Goal: Communication & Community: Connect with others

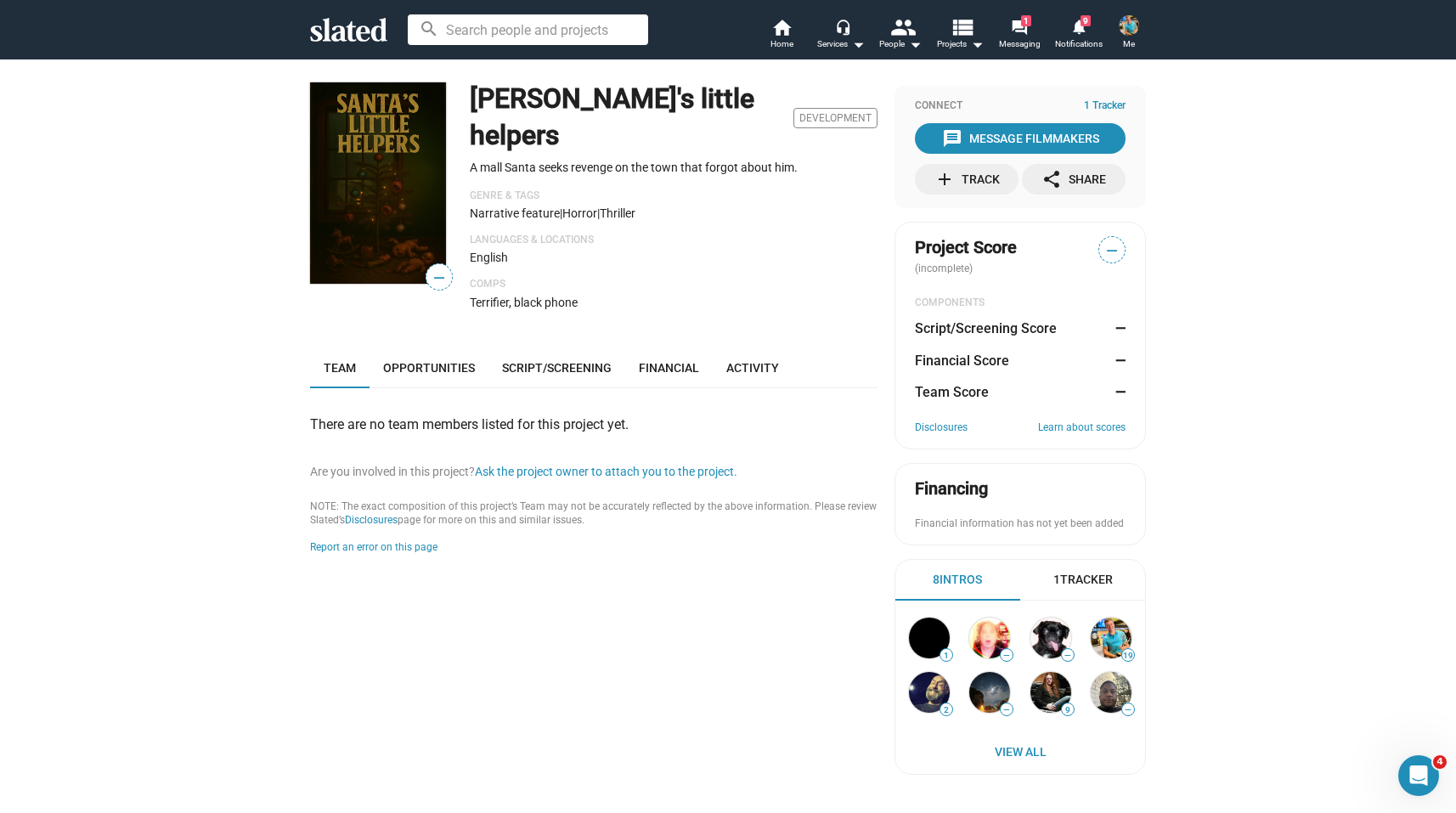
click at [372, 221] on img at bounding box center [378, 183] width 136 height 202
click at [1020, 35] on mat-icon "forum" at bounding box center [1019, 27] width 16 height 16
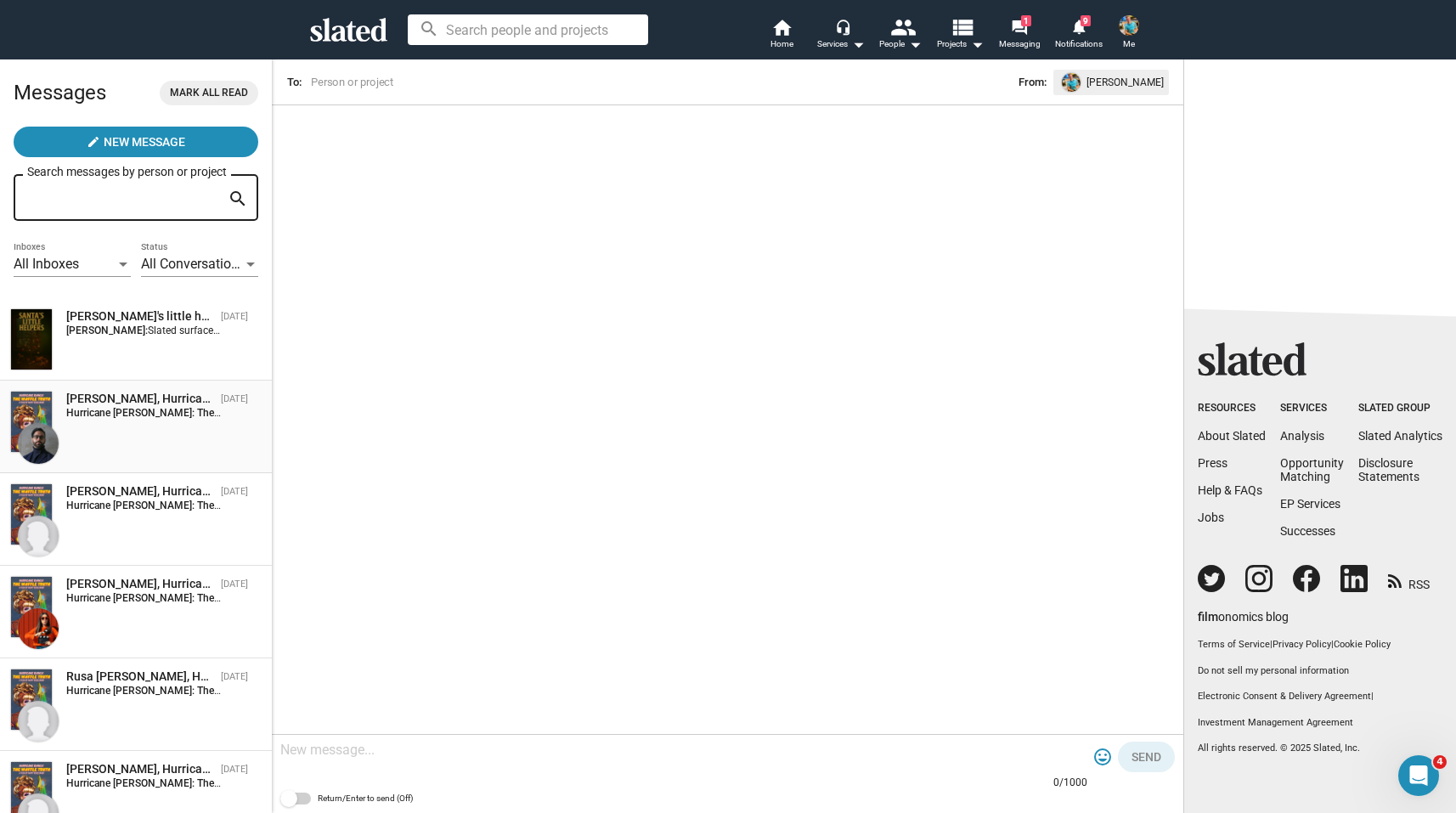
click at [153, 418] on strong "Hurricane [PERSON_NAME]: The Waffle Truth:" at bounding box center [171, 412] width 209 height 12
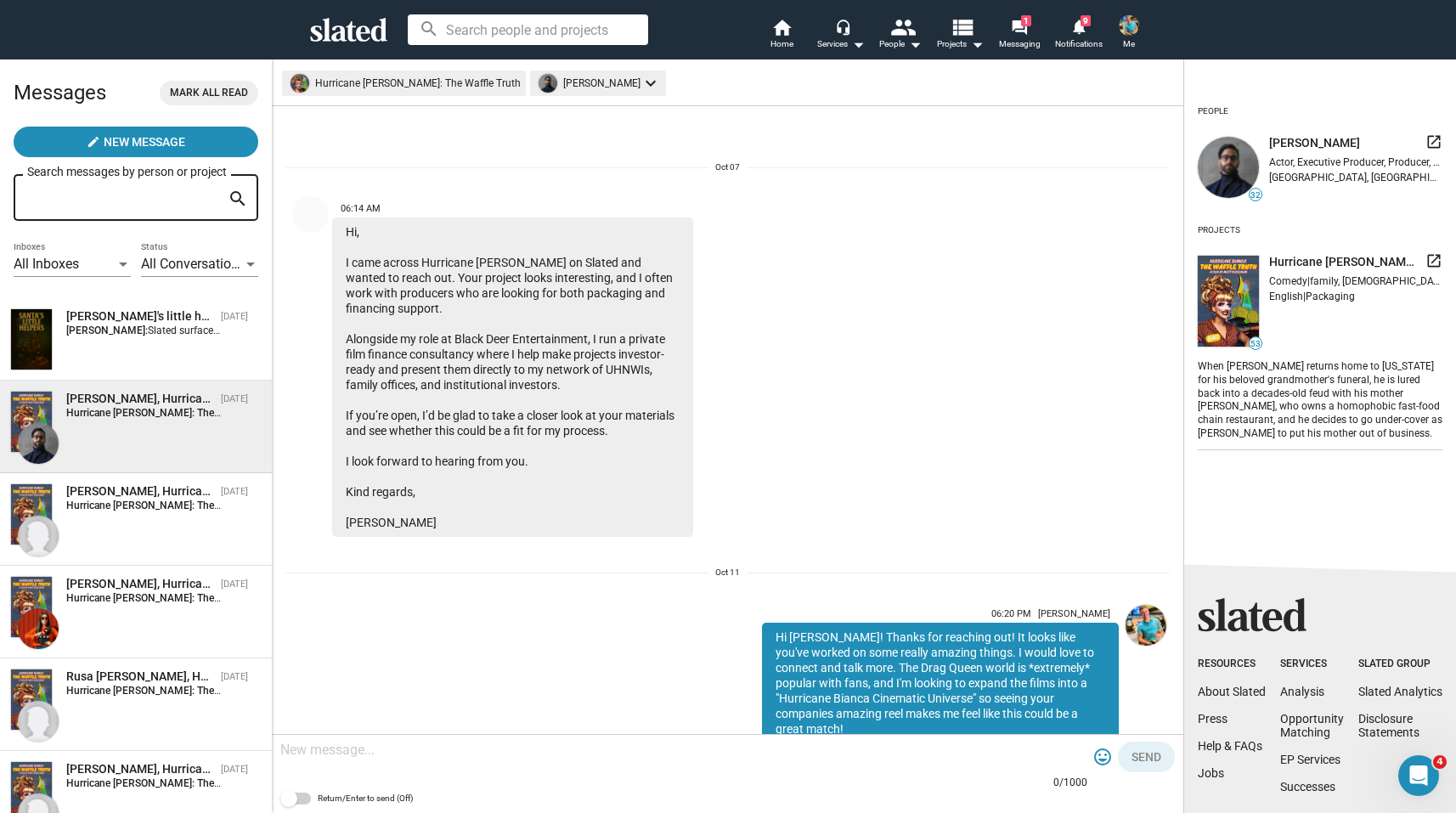
scroll to position [221, 0]
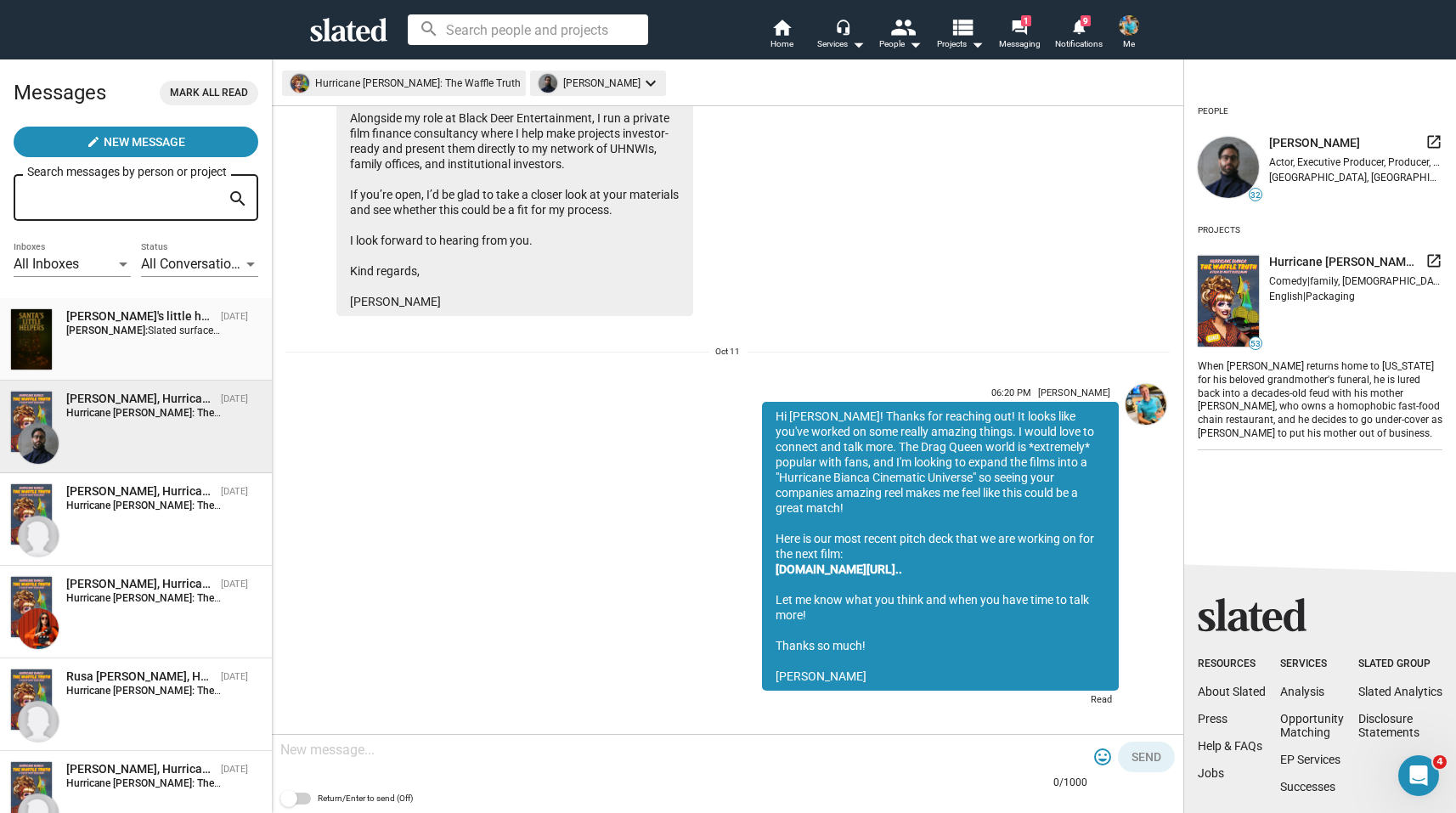
click at [145, 351] on div "[PERSON_NAME]'s little helpers [DATE] [PERSON_NAME]: Slated surfaced you as a m…" at bounding box center [136, 340] width 251 height 62
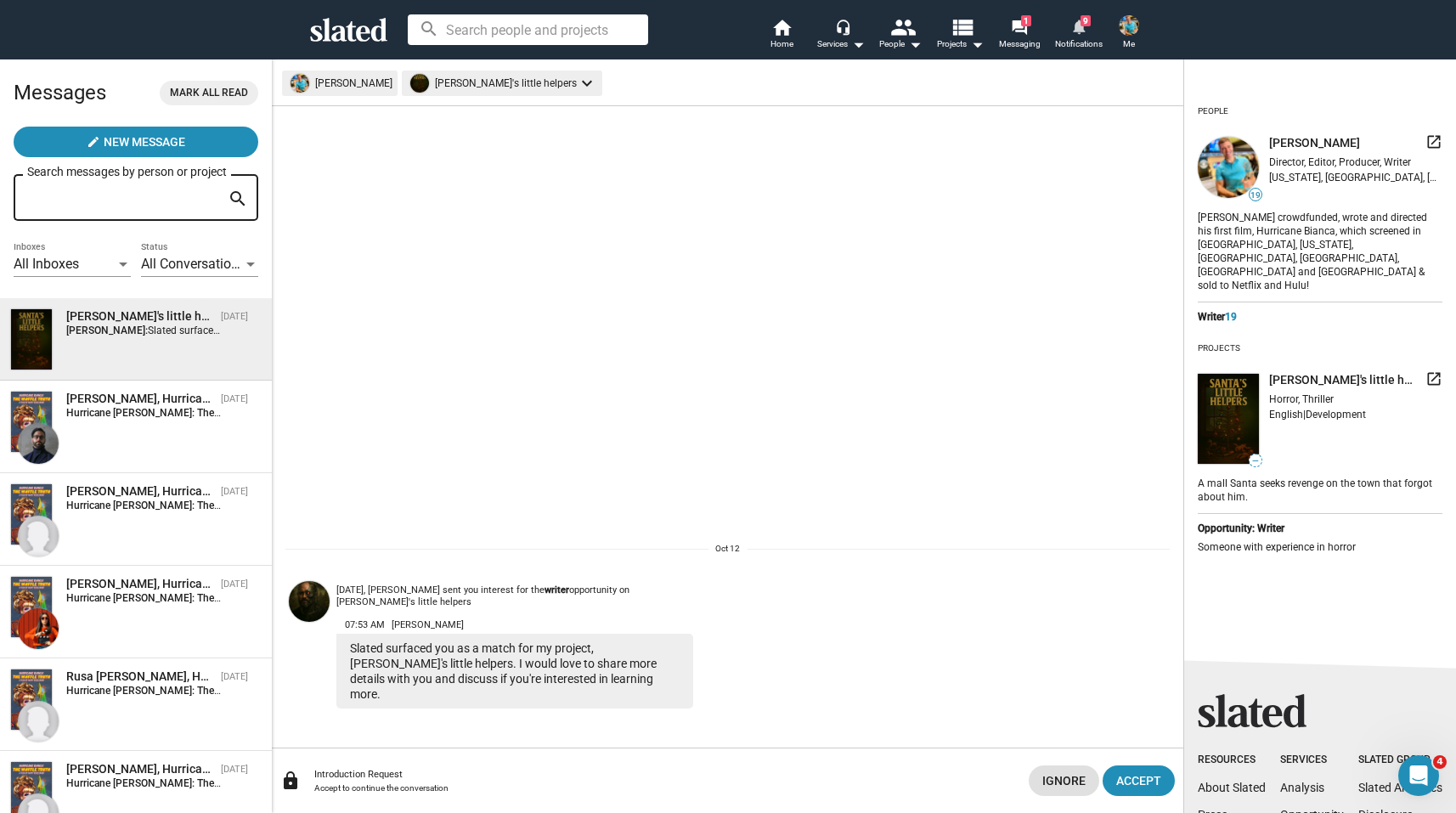
click at [1084, 27] on mat-icon "notifications" at bounding box center [1078, 26] width 16 height 16
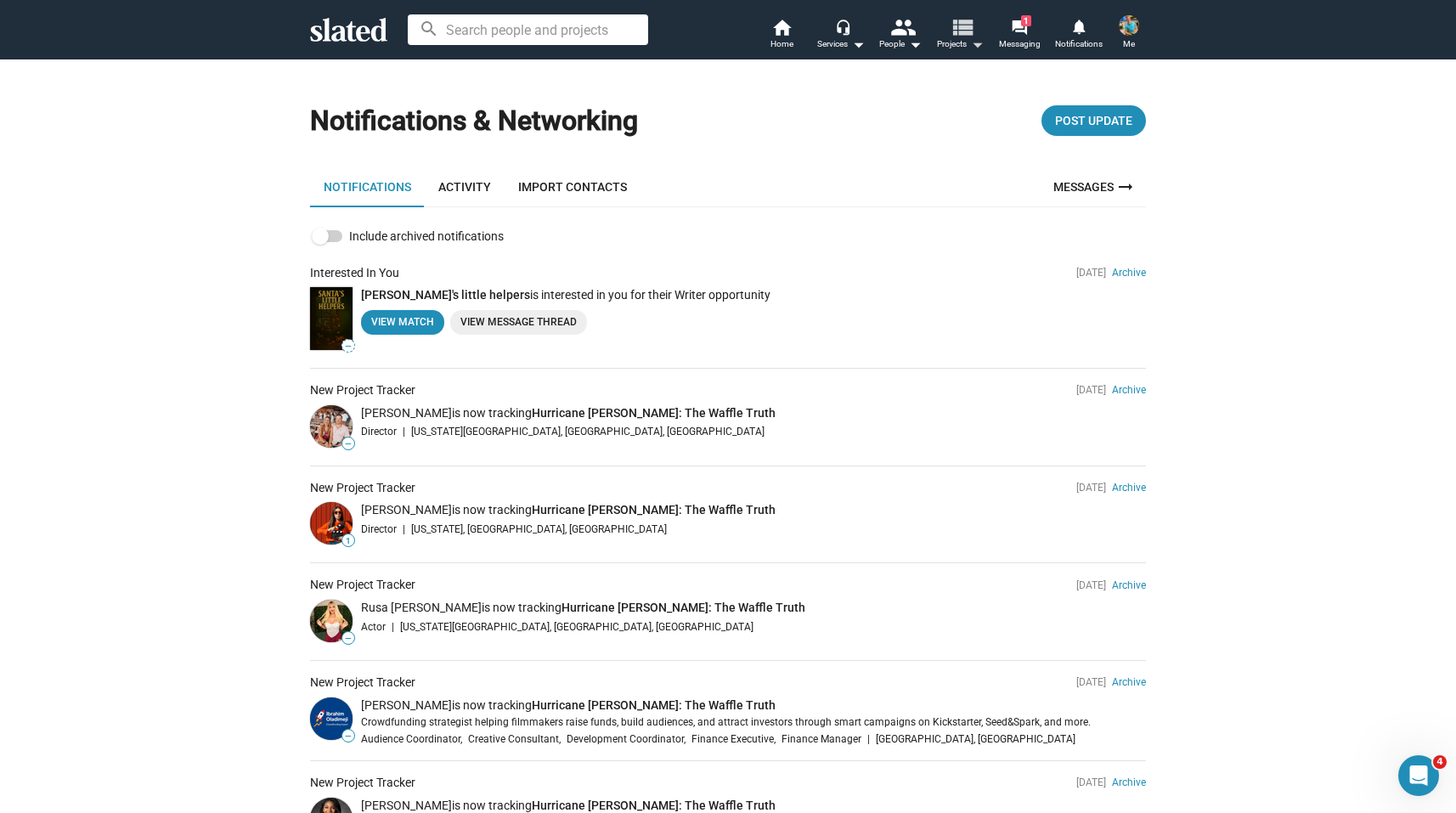
click at [955, 32] on mat-icon "view_list" at bounding box center [962, 27] width 25 height 25
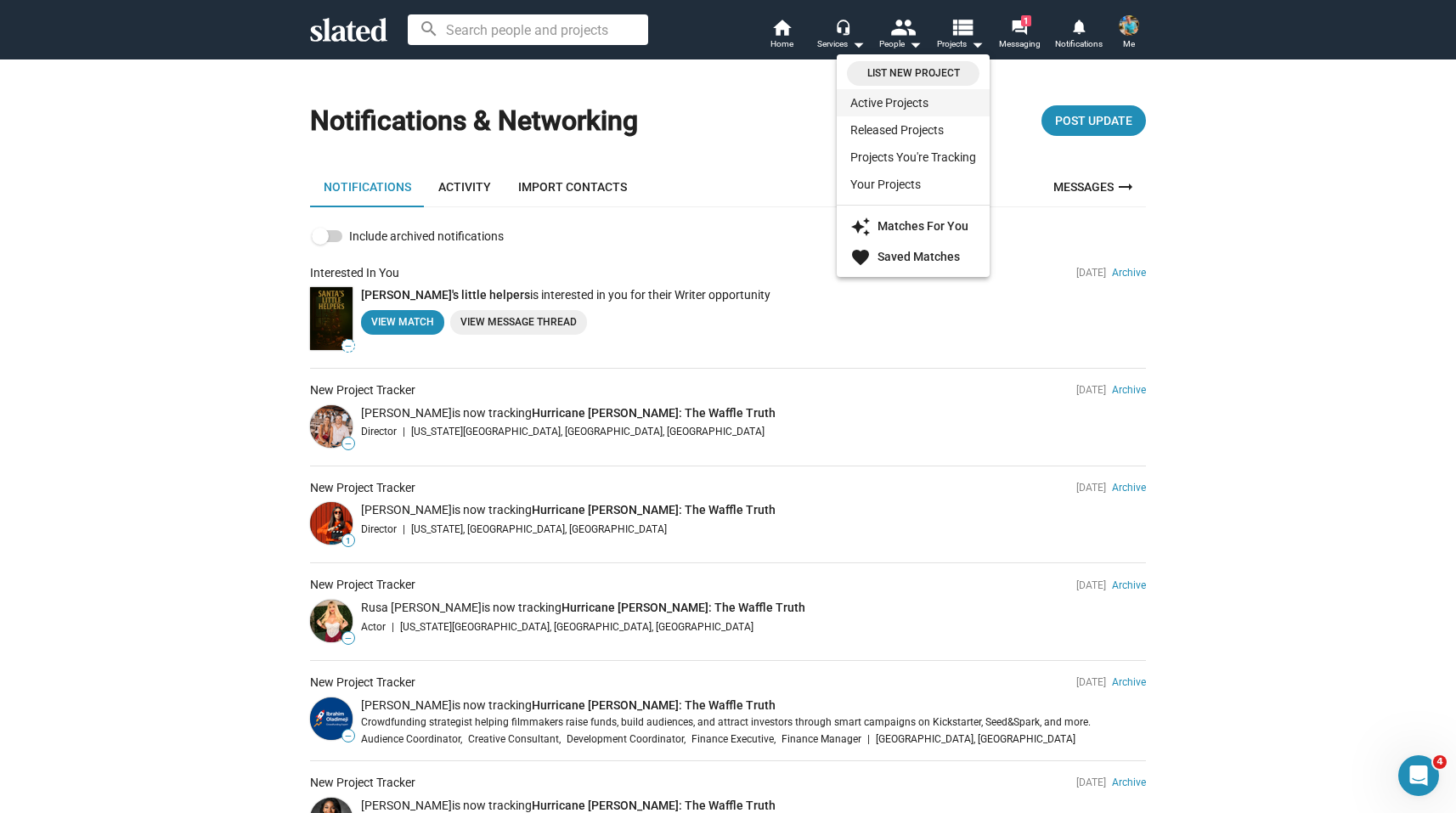
click at [918, 101] on link "Active Projects" at bounding box center [913, 103] width 153 height 27
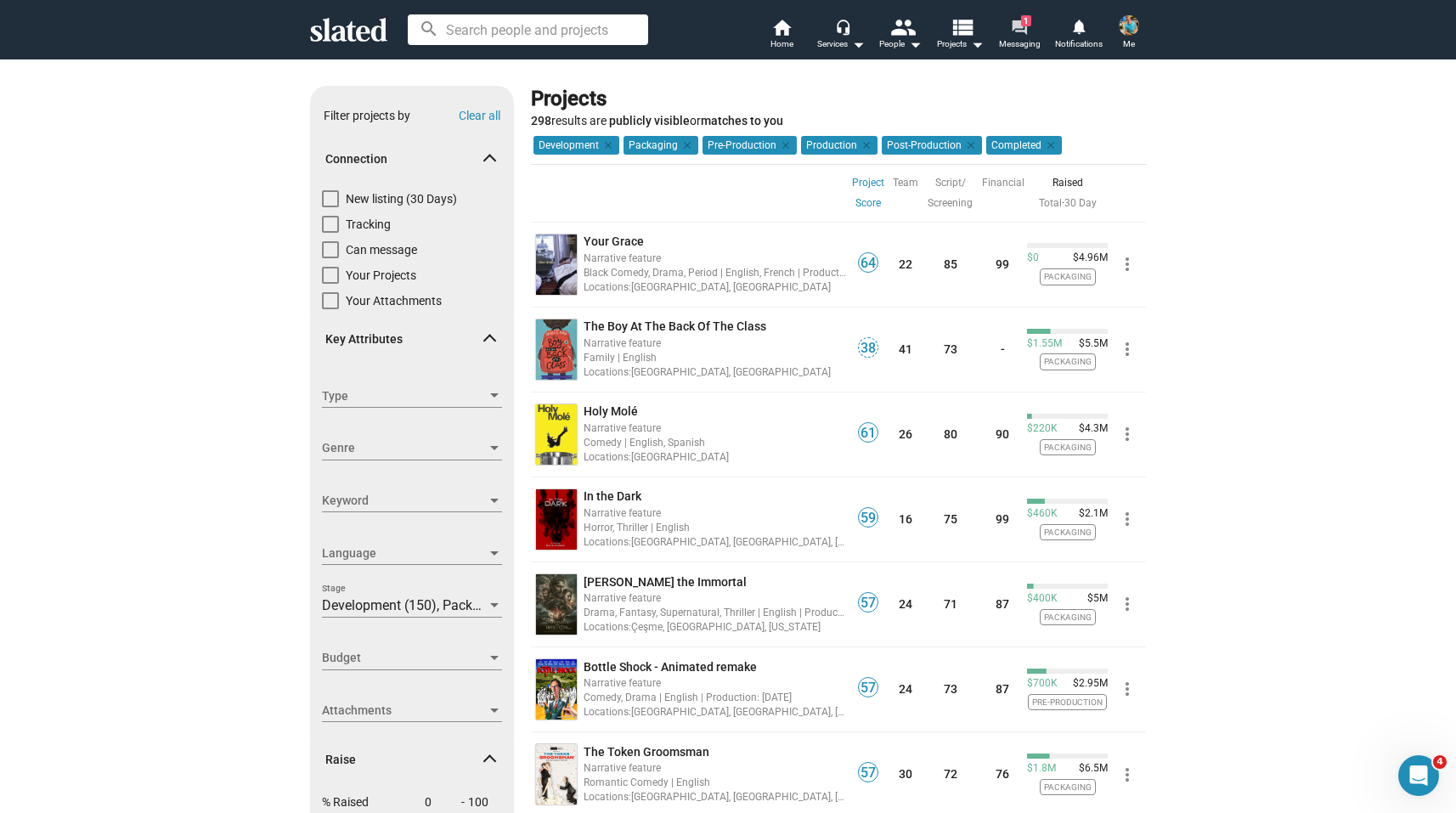
click at [1020, 27] on mat-icon "forum" at bounding box center [1019, 27] width 16 height 16
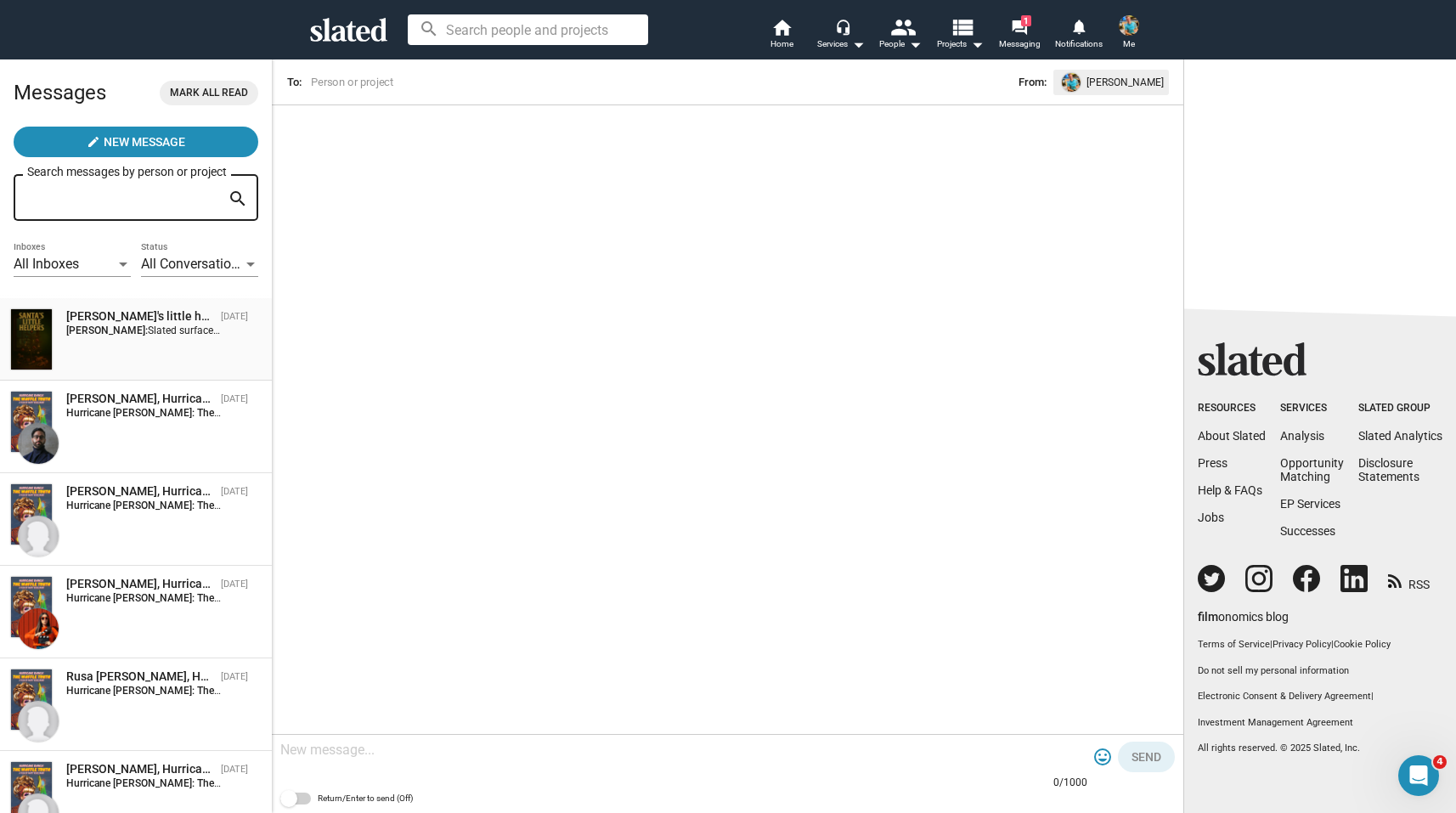
click at [141, 344] on div "[PERSON_NAME]'s little helpers [DATE] [PERSON_NAME]: Slated surfaced you as a m…" at bounding box center [136, 340] width 251 height 62
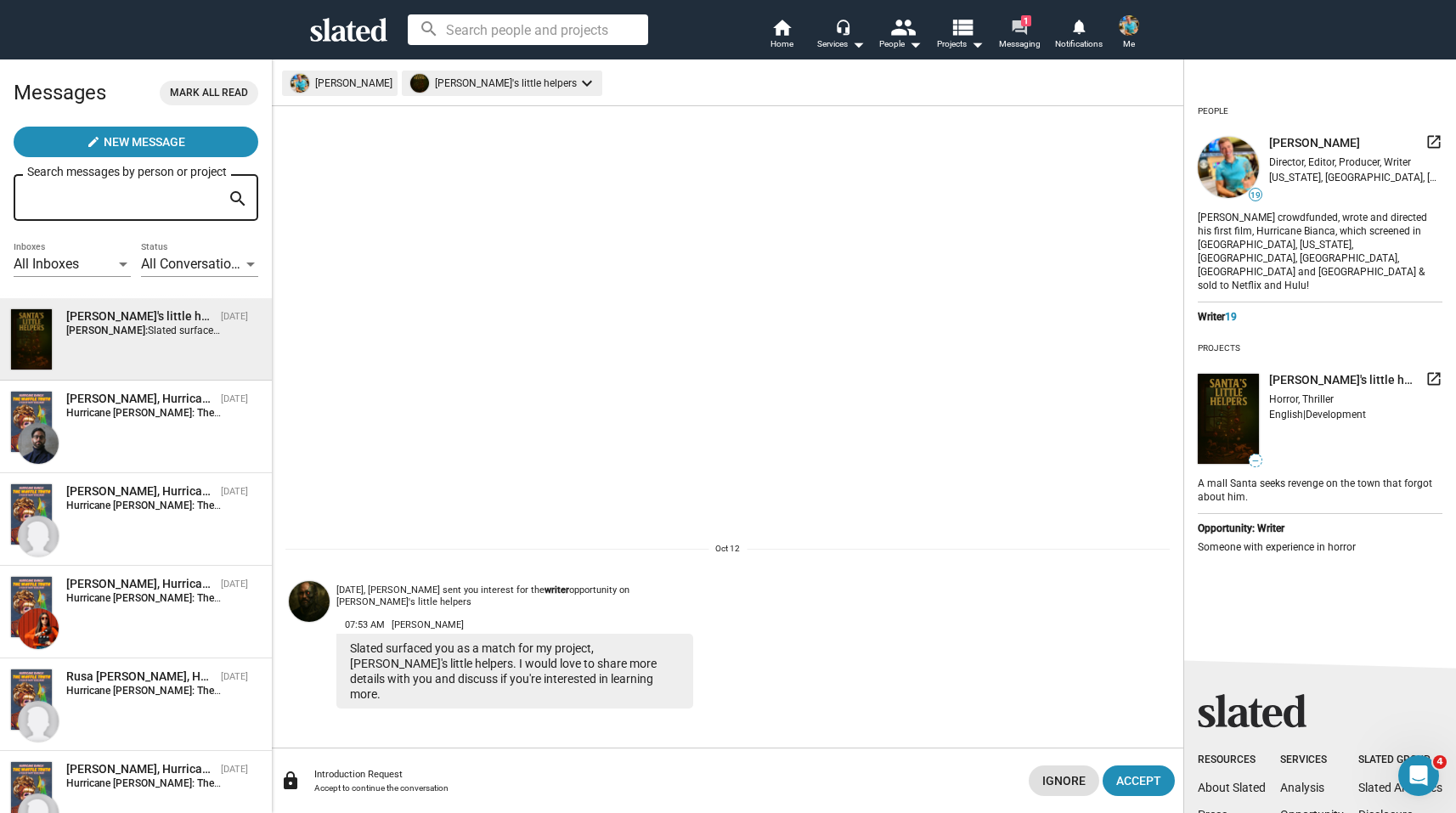
click at [1023, 27] on mat-icon "forum" at bounding box center [1019, 27] width 16 height 16
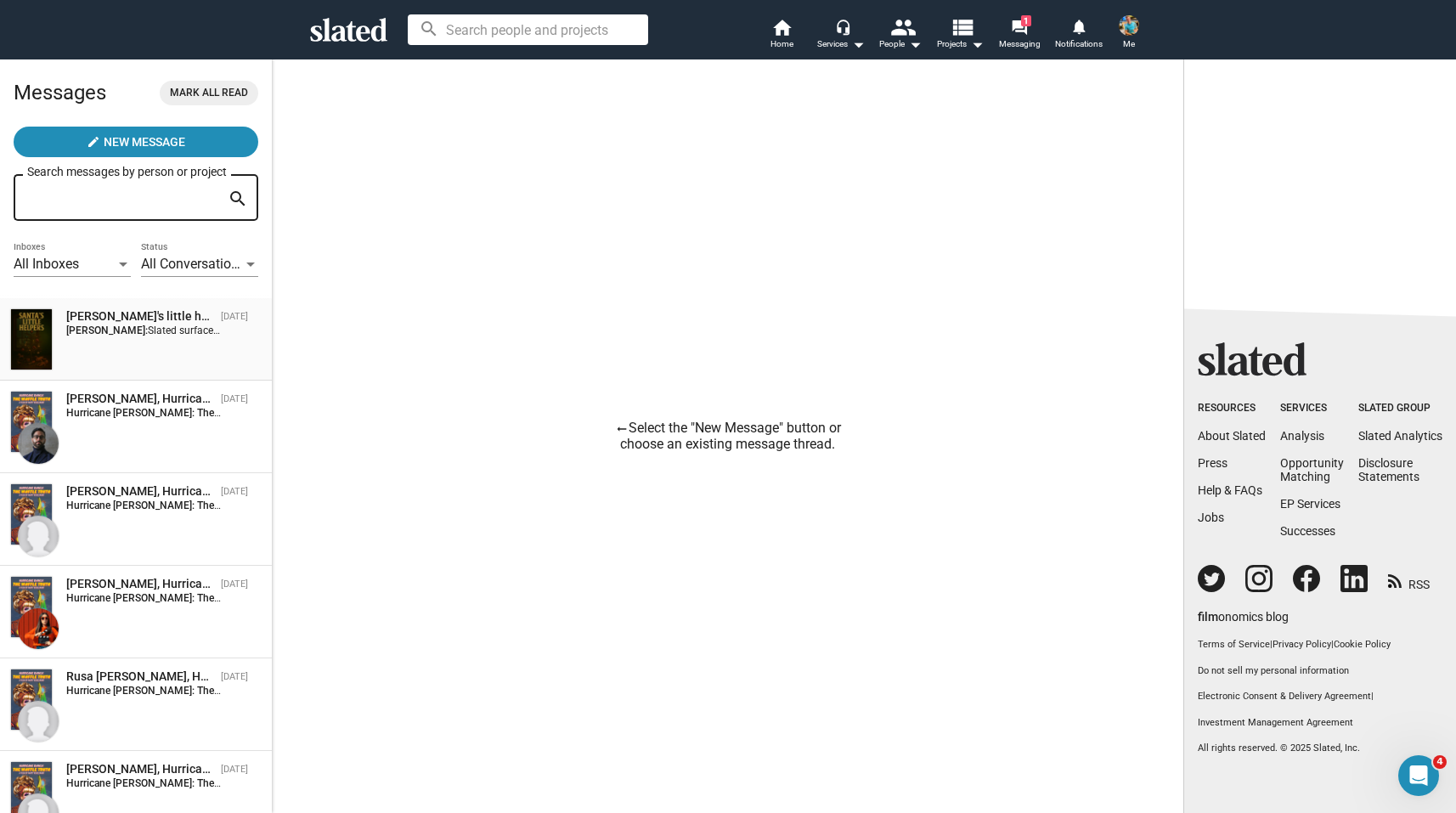
click at [139, 317] on div "[PERSON_NAME]'s little helpers" at bounding box center [140, 317] width 148 height 16
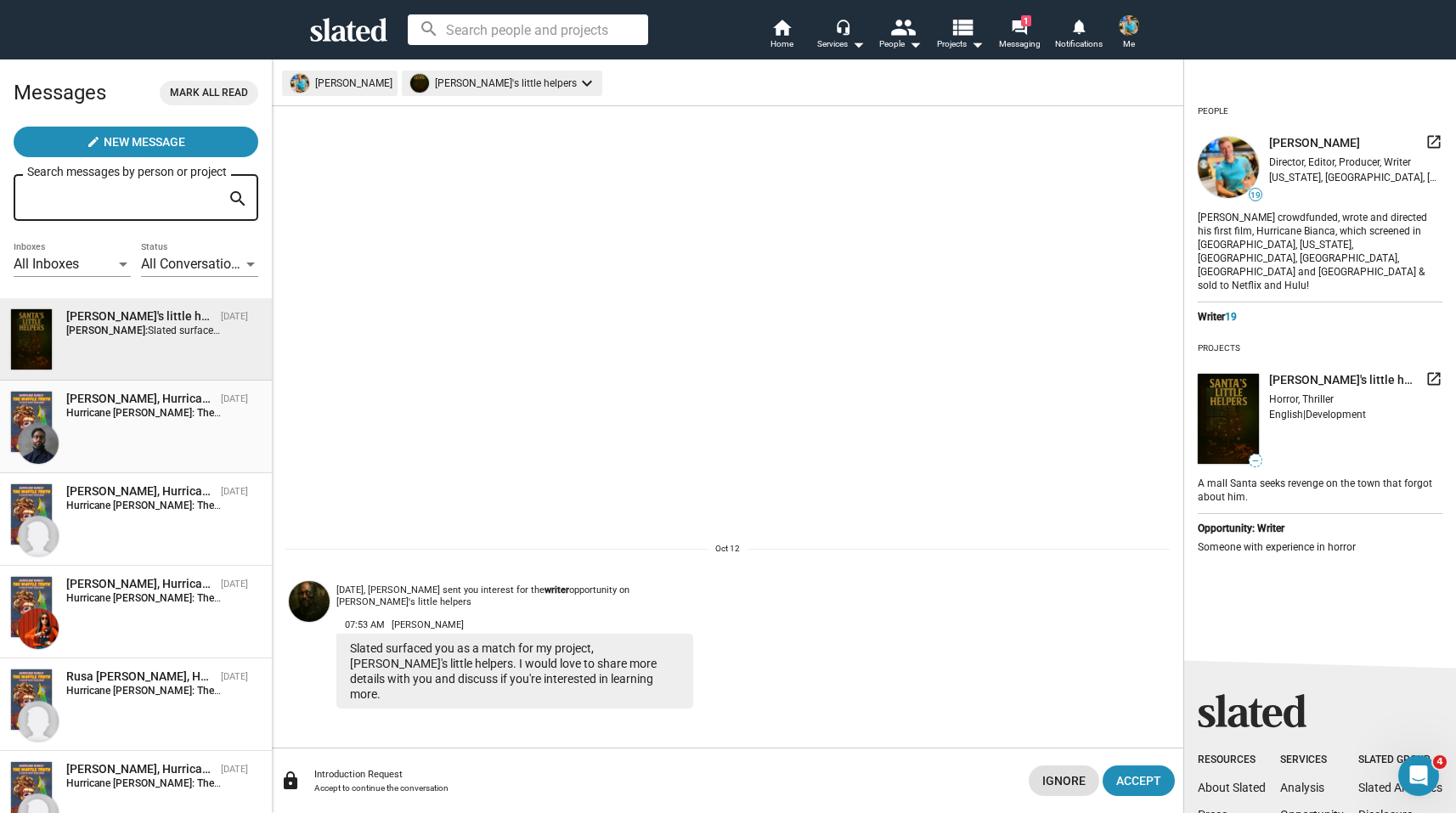
click at [142, 418] on strong "Hurricane [PERSON_NAME]: The Waffle Truth:" at bounding box center [171, 412] width 209 height 12
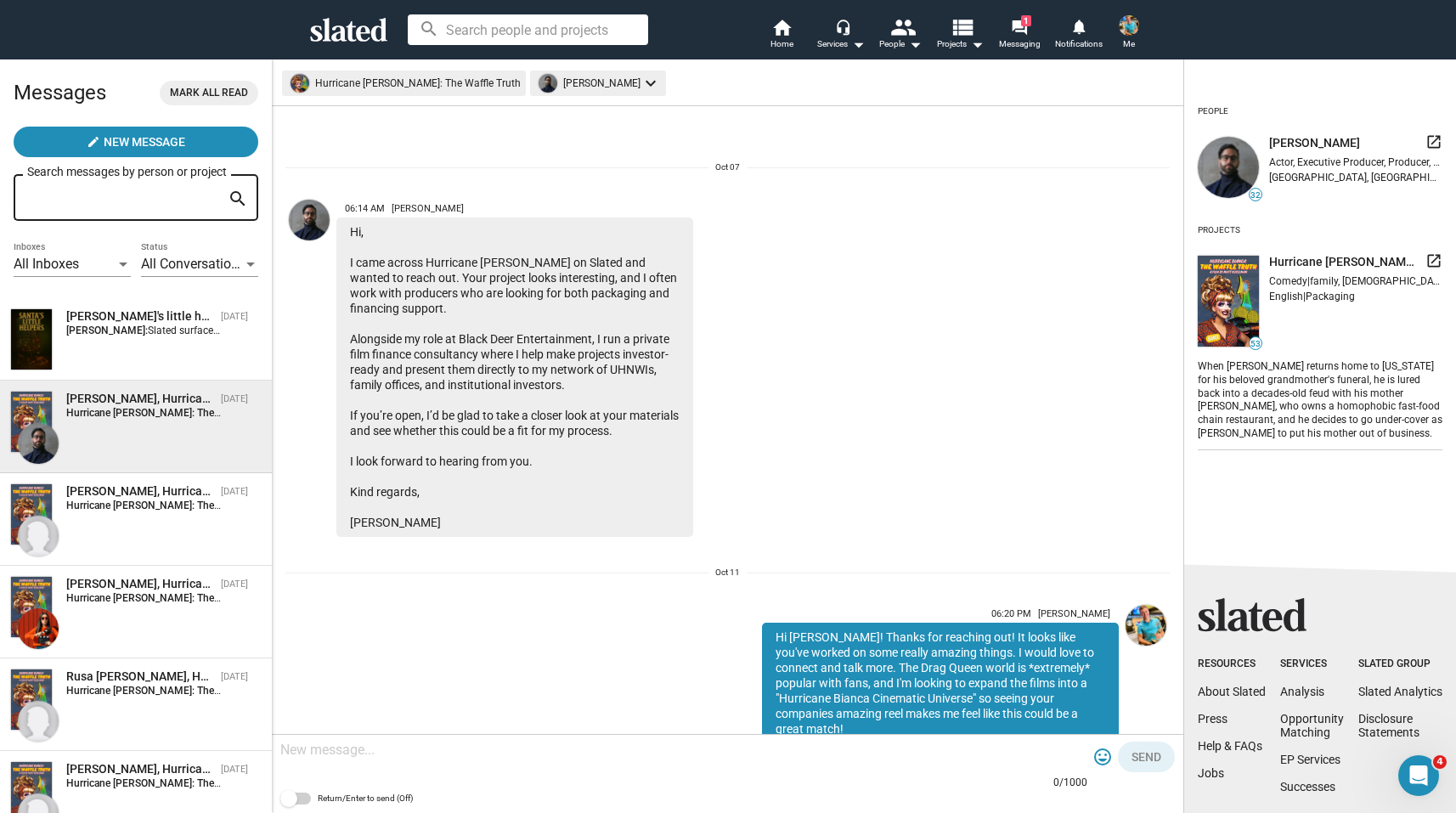
scroll to position [221, 0]
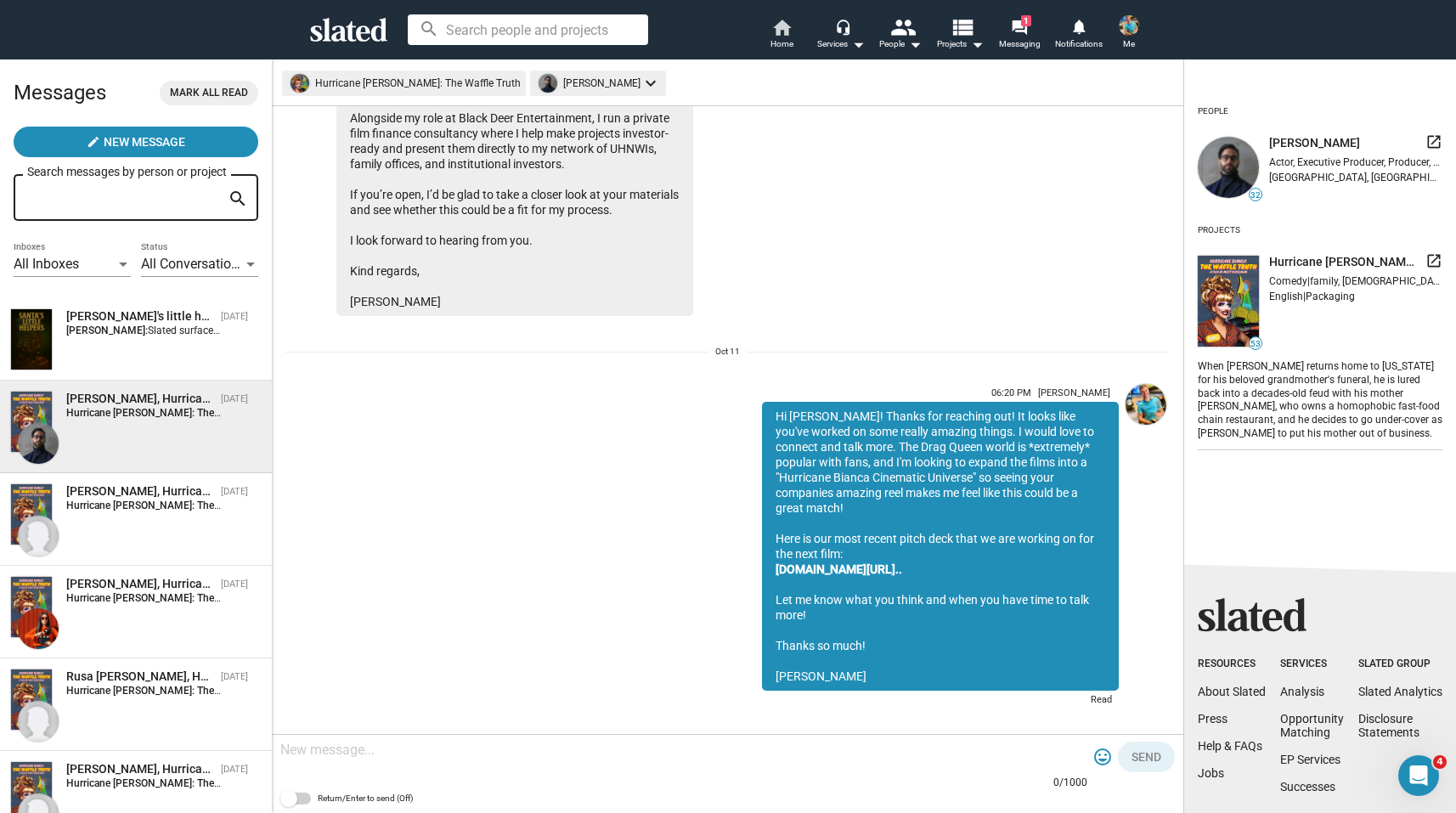
click at [778, 36] on span "Home" at bounding box center [782, 43] width 23 height 20
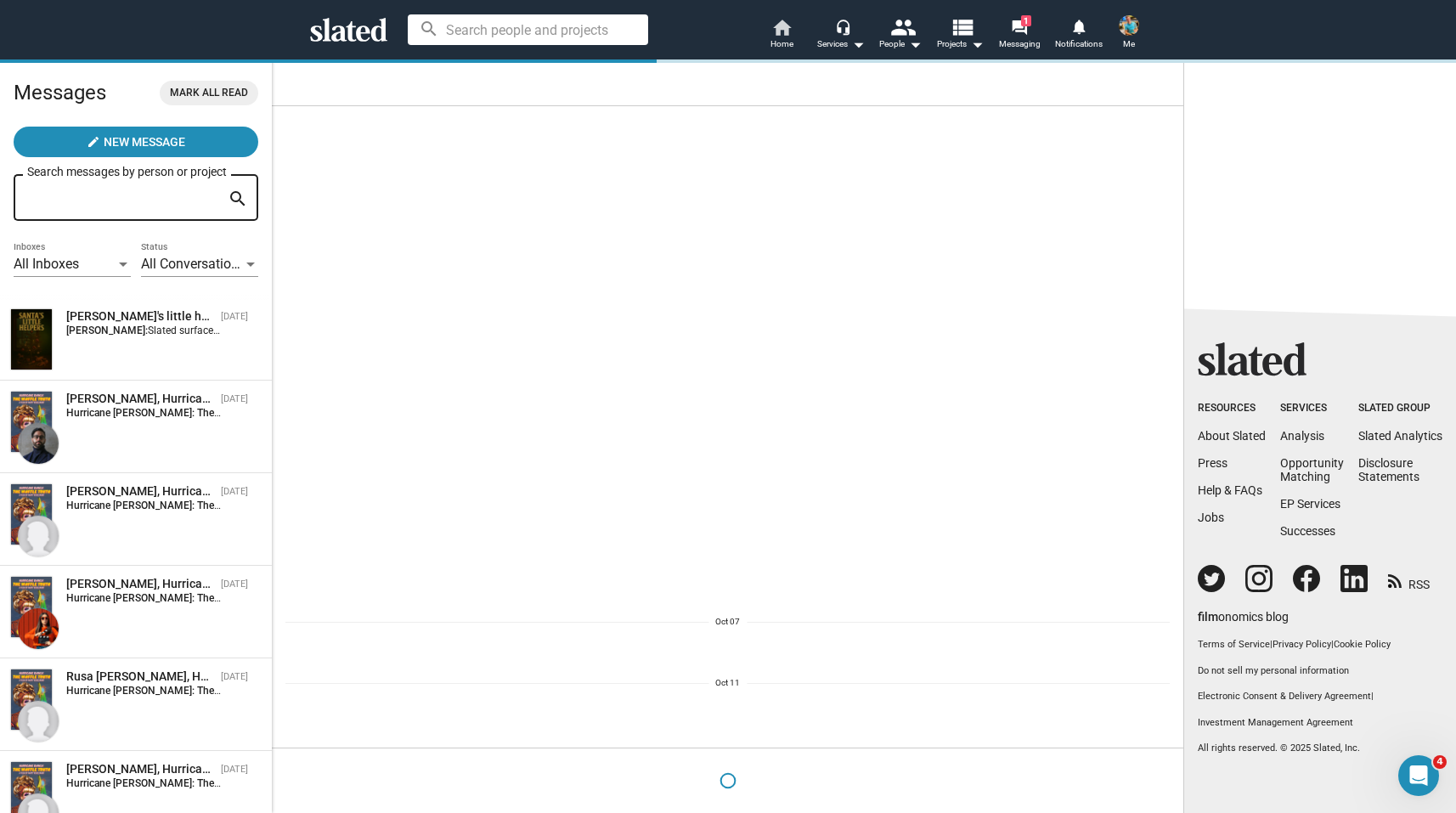
scroll to position [0, 0]
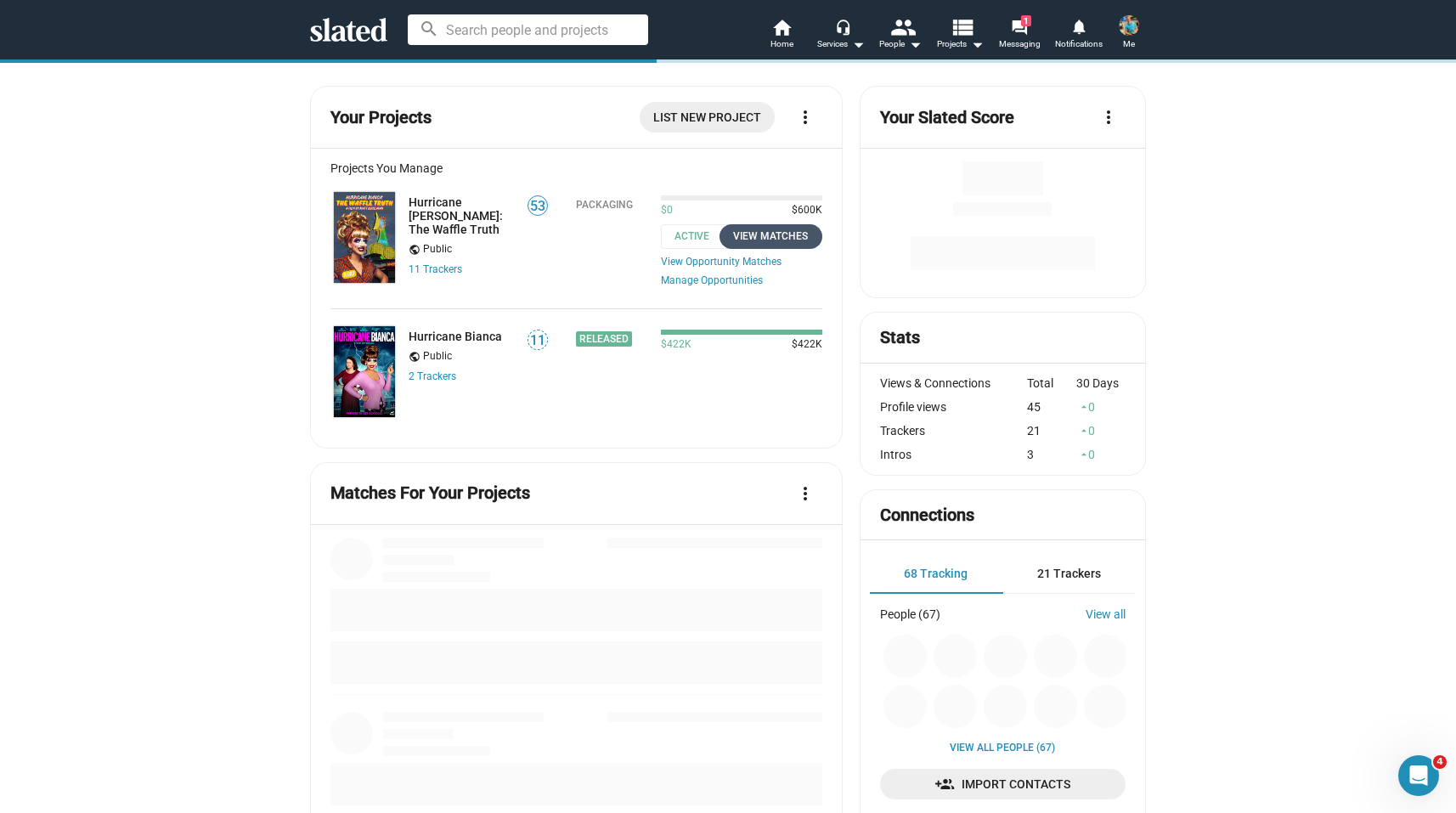
click at [770, 238] on div "View Matches" at bounding box center [770, 236] width 82 height 18
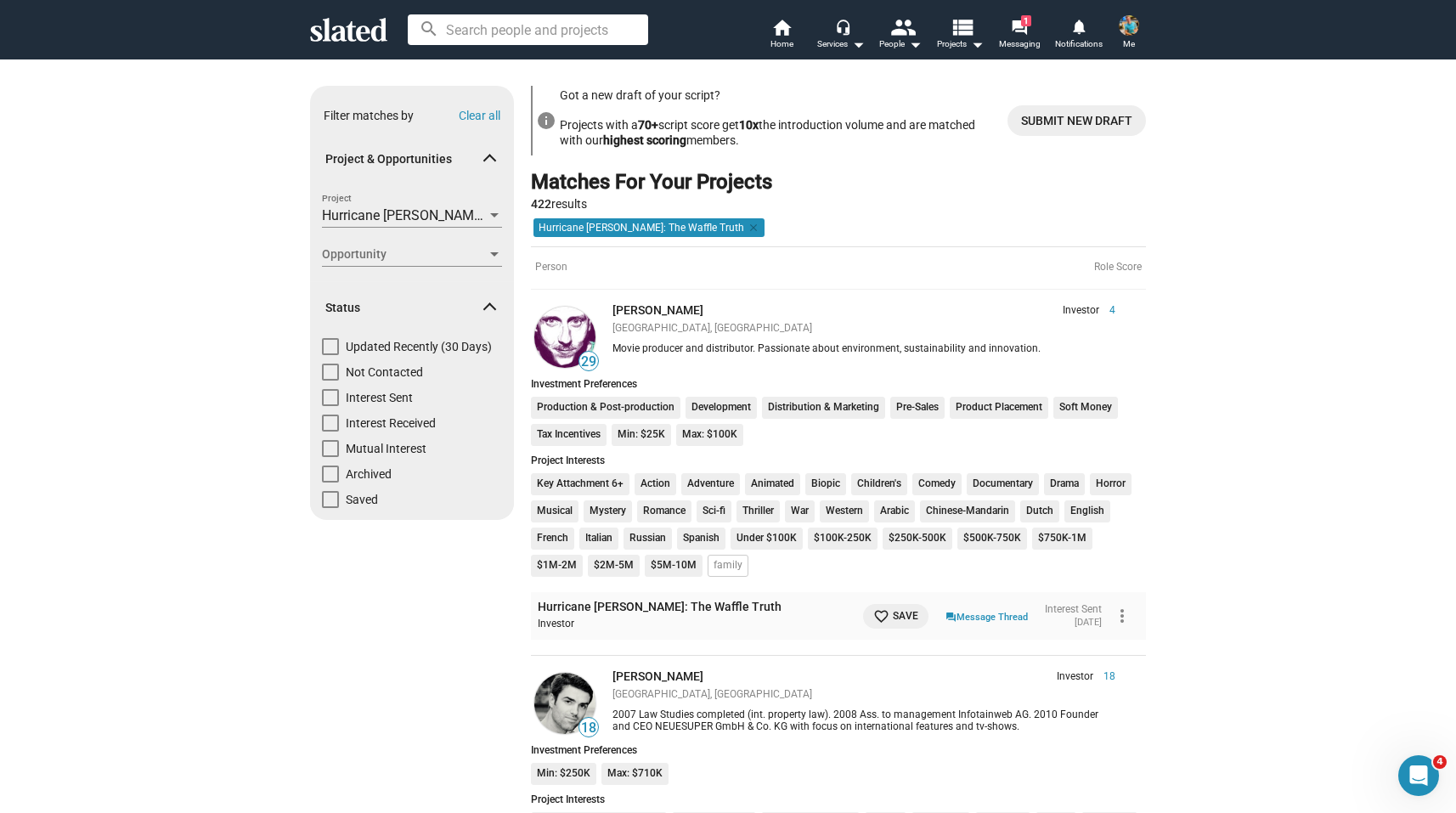
click at [333, 371] on span at bounding box center [330, 372] width 17 height 17
click at [330, 380] on input "Not Contacted" at bounding box center [330, 380] width 1 height 1
checkbox input "true"
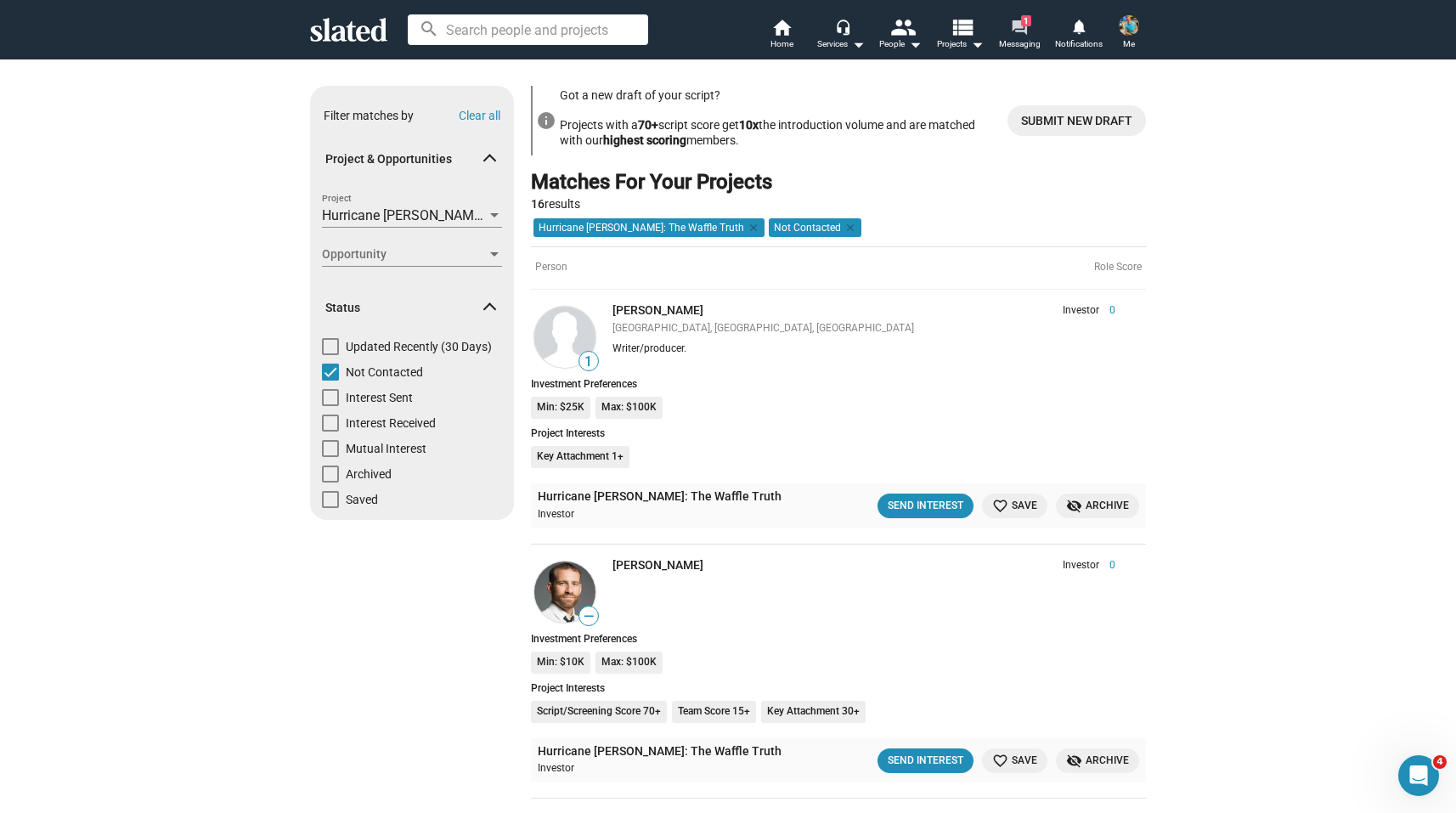
click at [1017, 25] on mat-icon "forum" at bounding box center [1019, 27] width 16 height 16
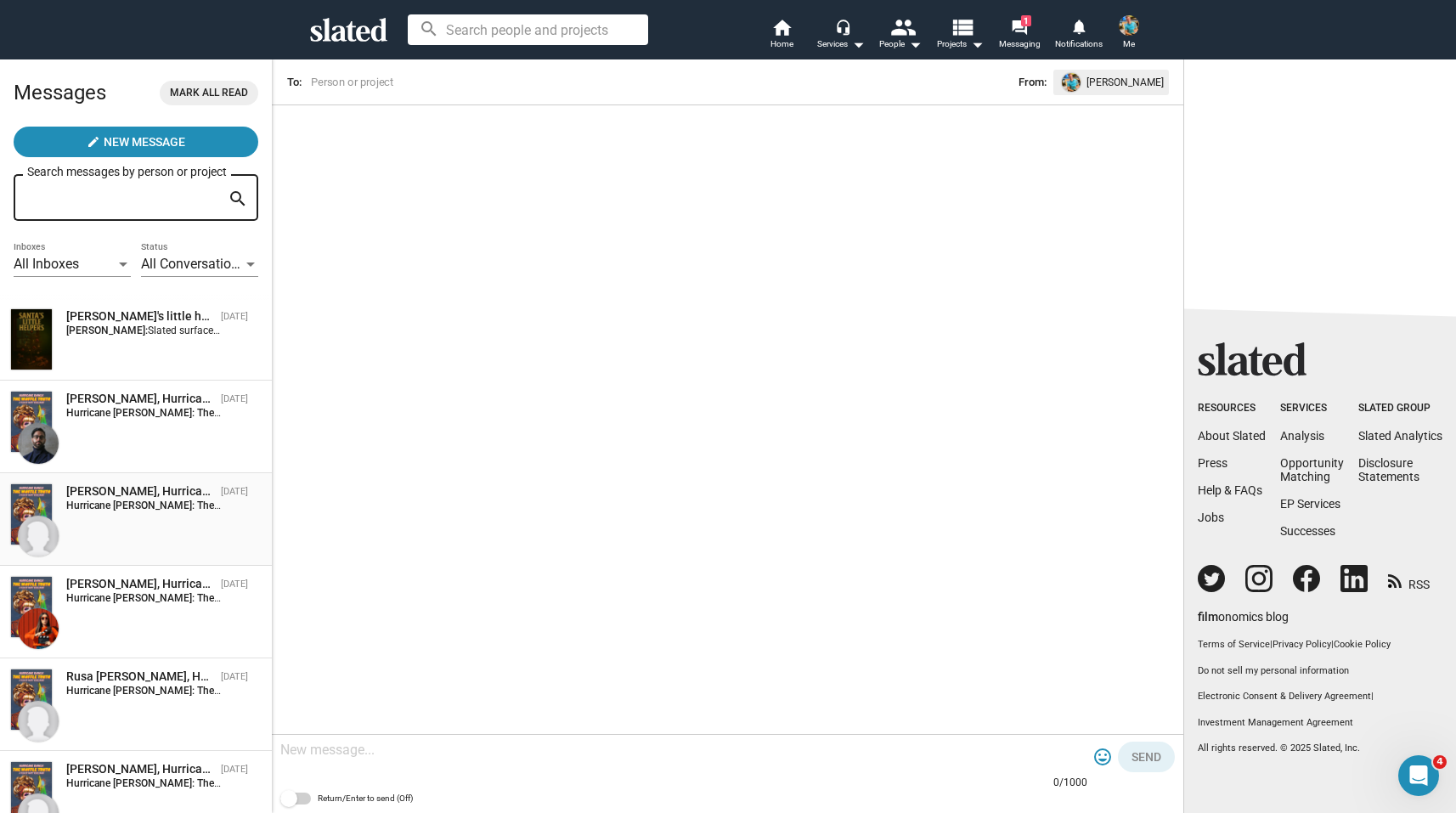
click at [138, 534] on div "[PERSON_NAME], Hurricane [PERSON_NAME]: The Waffle Truth [DATE] Hurricane [PERS…" at bounding box center [136, 519] width 251 height 73
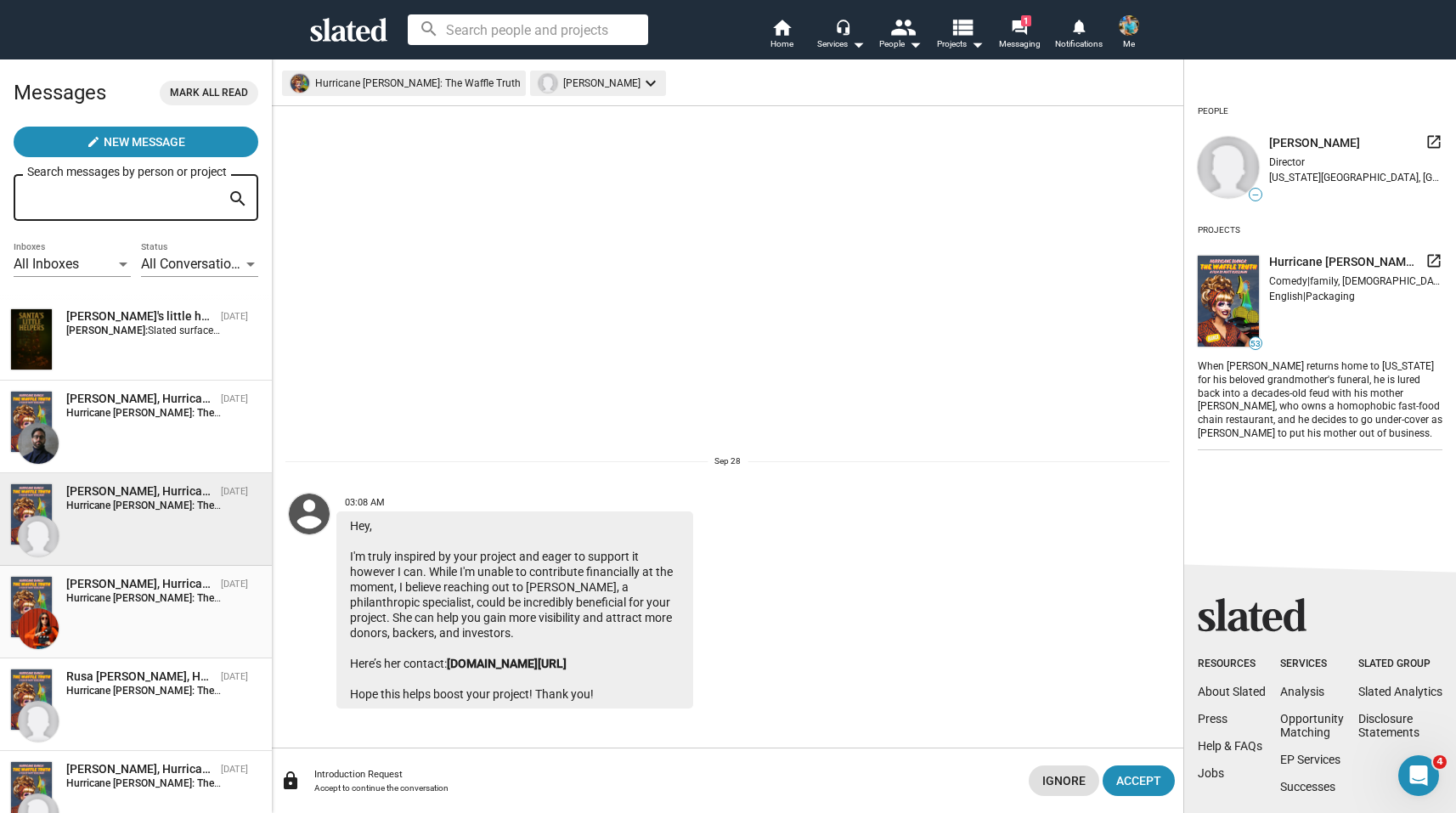
click at [127, 615] on div "[PERSON_NAME], Hurricane [PERSON_NAME]: The Waffle Truth [DATE] Hurricane [PERS…" at bounding box center [136, 612] width 251 height 73
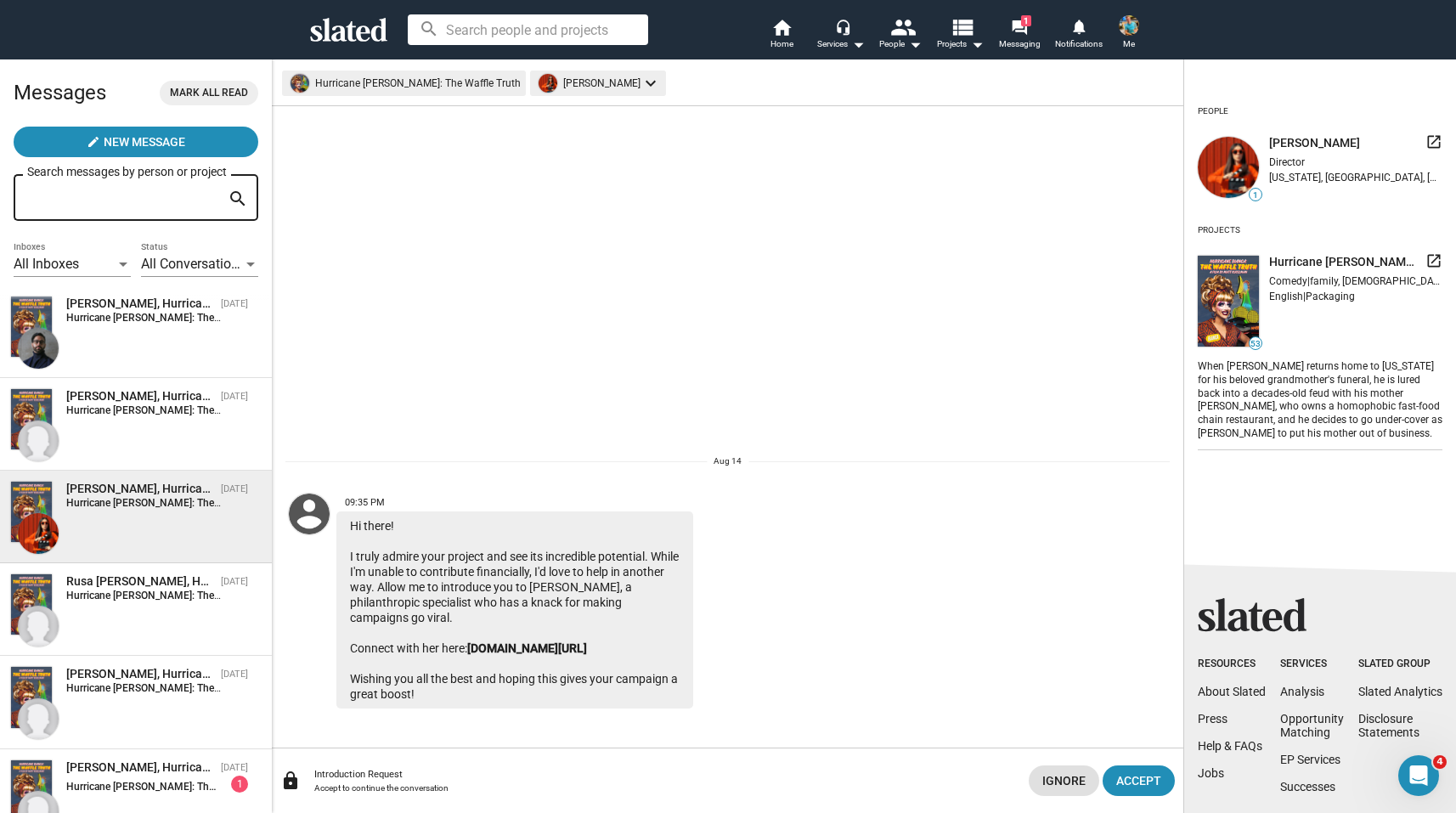
scroll to position [106, 0]
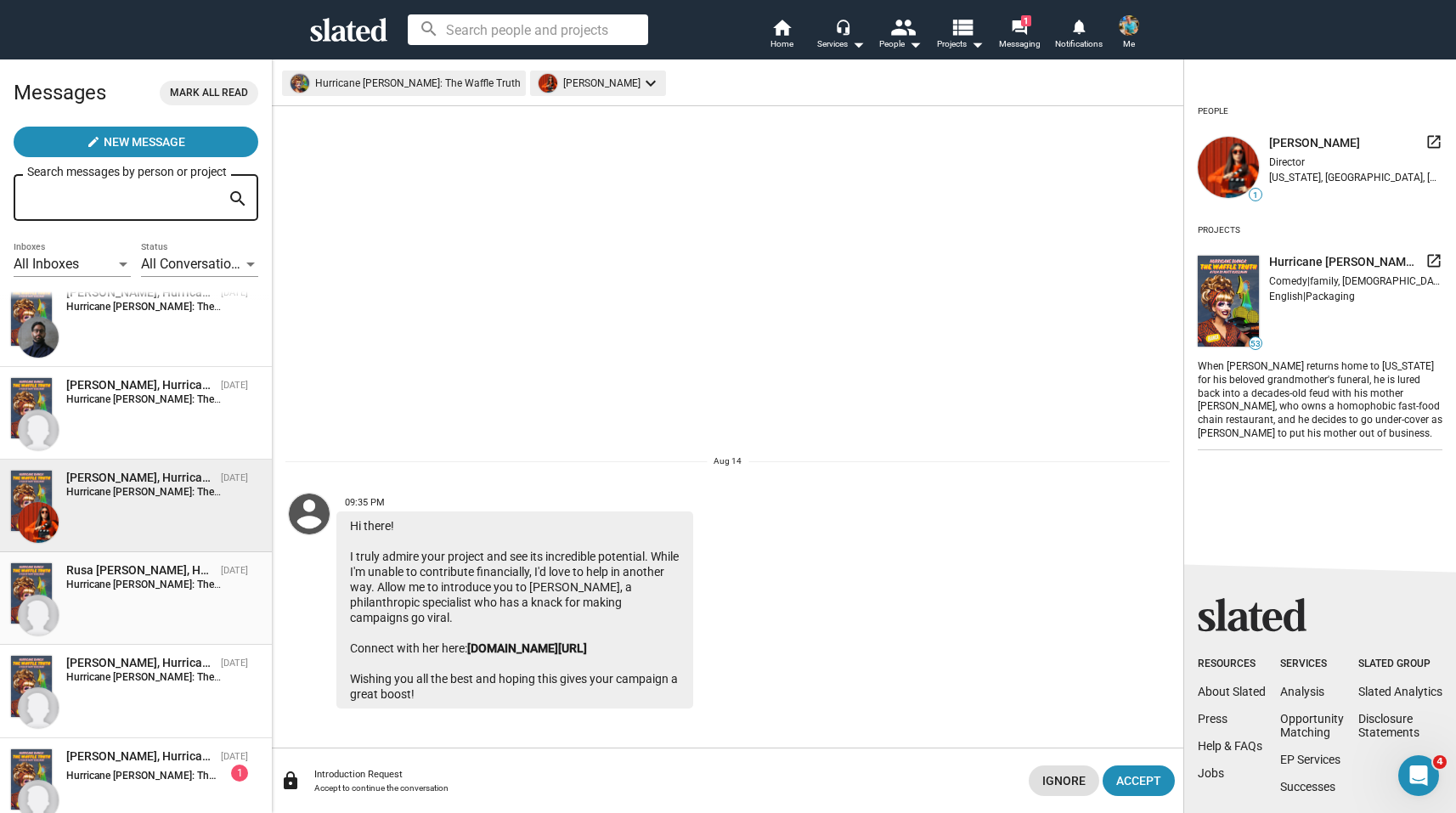
click at [138, 583] on strong "Hurricane [PERSON_NAME]: The Waffle Truth:" at bounding box center [171, 584] width 209 height 12
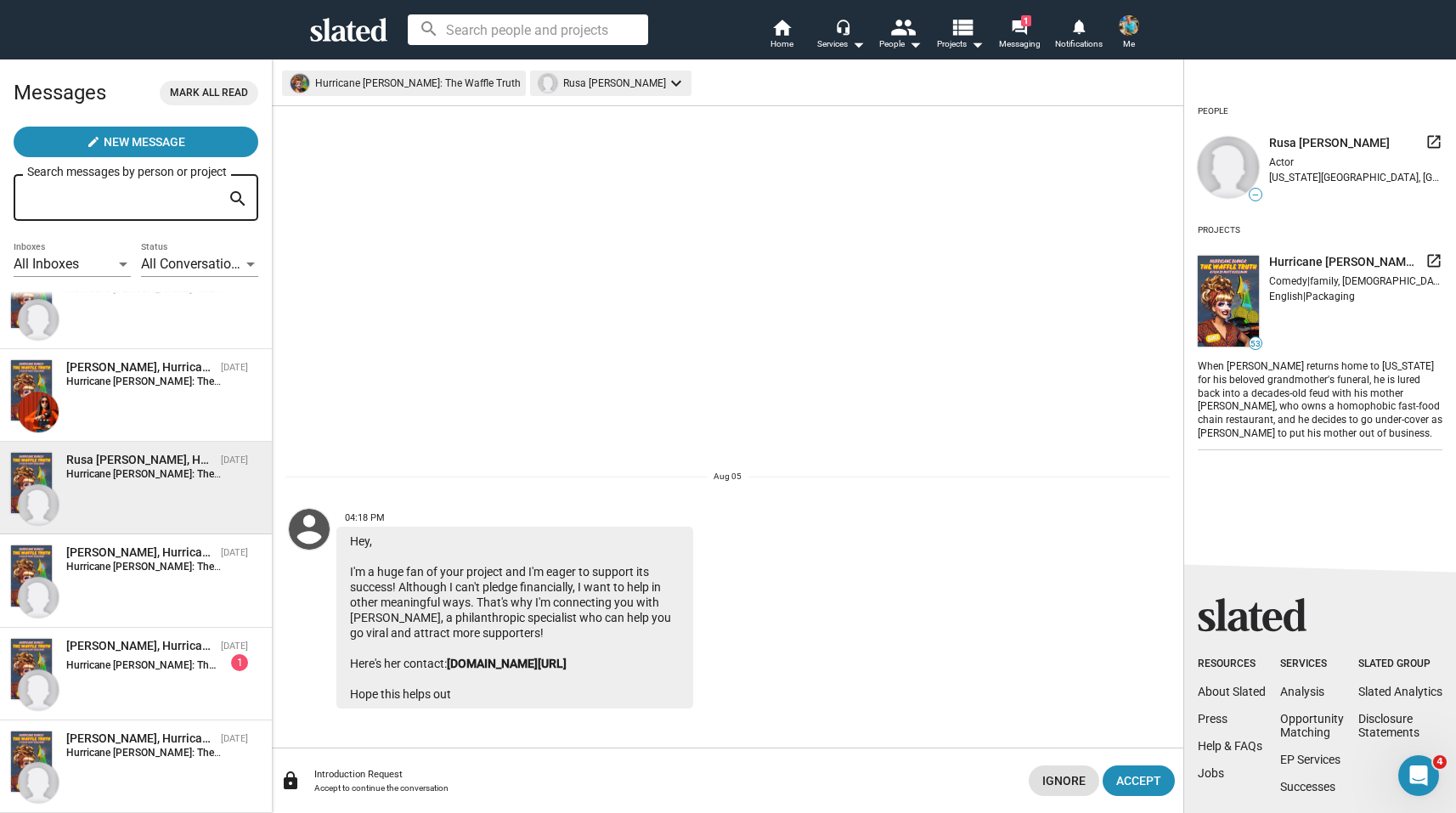
scroll to position [219, 0]
click at [142, 580] on div "[PERSON_NAME], Hurricane [PERSON_NAME]: The Waffle Truth [DATE] Hurricane [PERS…" at bounding box center [136, 579] width 251 height 73
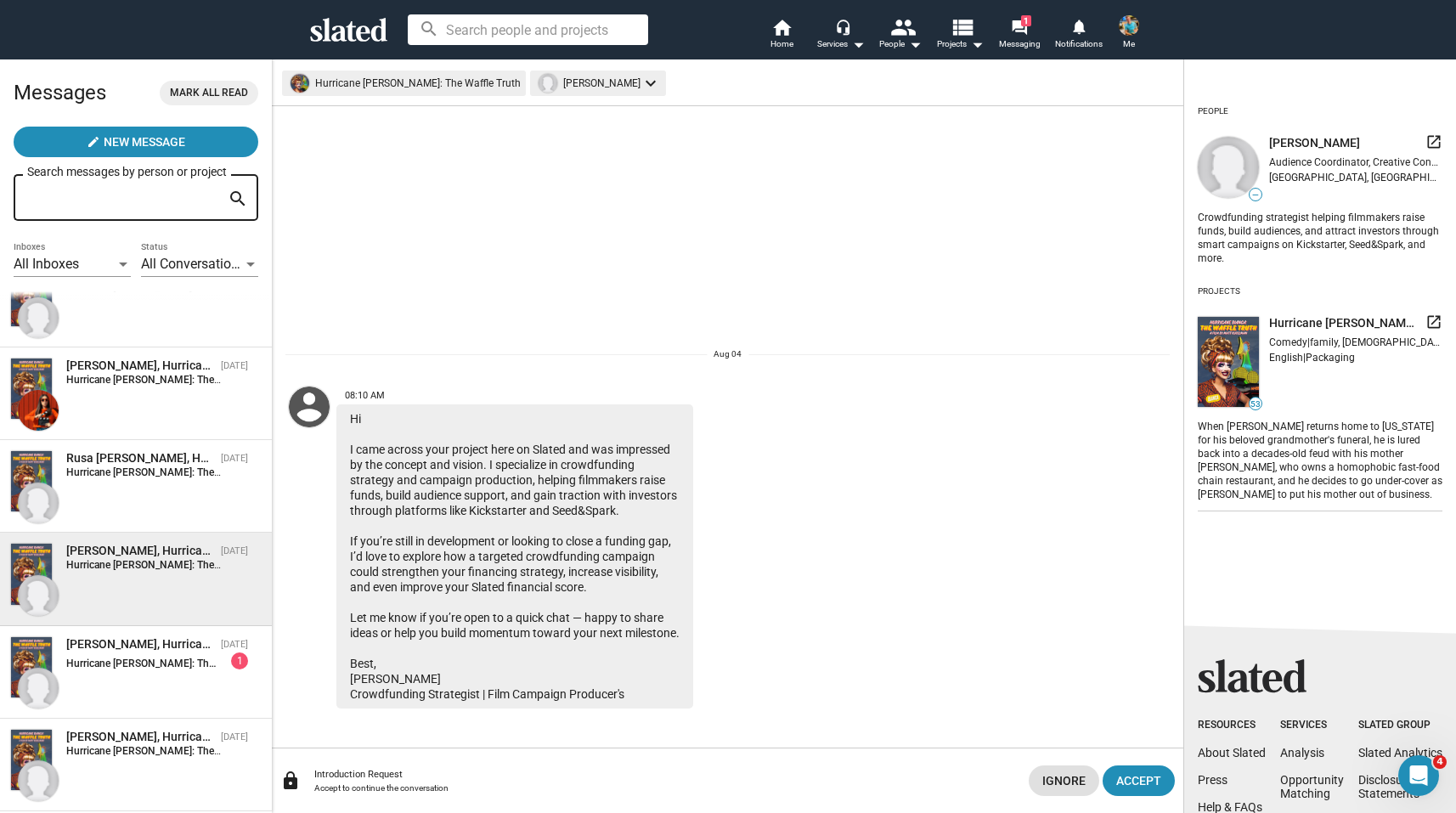
drag, startPoint x: 553, startPoint y: 494, endPoint x: 615, endPoint y: 494, distance: 62.0
click at [615, 494] on div "Hi I came across your project here on Slated and was impressed by the concept a…" at bounding box center [514, 556] width 356 height 304
copy div "Seed&Spark"
click at [121, 688] on div "[PERSON_NAME], Hurricane [PERSON_NAME]: The Waffle Truth [DATE] Hurricane [PERS…" at bounding box center [136, 672] width 251 height 73
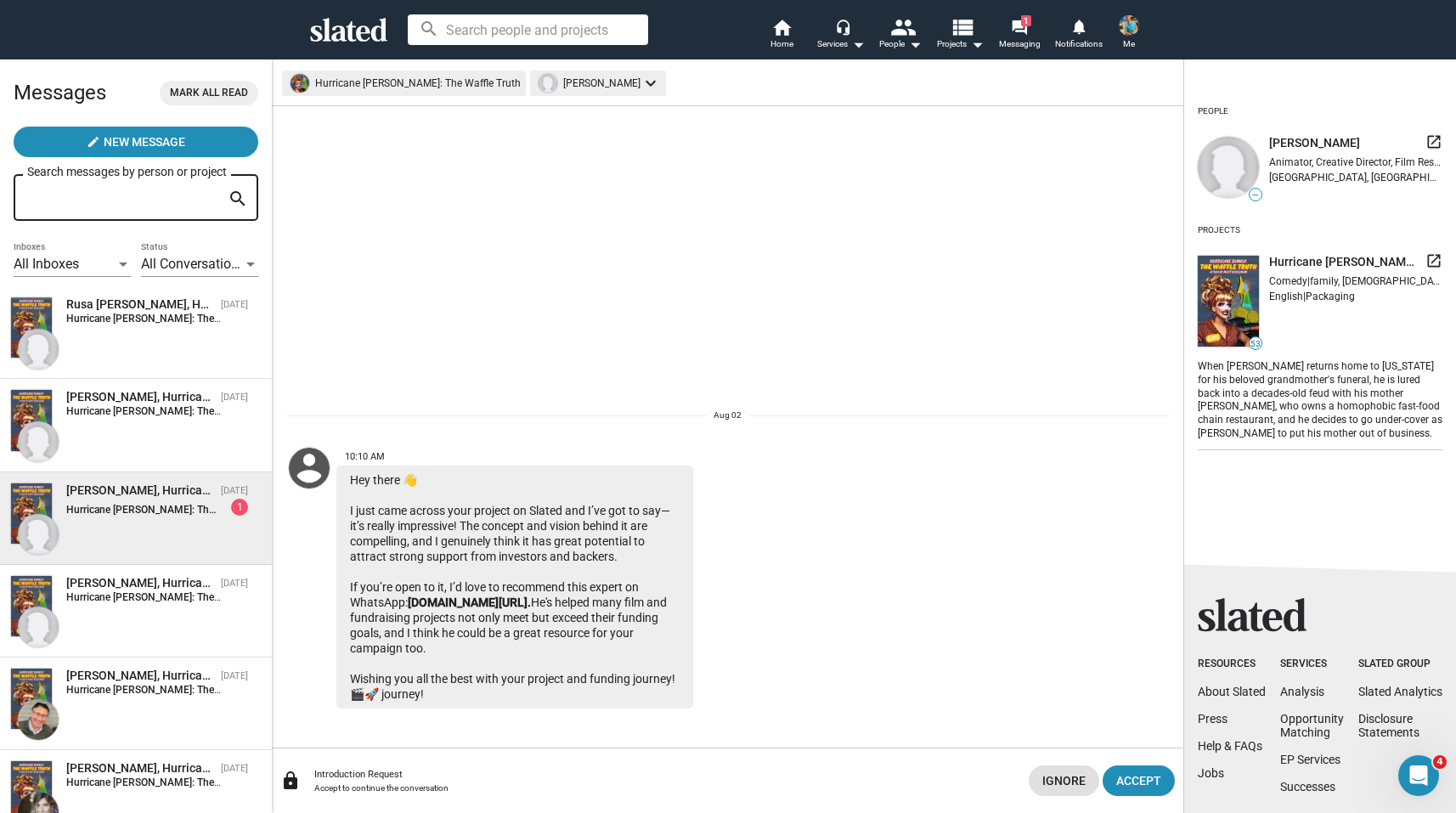
scroll to position [380, 0]
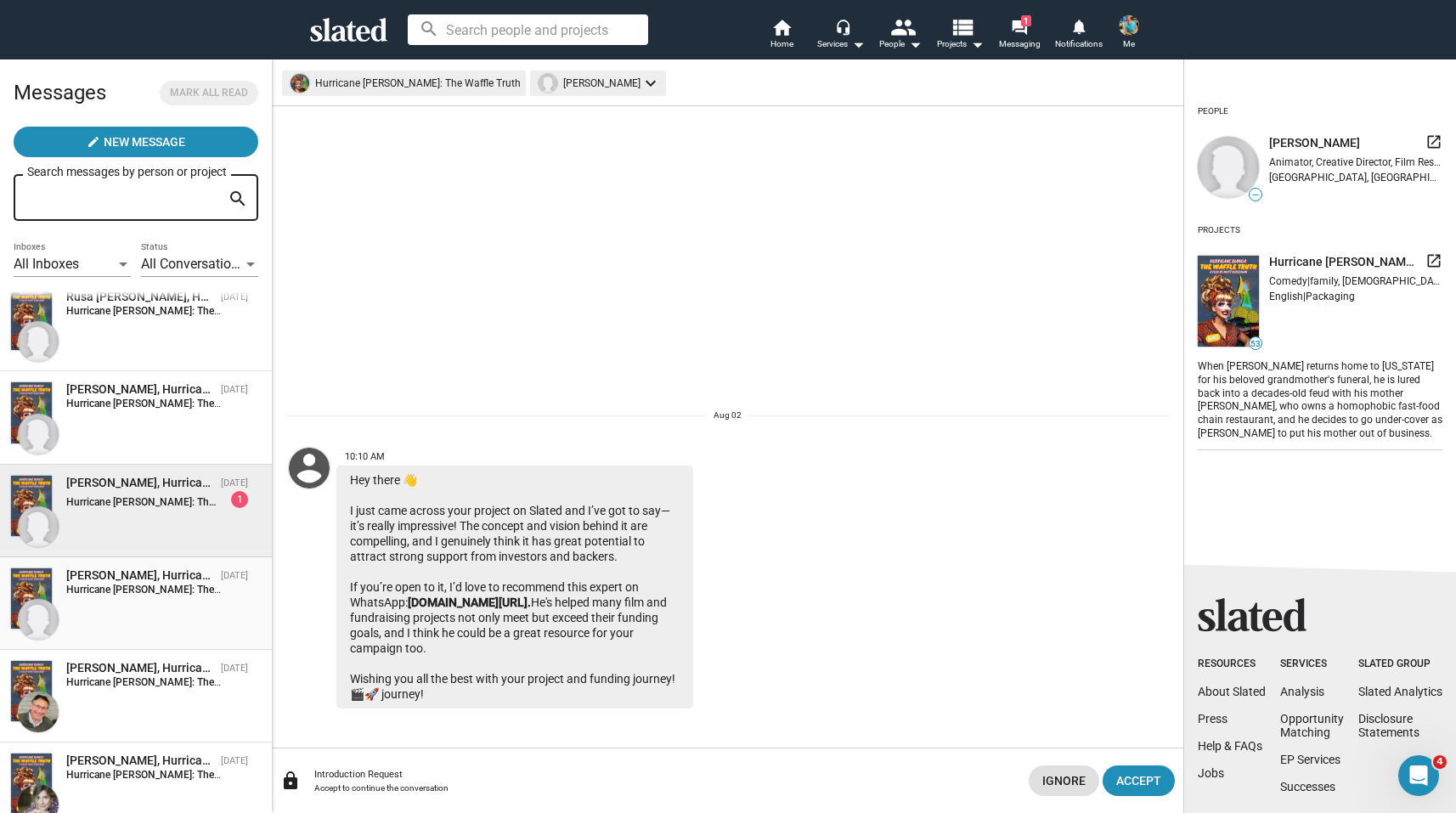
click at [124, 594] on strong "Hurricane [PERSON_NAME]: The Waffle Truth:" at bounding box center [171, 589] width 209 height 12
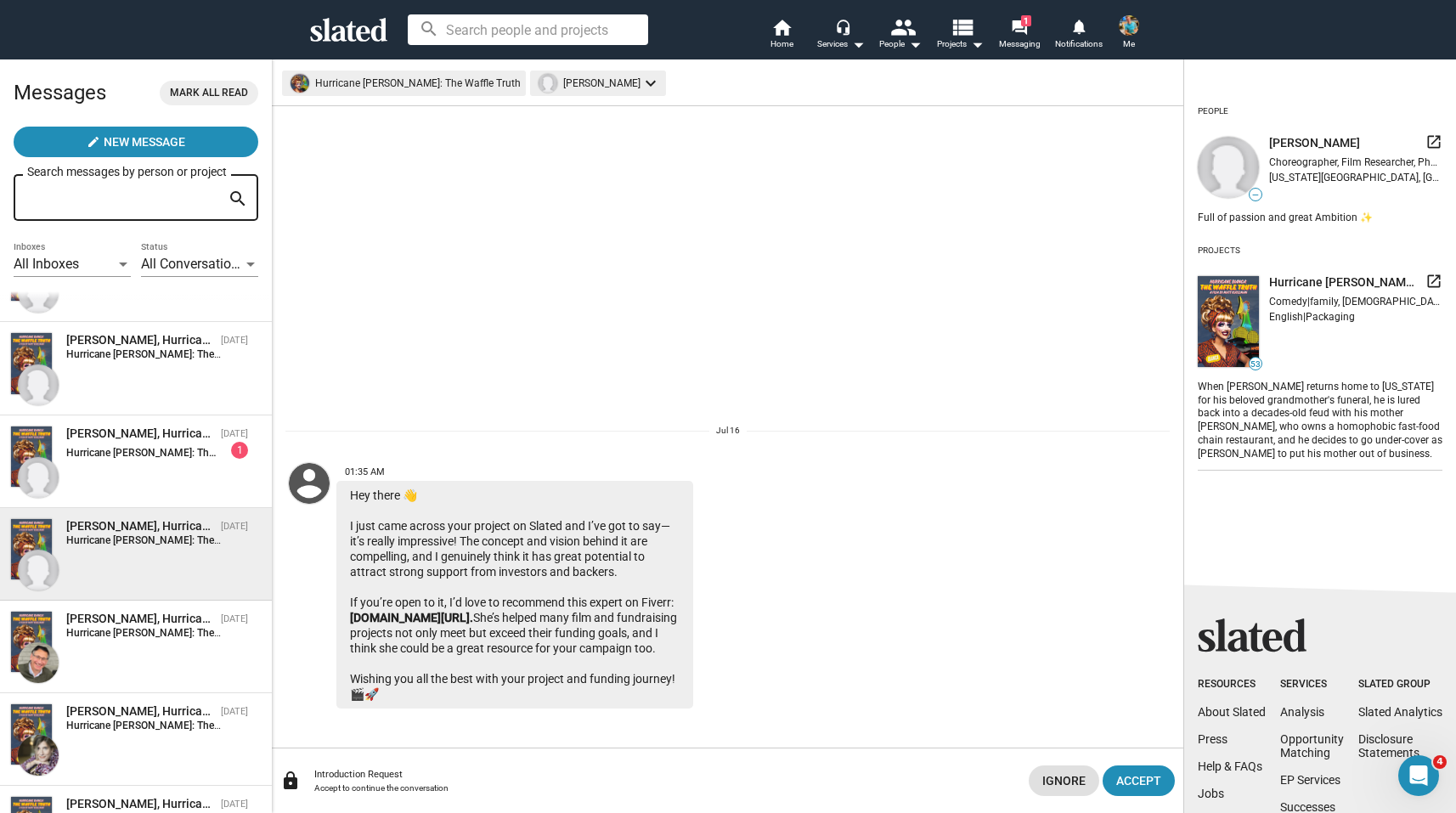
scroll to position [444, 0]
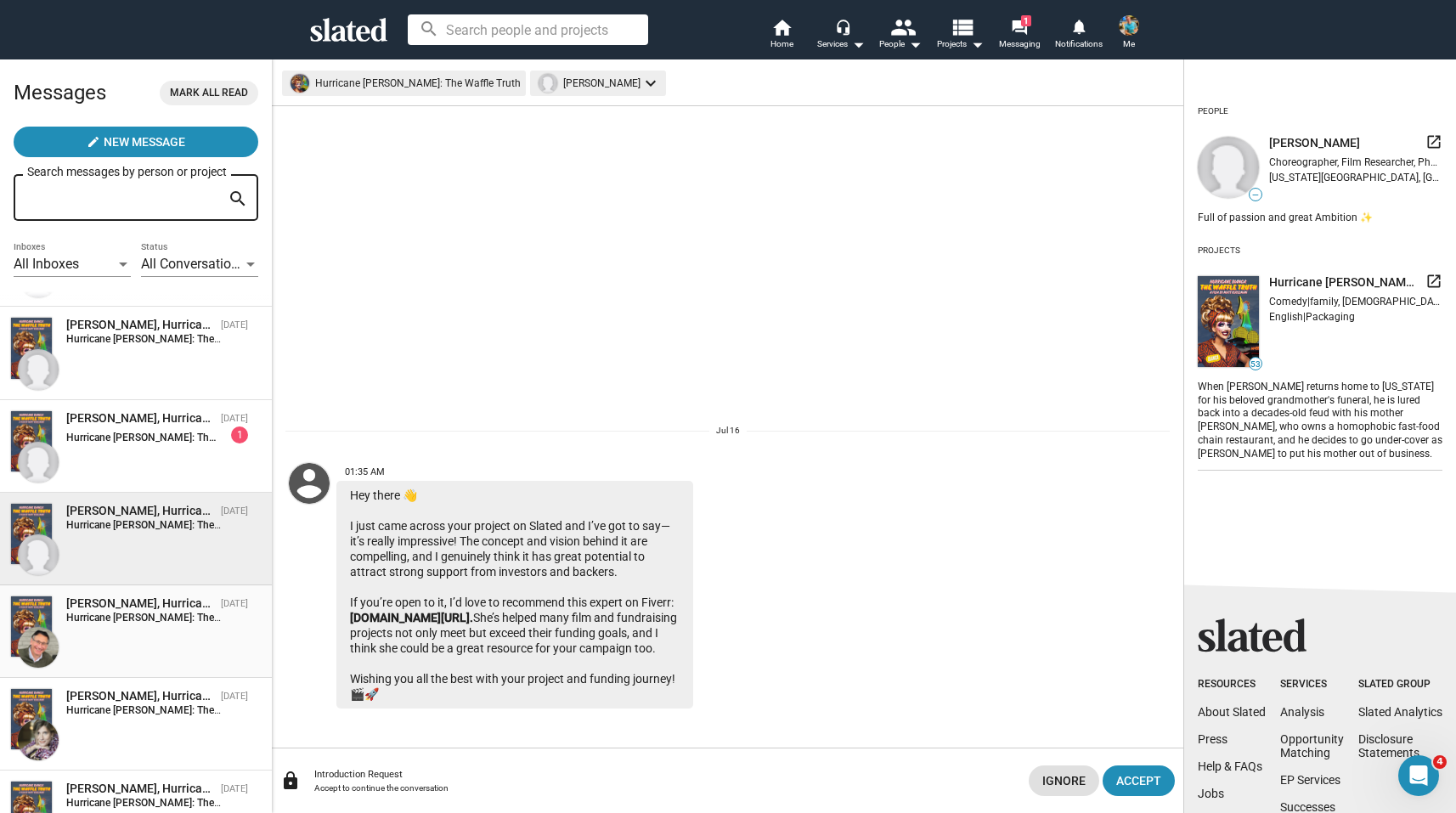
click at [124, 619] on strong "Hurricane [PERSON_NAME]: The Waffle Truth:" at bounding box center [171, 617] width 209 height 12
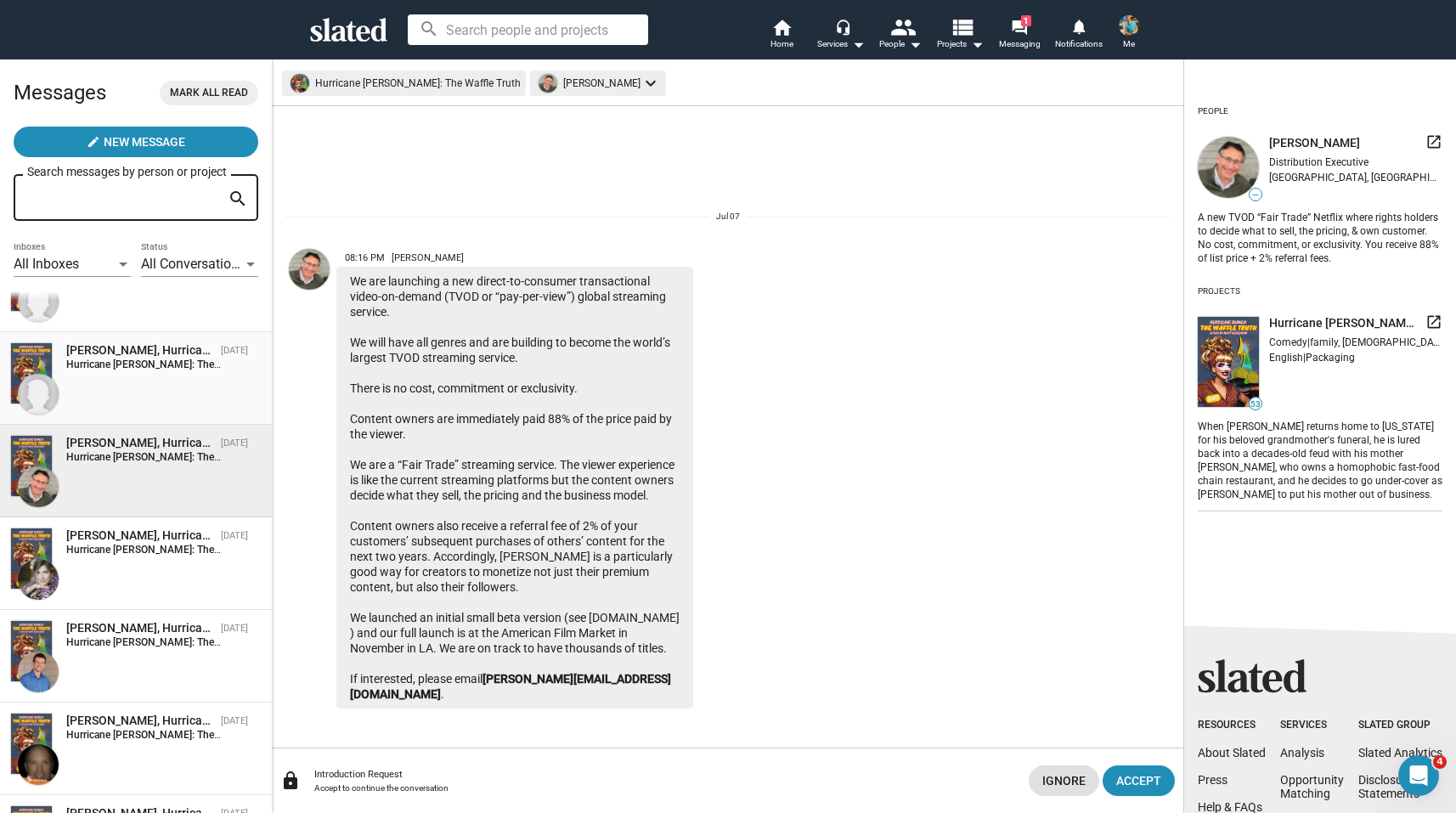
scroll to position [621, 0]
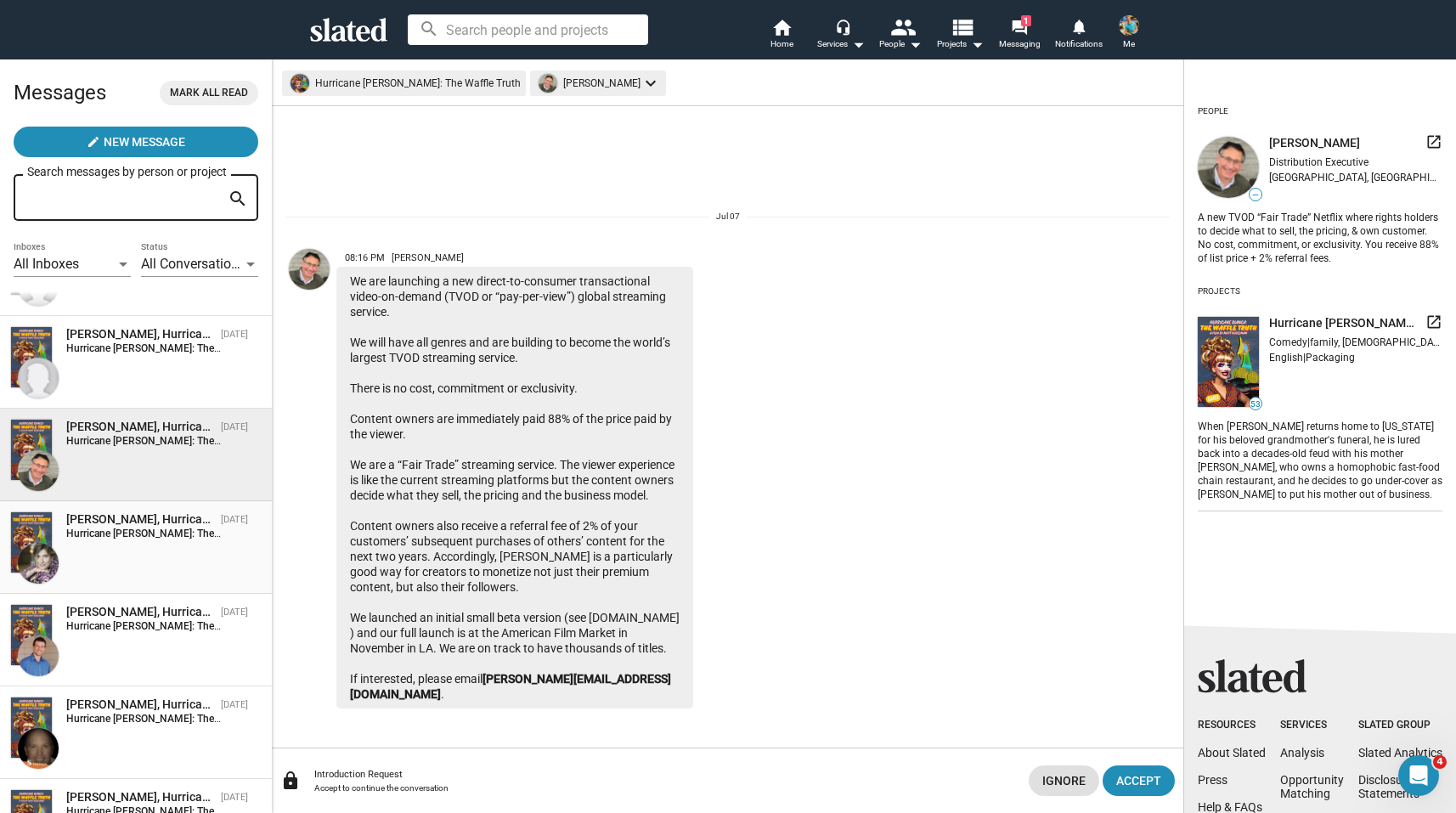
click at [142, 542] on div "[PERSON_NAME], Hurricane [PERSON_NAME]: The Waffle Truth [DATE] Hurricane [PERS…" at bounding box center [136, 548] width 251 height 73
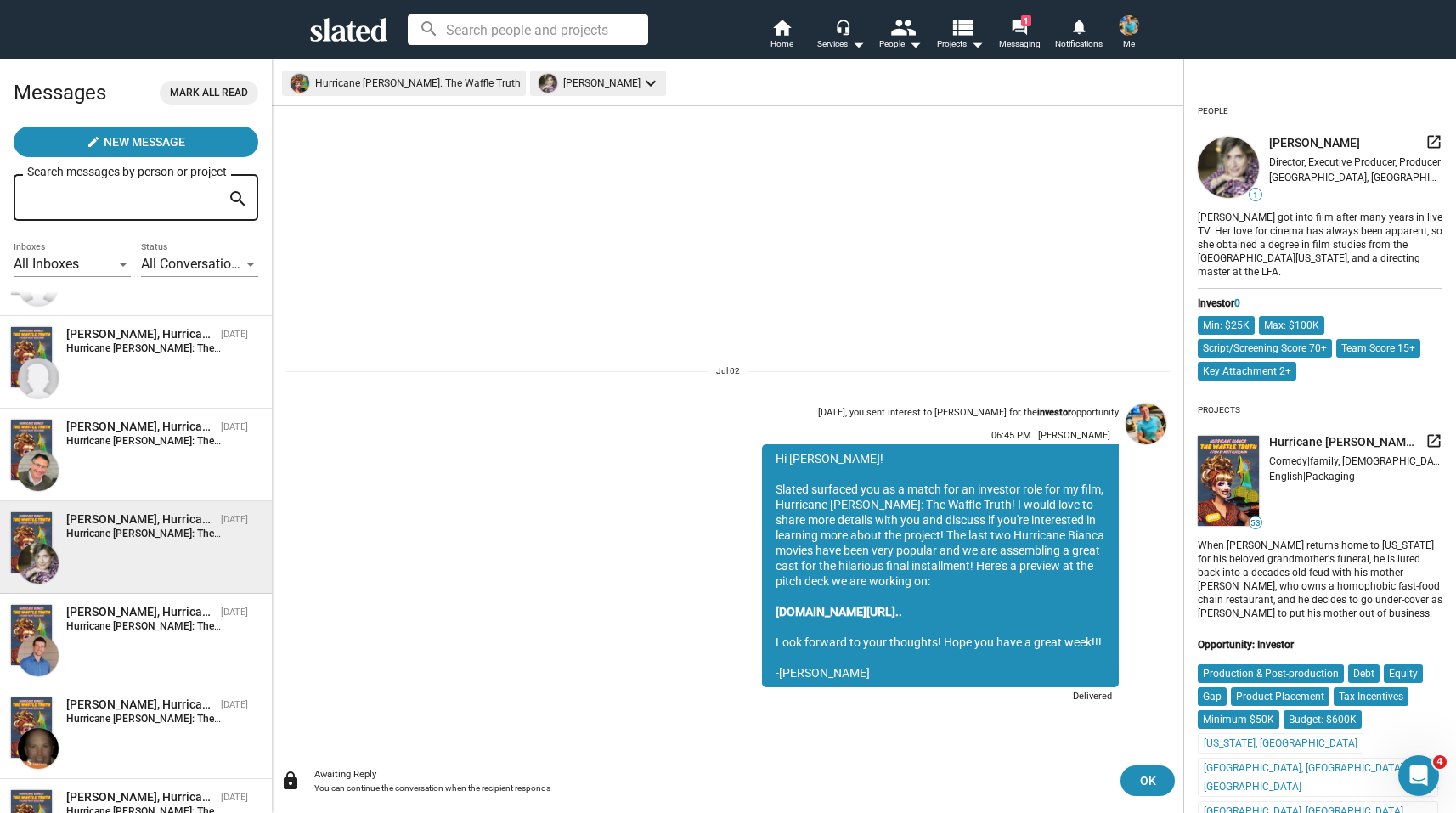
drag, startPoint x: 864, startPoint y: 673, endPoint x: 777, endPoint y: 495, distance: 198.1
click at [777, 495] on div "Hi [PERSON_NAME]! Slated surfaced you as a match for an investor role for my fi…" at bounding box center [939, 565] width 356 height 243
click at [119, 648] on div "[PERSON_NAME], Hurricane [PERSON_NAME]: The Waffle Truth [DATE] Hurricane [PERS…" at bounding box center [136, 640] width 251 height 73
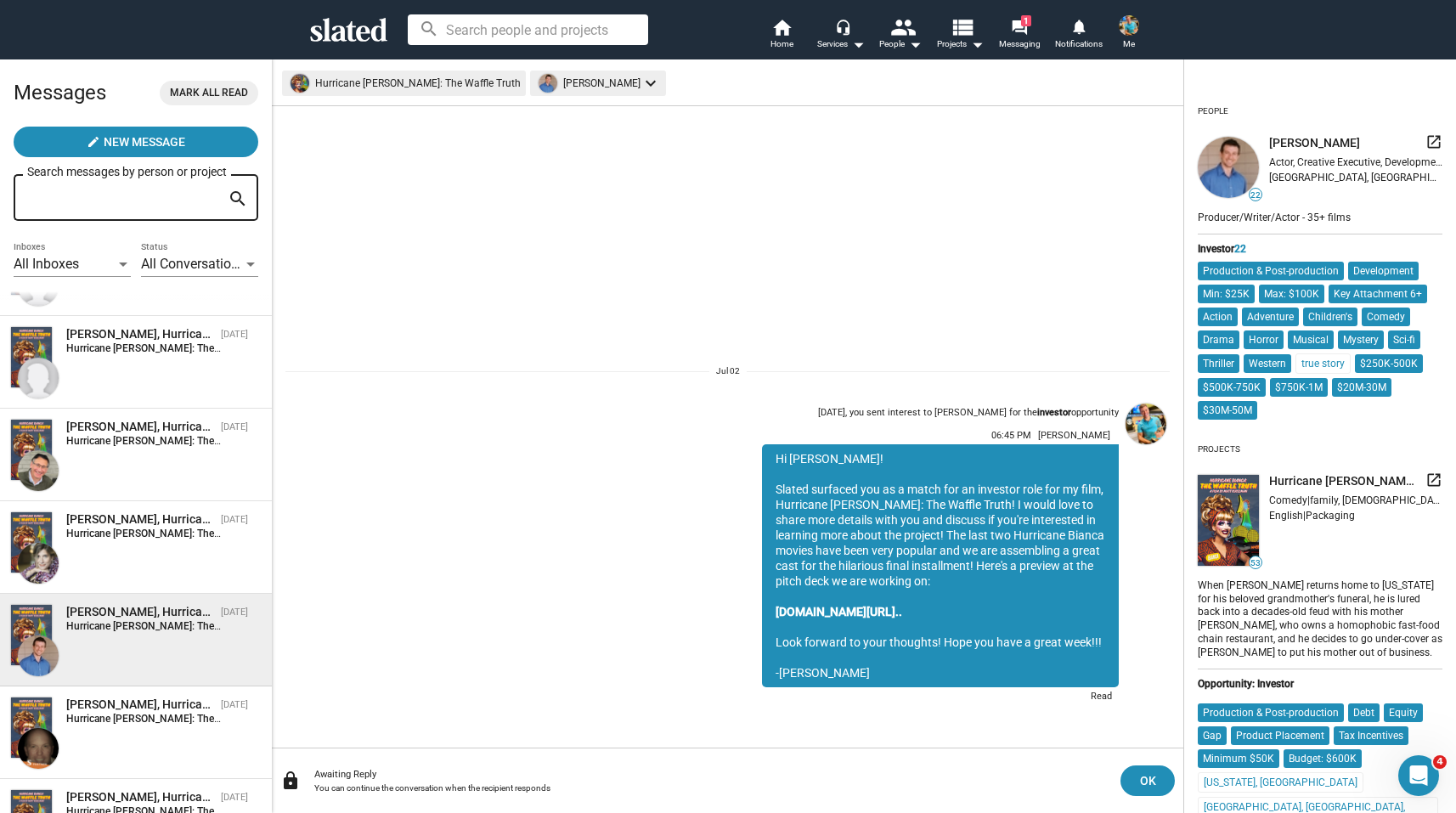
drag, startPoint x: 778, startPoint y: 490, endPoint x: 885, endPoint y: 672, distance: 211.1
click at [885, 672] on div "Hi [PERSON_NAME]! Slated surfaced you as a match for an investor role for my fi…" at bounding box center [939, 565] width 356 height 243
copy div "Slated surfaced you as a match for an investor role for my film, Hurricane [PER…"
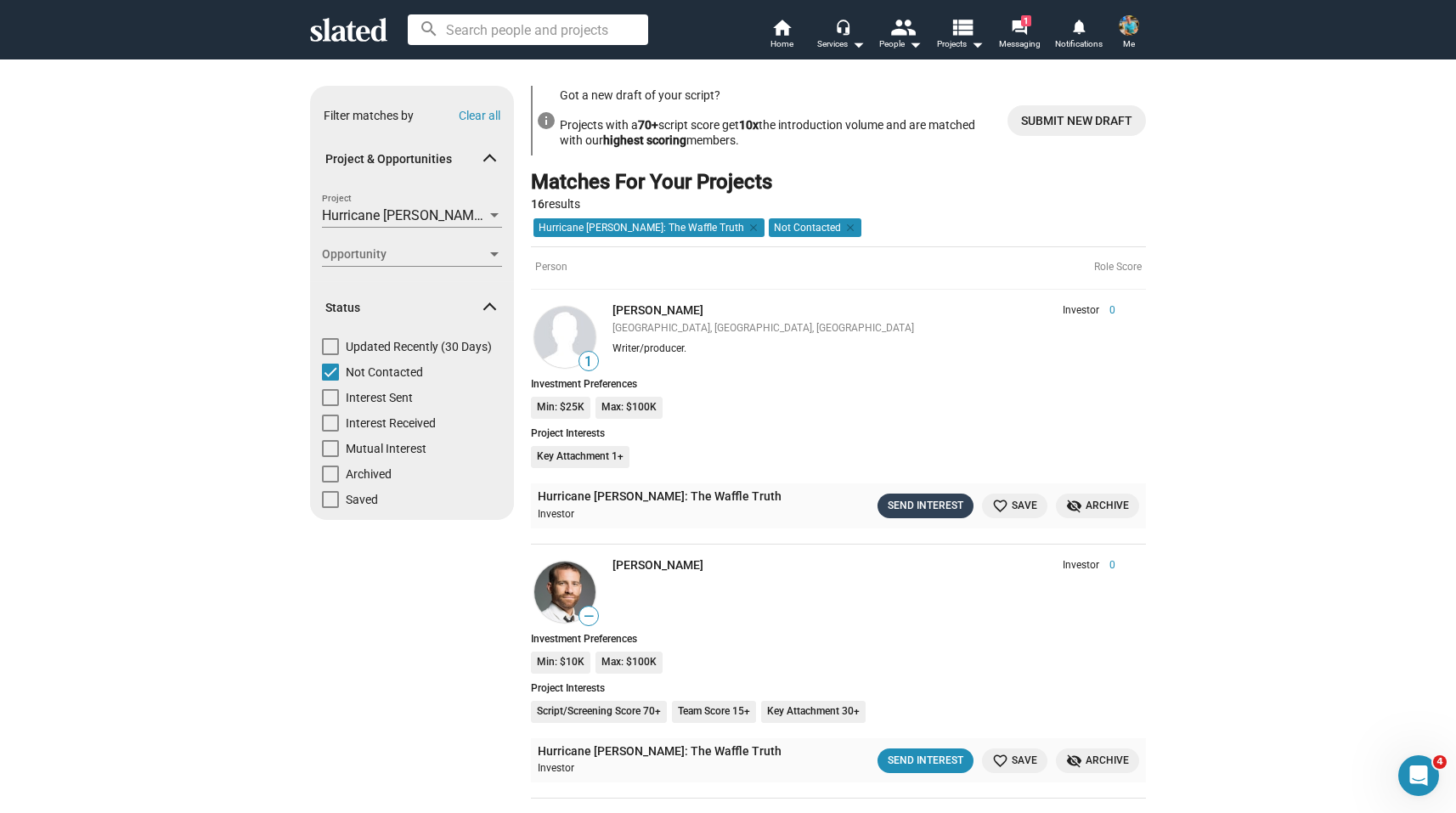
click at [938, 504] on div "Send Interest" at bounding box center [924, 506] width 75 height 18
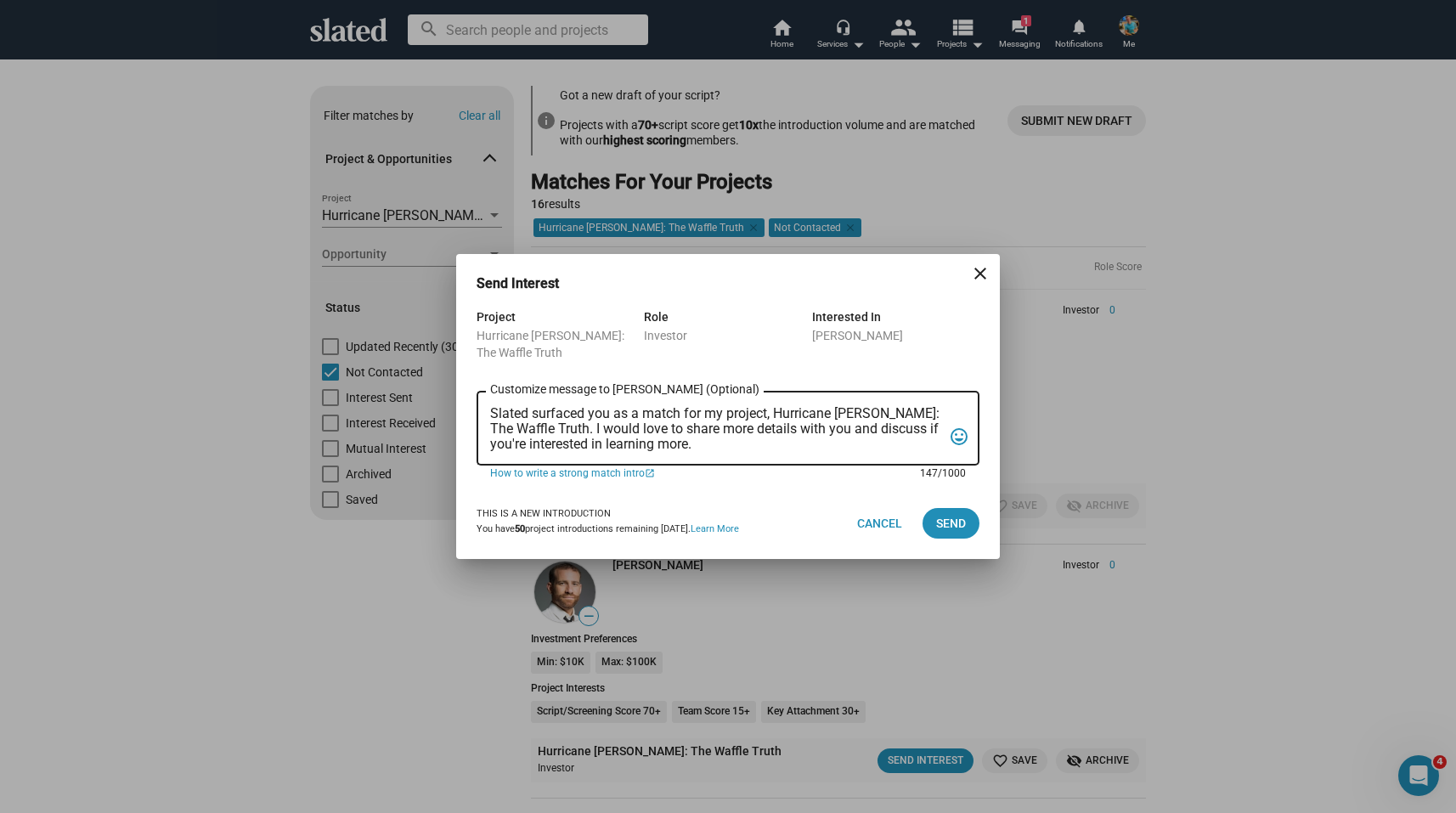
drag, startPoint x: 714, startPoint y: 447, endPoint x: 433, endPoint y: 380, distance: 288.9
click at [433, 380] on div "Send Interest close Project Hurricane [PERSON_NAME]: The Waffle Truth Role Inve…" at bounding box center [728, 406] width 1456 height 813
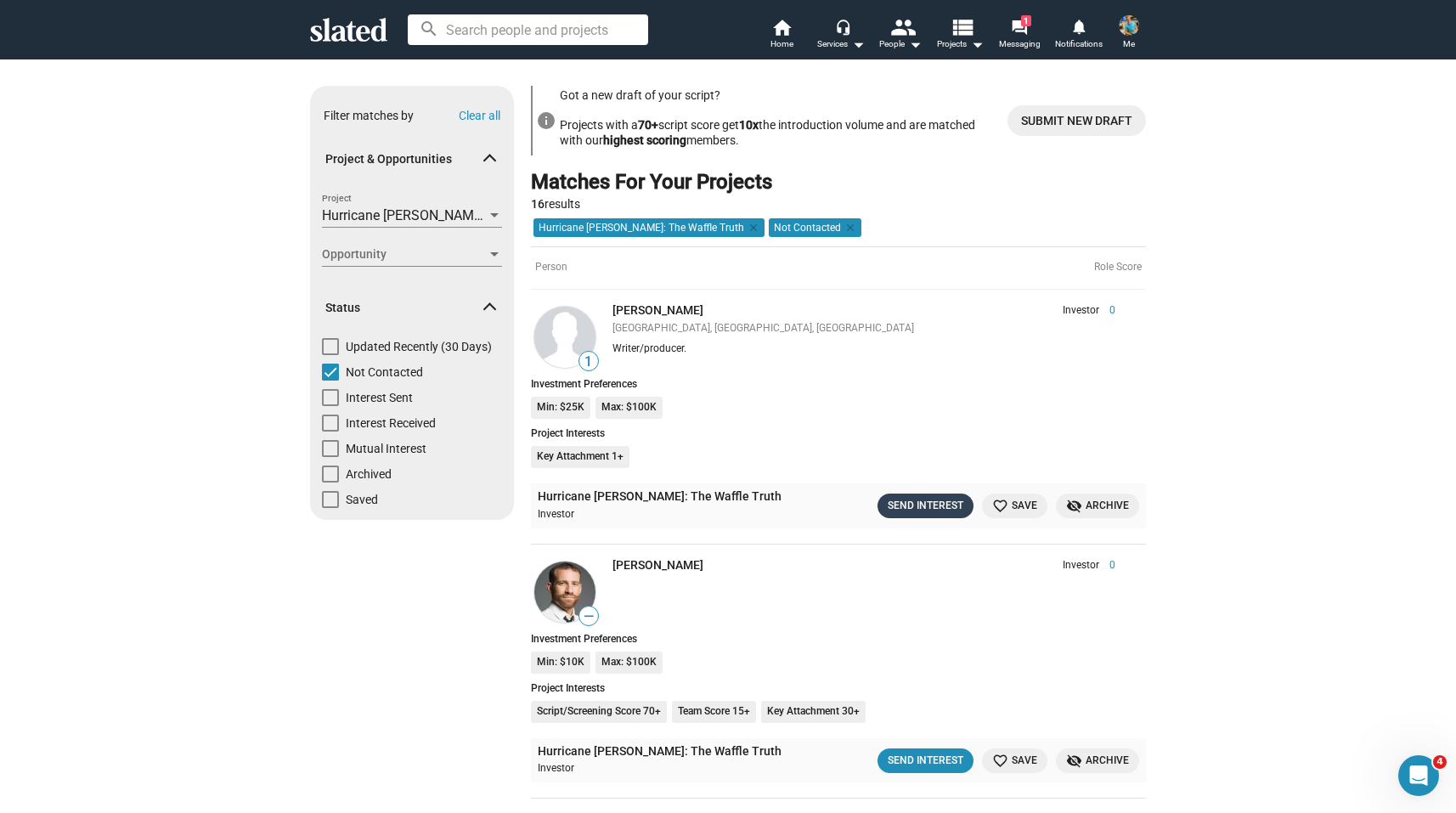
click at [938, 503] on div "Send Interest" at bounding box center [924, 506] width 75 height 18
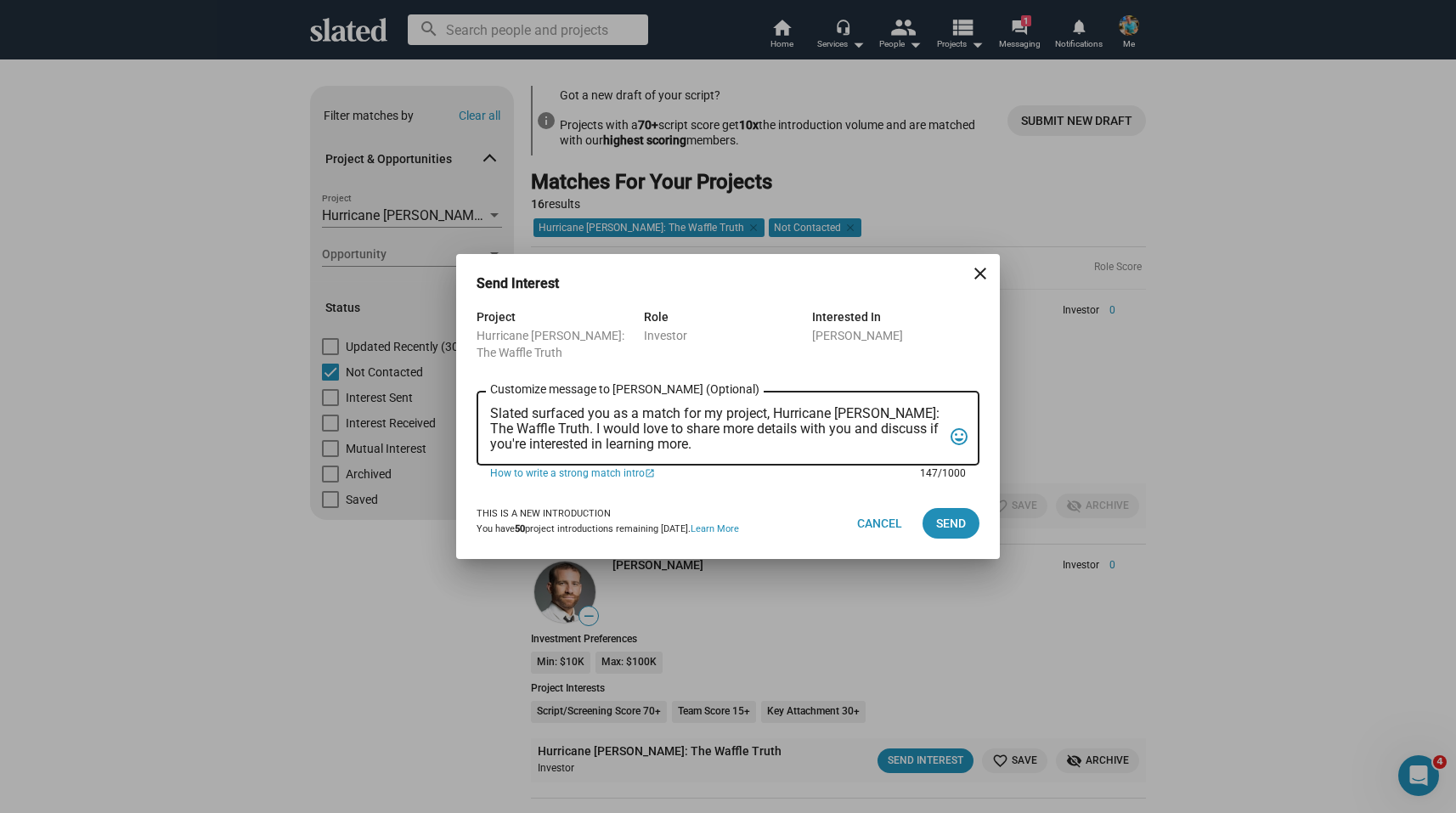
drag, startPoint x: 699, startPoint y: 444, endPoint x: 489, endPoint y: 409, distance: 212.9
click at [490, 409] on textarea "Slated surfaced you as a match for my project, Hurricane [PERSON_NAME]: The Waf…" at bounding box center [716, 429] width 452 height 46
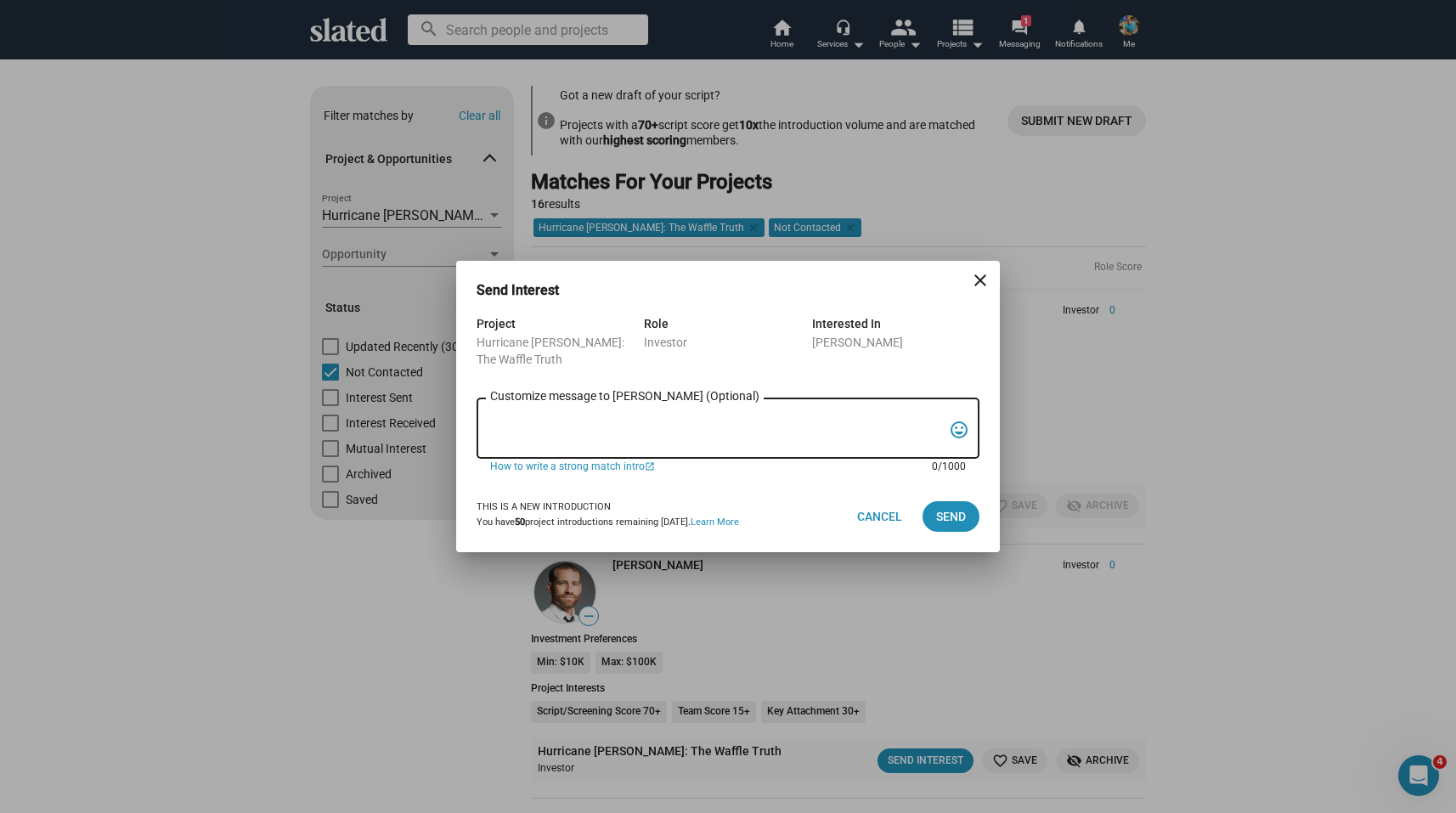
paste textarea "Slated surfaced you as a match for an investor role for my film, Hurricane [PER…"
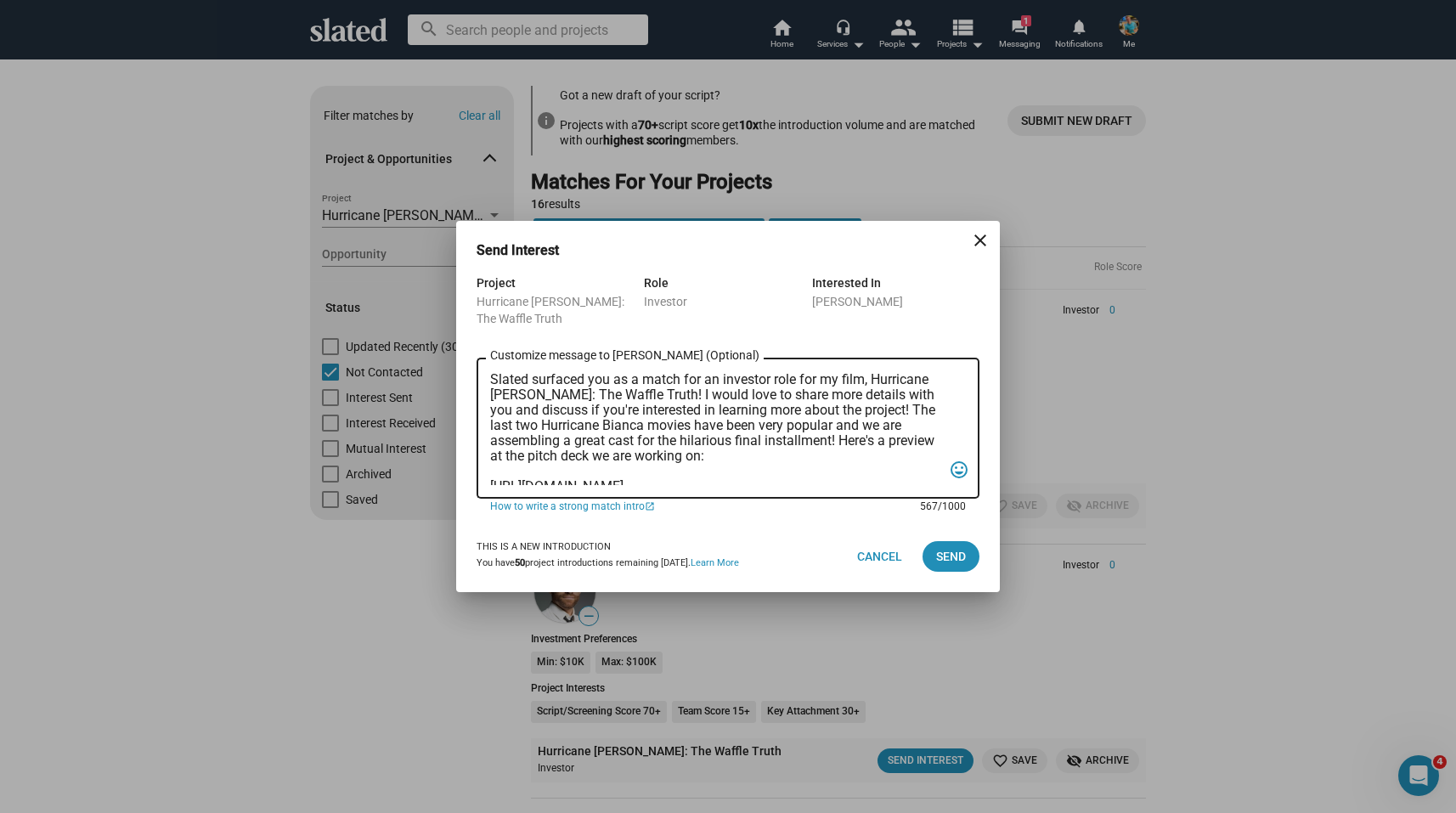
click at [493, 382] on textarea "Slated surfaced you as a match for an investor role for my film, Hurricane [PER…" at bounding box center [716, 429] width 452 height 113
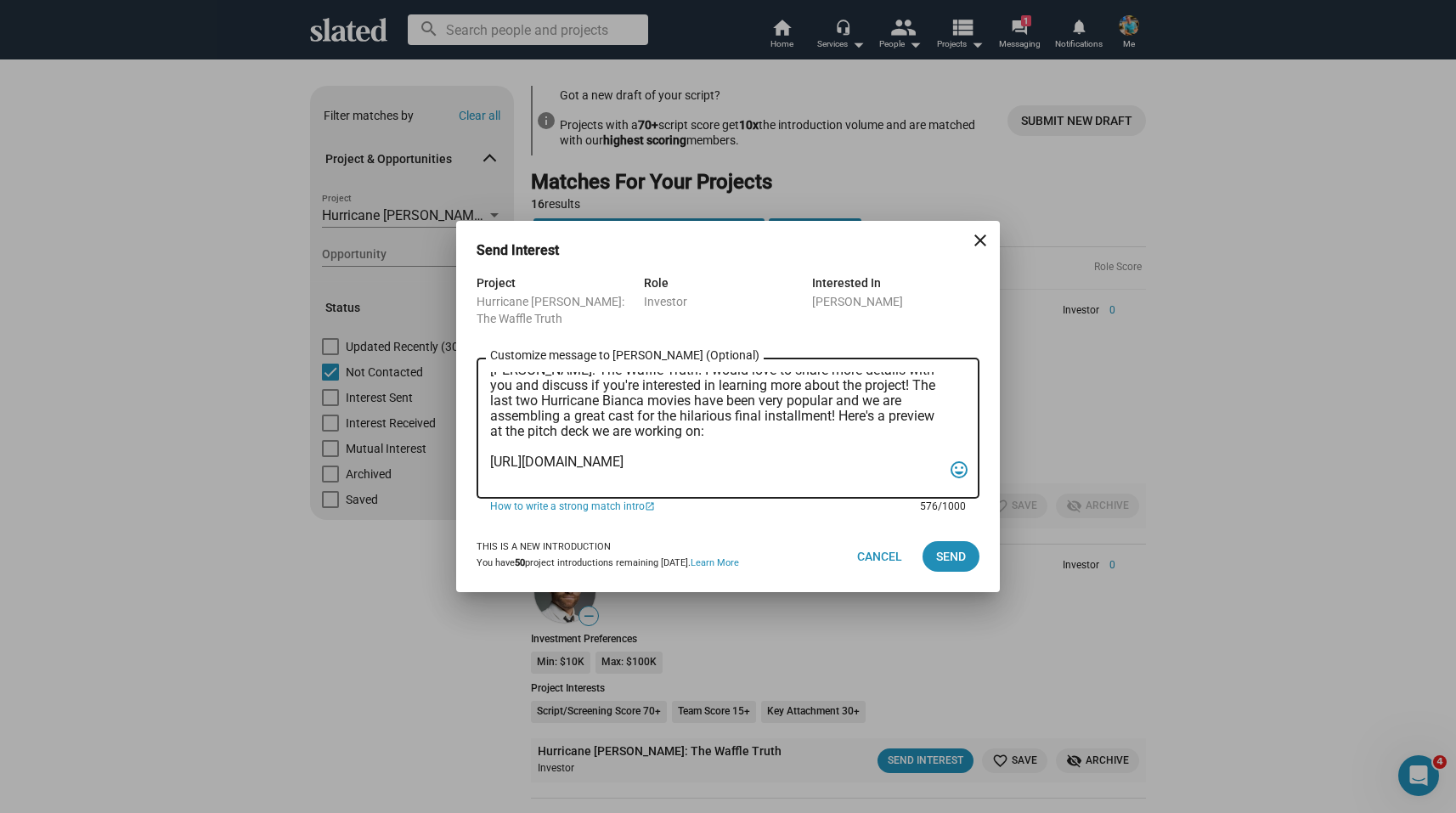
scroll to position [57, 0]
click at [669, 416] on textarea "Hi [PERSON_NAME]! Slated surfaced you as a match for an investor role for my fi…" at bounding box center [716, 429] width 452 height 113
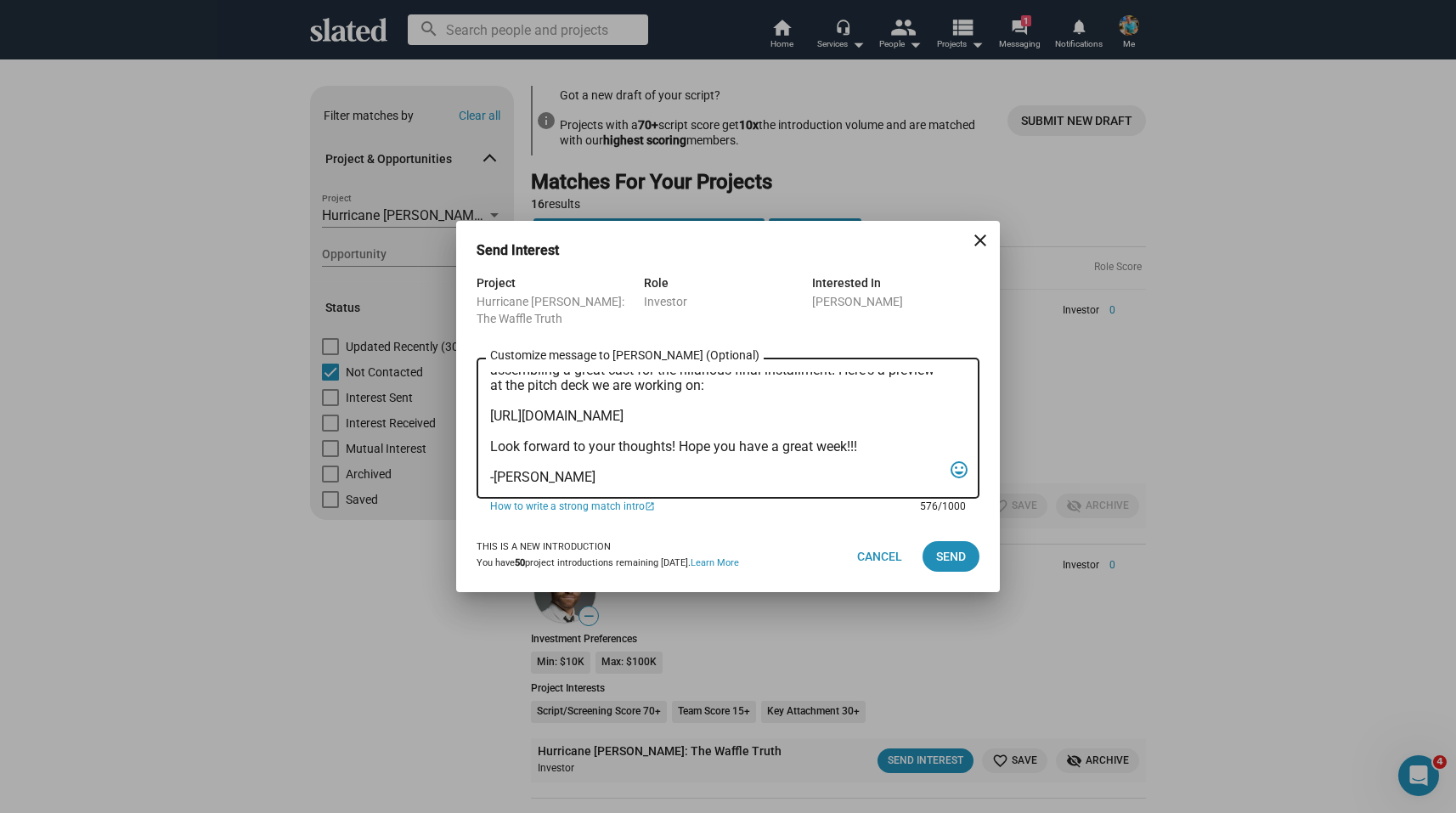
scroll to position [147, 0]
type textarea "Hi [PERSON_NAME]! Slated surfaced you as a match for an investor role for my fi…"
click at [955, 558] on span "Send" at bounding box center [951, 556] width 30 height 31
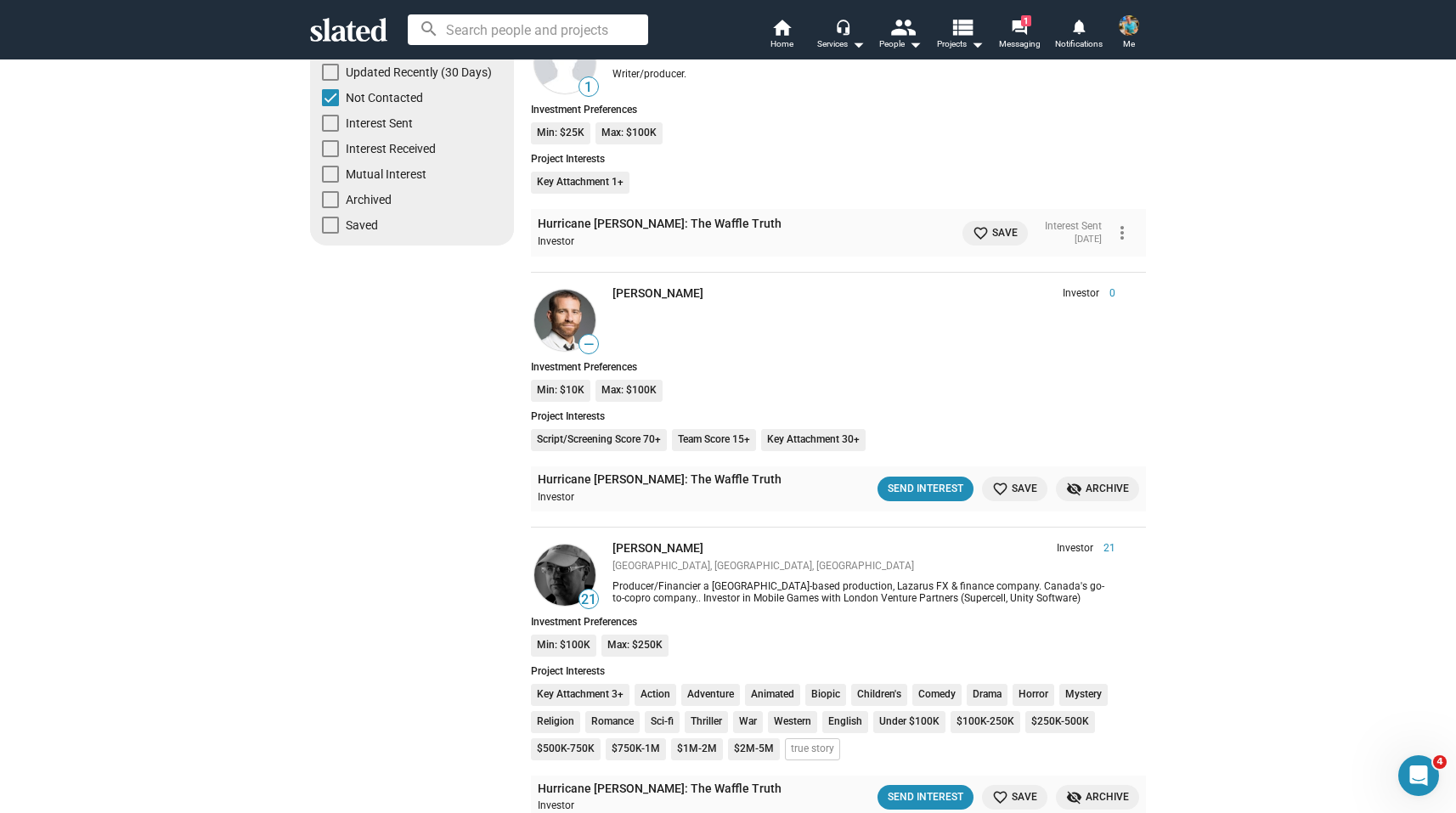
scroll to position [275, 0]
click at [944, 488] on div "Send Interest" at bounding box center [924, 488] width 75 height 18
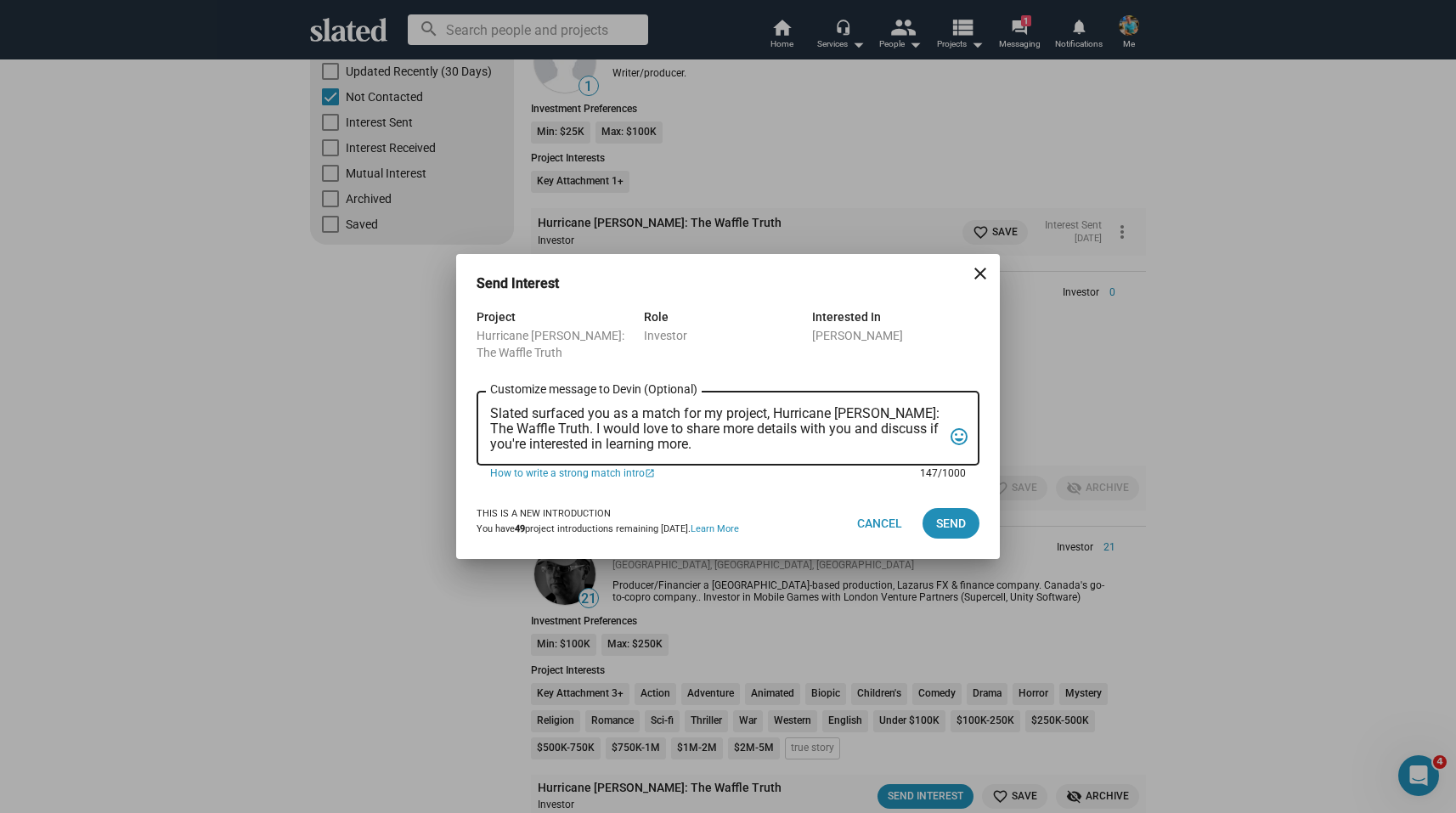
scroll to position [0, 0]
drag, startPoint x: 703, startPoint y: 445, endPoint x: 505, endPoint y: 410, distance: 201.1
click at [505, 410] on textarea "Slated surfaced you as a match for my project, Hurricane [PERSON_NAME]: The Waf…" at bounding box center [716, 429] width 452 height 46
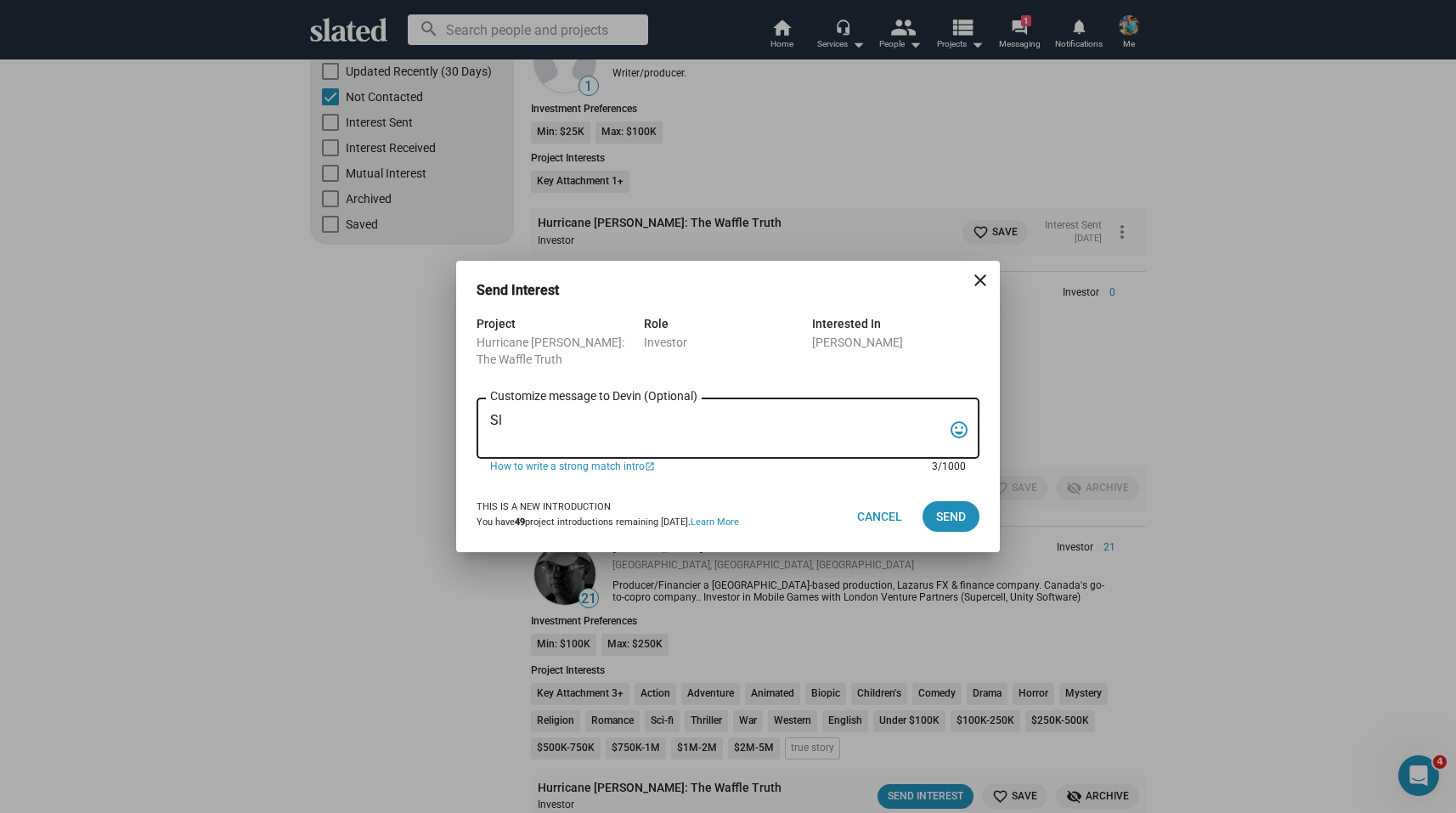
type textarea "S"
paste textarea "Slated surfaced you as a match for an investor role for my film, Hurricane [PER…"
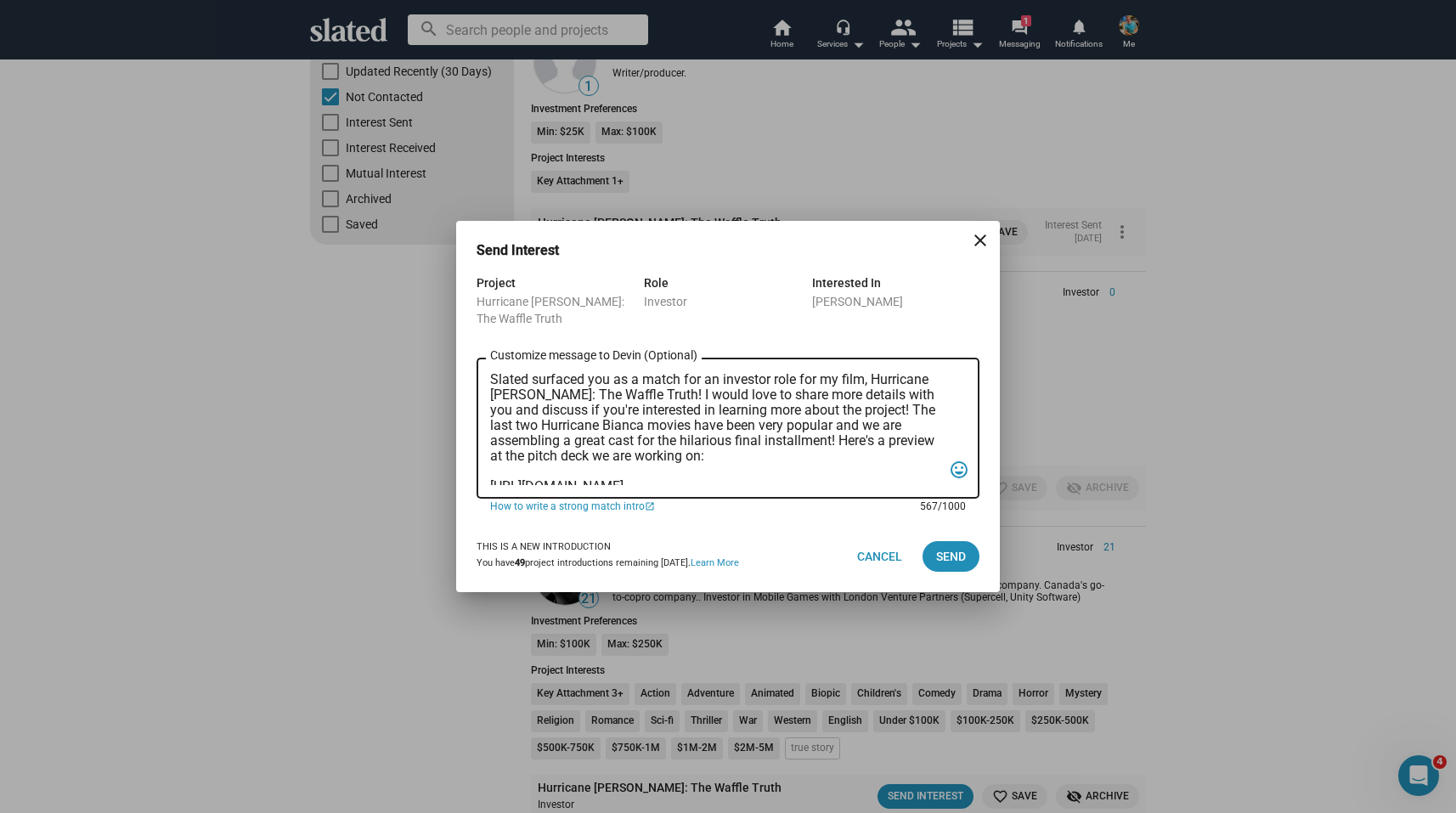
click at [494, 386] on textarea "Slated surfaced you as a match for an investor role for my film, Hurricane [PER…" at bounding box center [716, 429] width 452 height 113
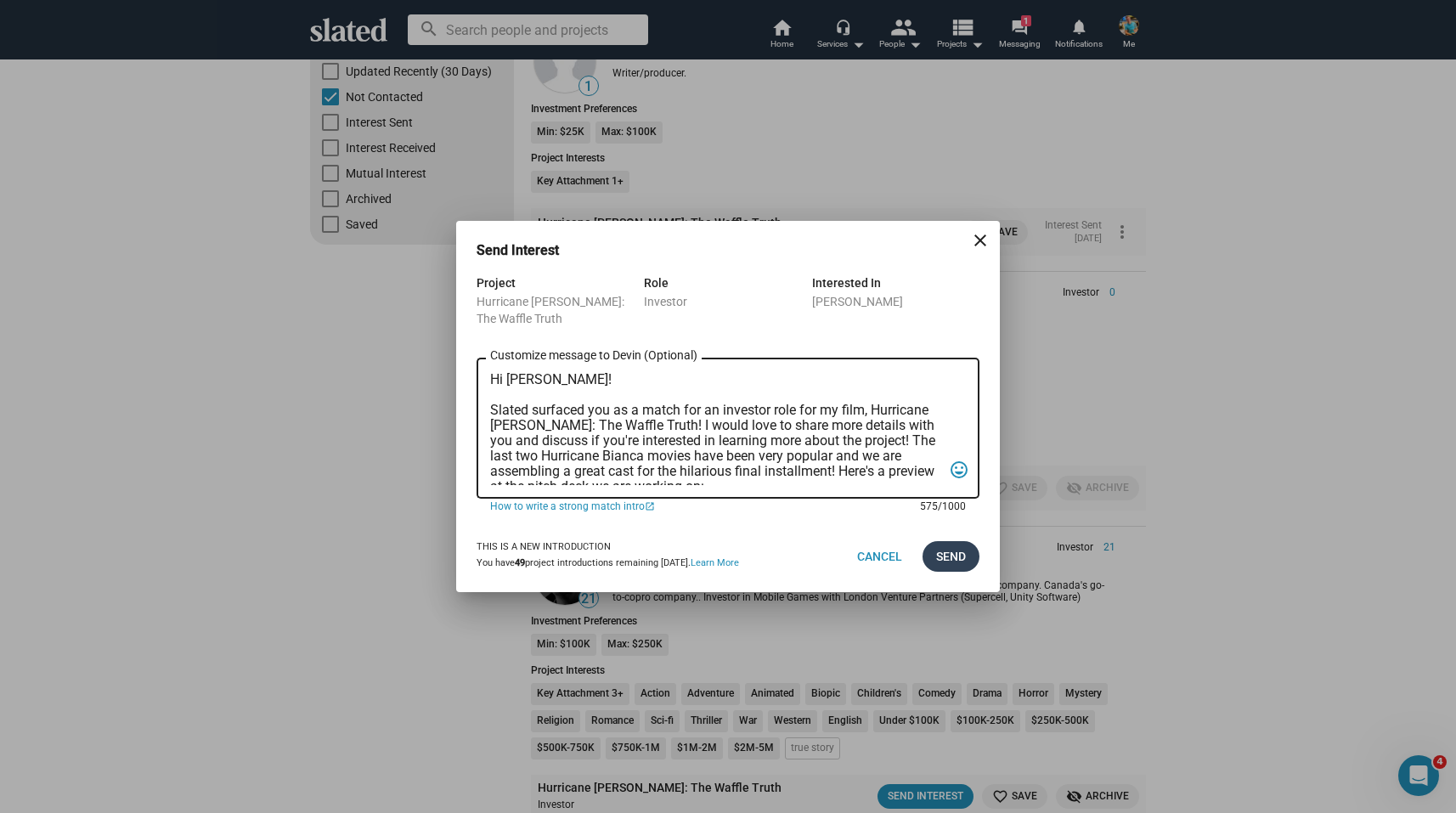
type textarea "Hi [PERSON_NAME]! Slated surfaced you as a match for an investor role for my fi…"
click at [957, 549] on span "Send" at bounding box center [951, 556] width 30 height 31
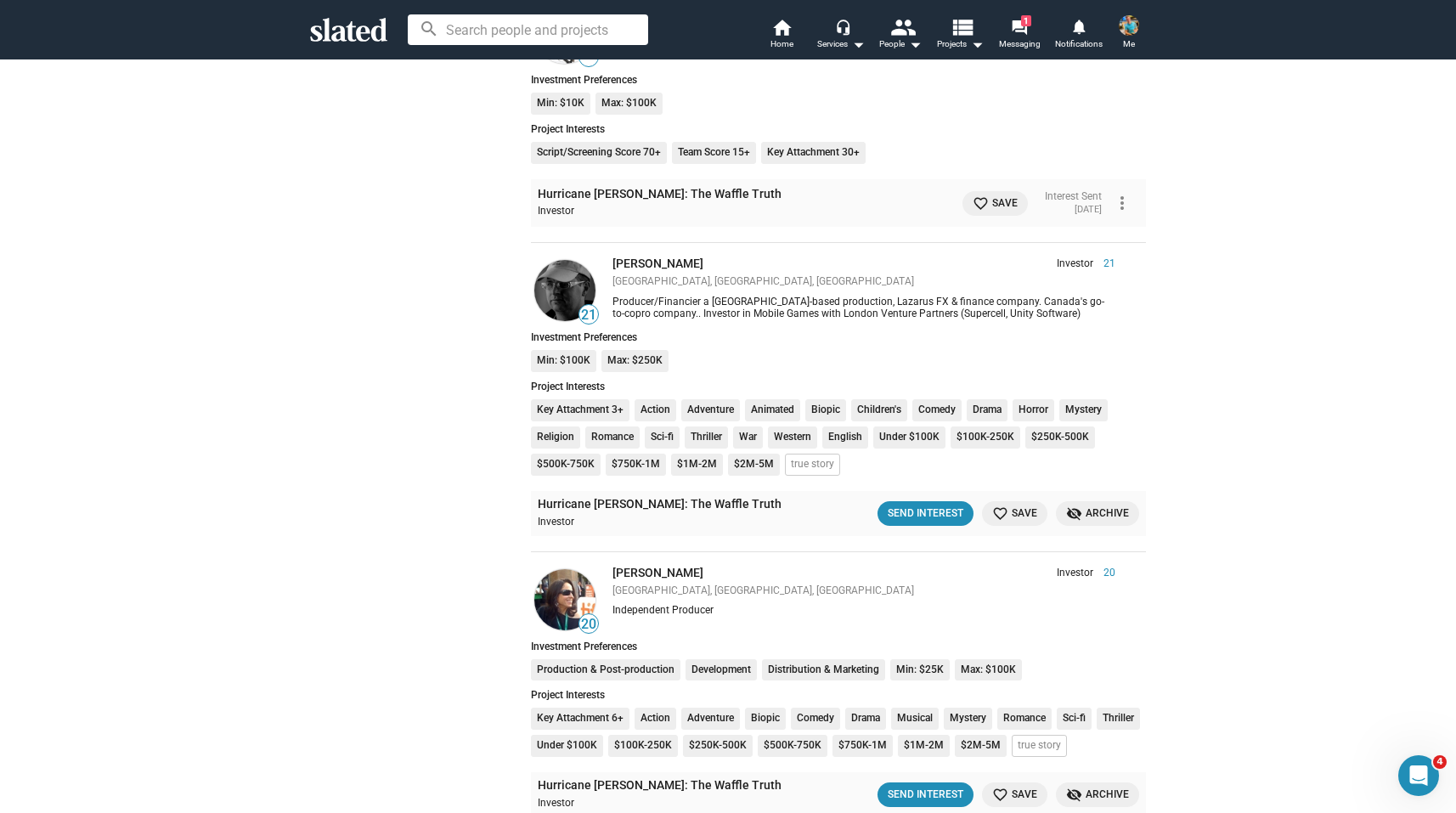
scroll to position [600, 0]
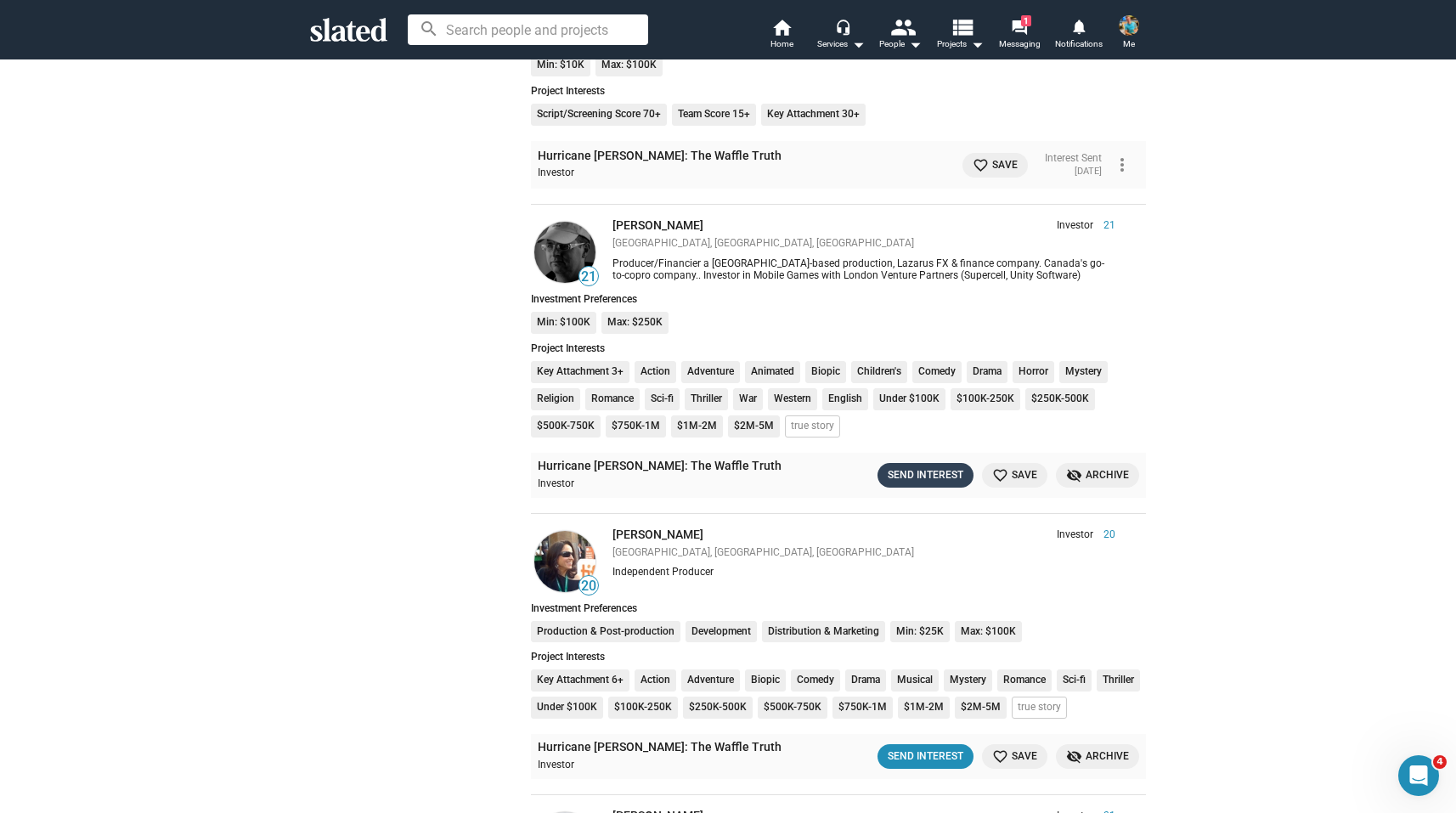
click at [928, 474] on div "Send Interest" at bounding box center [924, 475] width 75 height 18
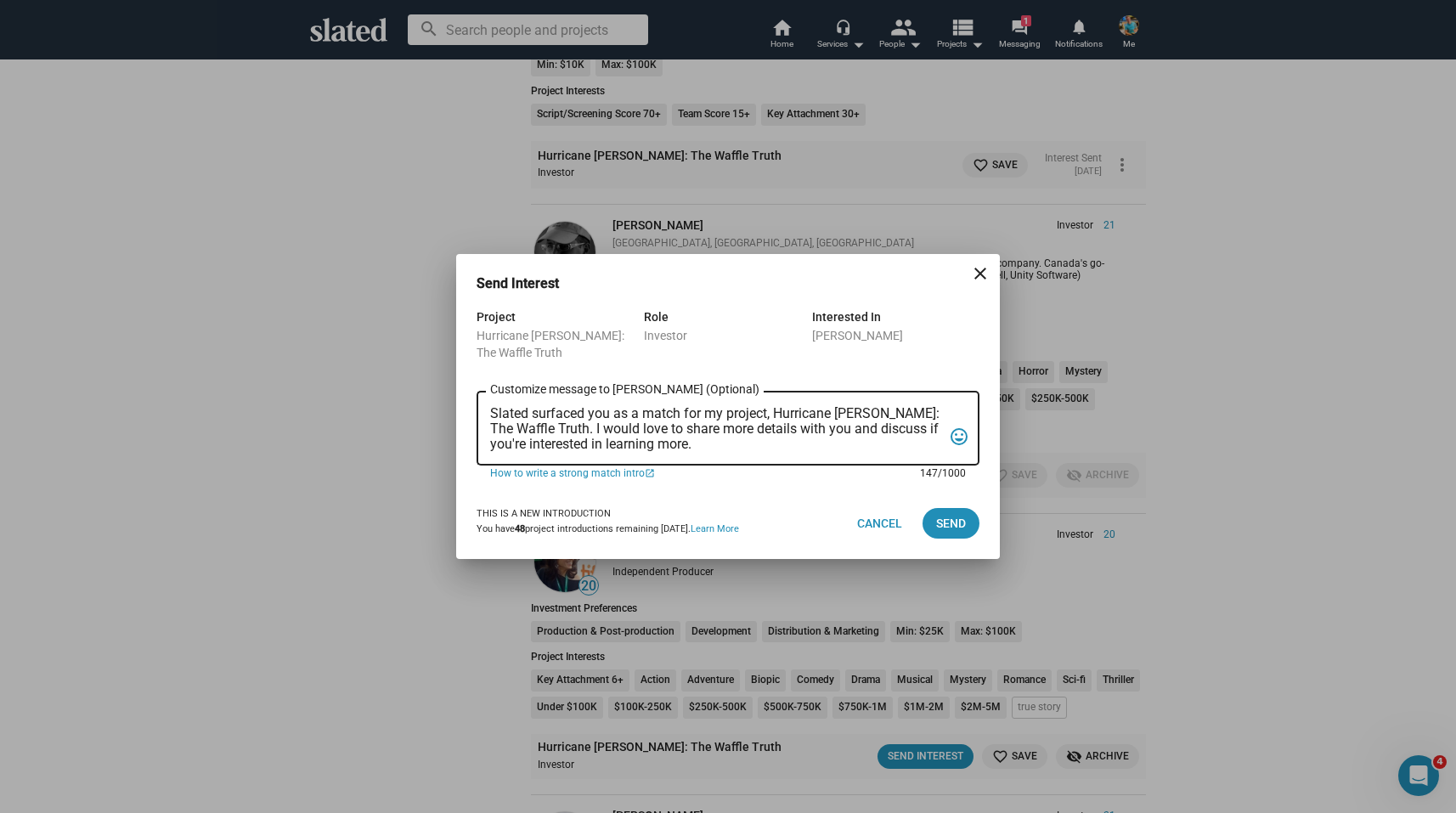
scroll to position [0, 0]
drag, startPoint x: 701, startPoint y: 447, endPoint x: 448, endPoint y: 403, distance: 256.8
click at [448, 403] on div "Send Interest close Project Hurricane [PERSON_NAME]: The Waffle Truth Role Inve…" at bounding box center [728, 406] width 1456 height 813
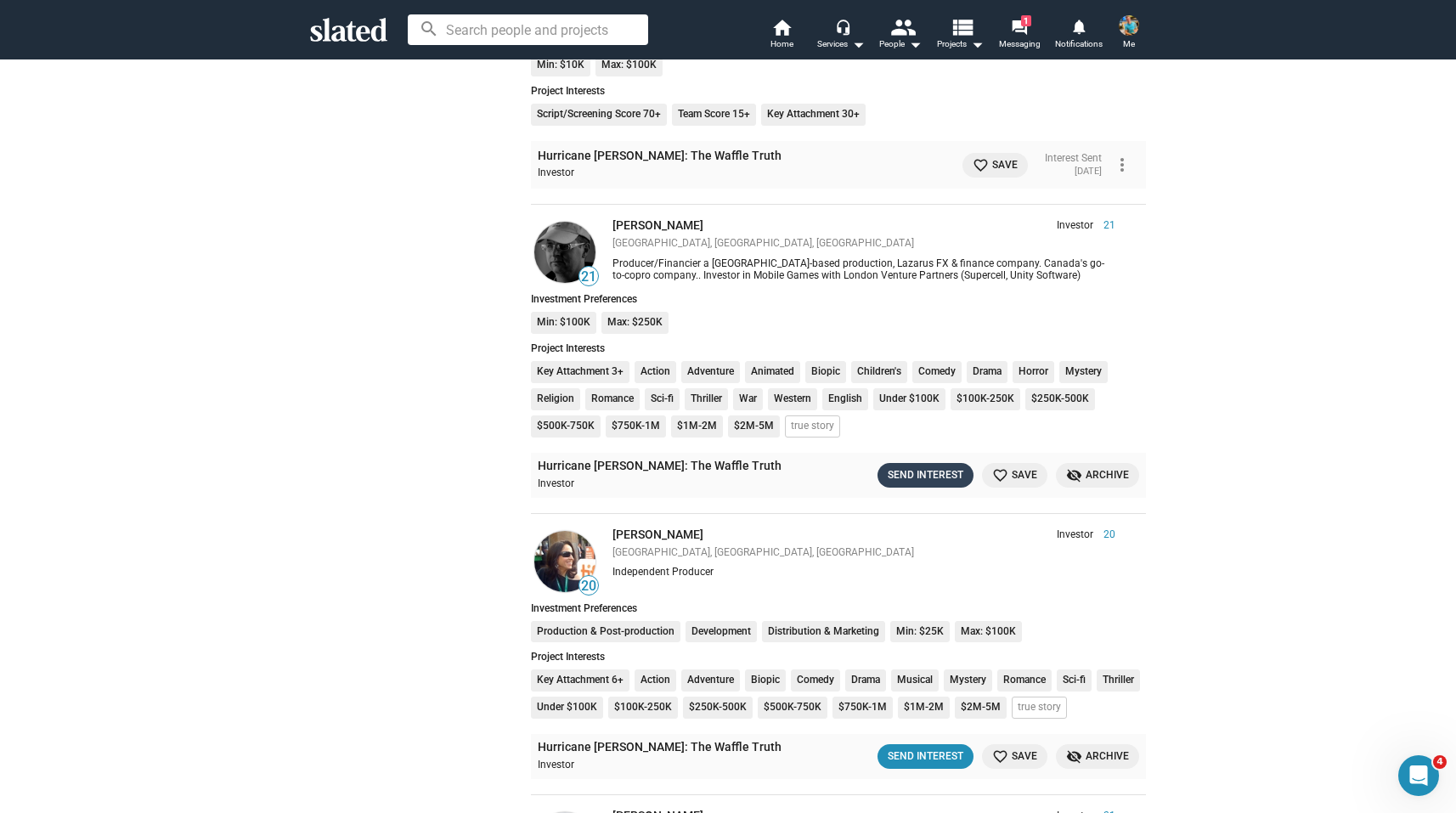
click at [946, 475] on div "Send Interest" at bounding box center [924, 475] width 75 height 18
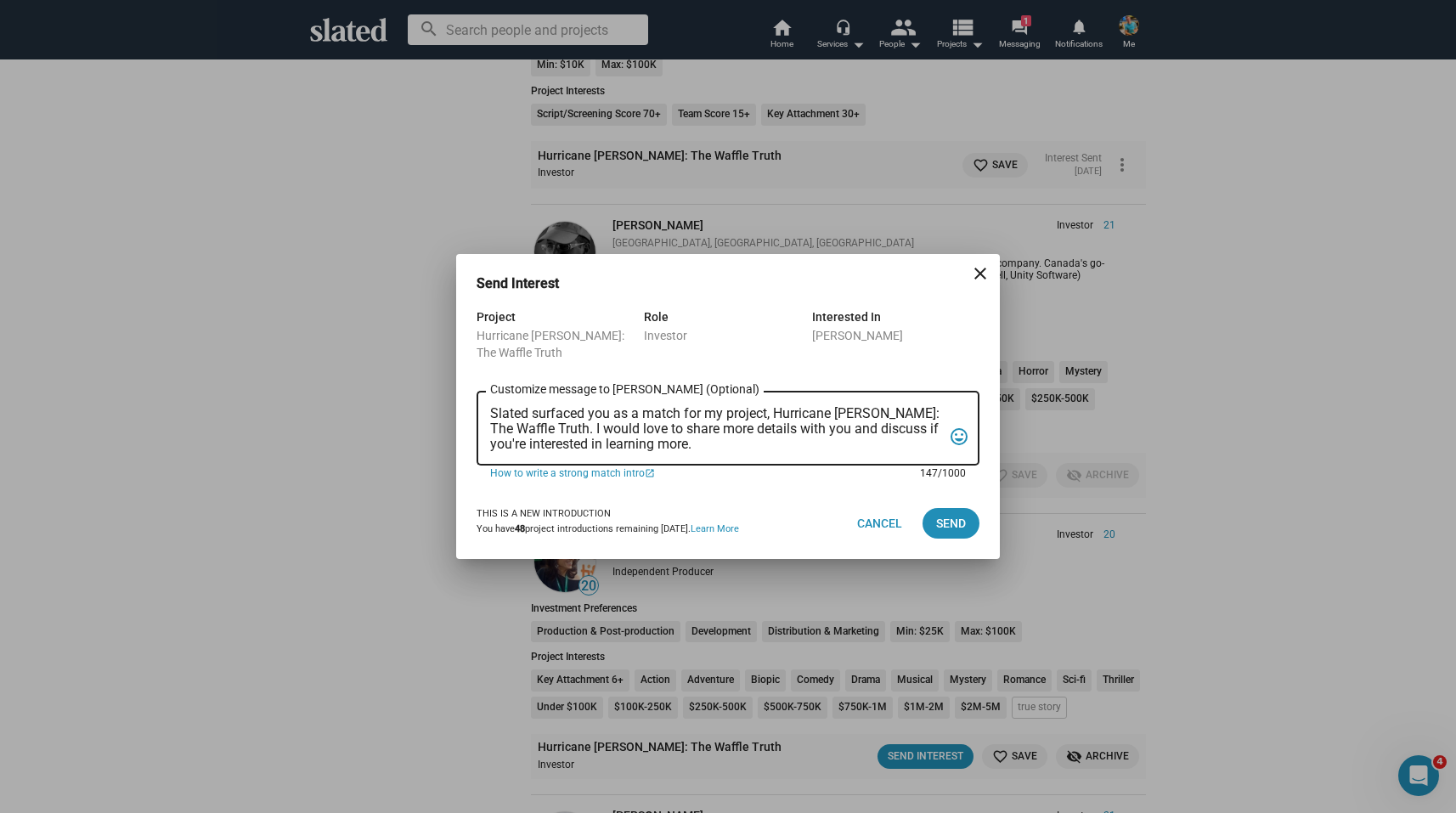
drag, startPoint x: 708, startPoint y: 442, endPoint x: 511, endPoint y: 416, distance: 198.7
click at [511, 416] on textarea "Slated surfaced you as a match for my project, Hurricane [PERSON_NAME]: The Waf…" at bounding box center [716, 429] width 452 height 46
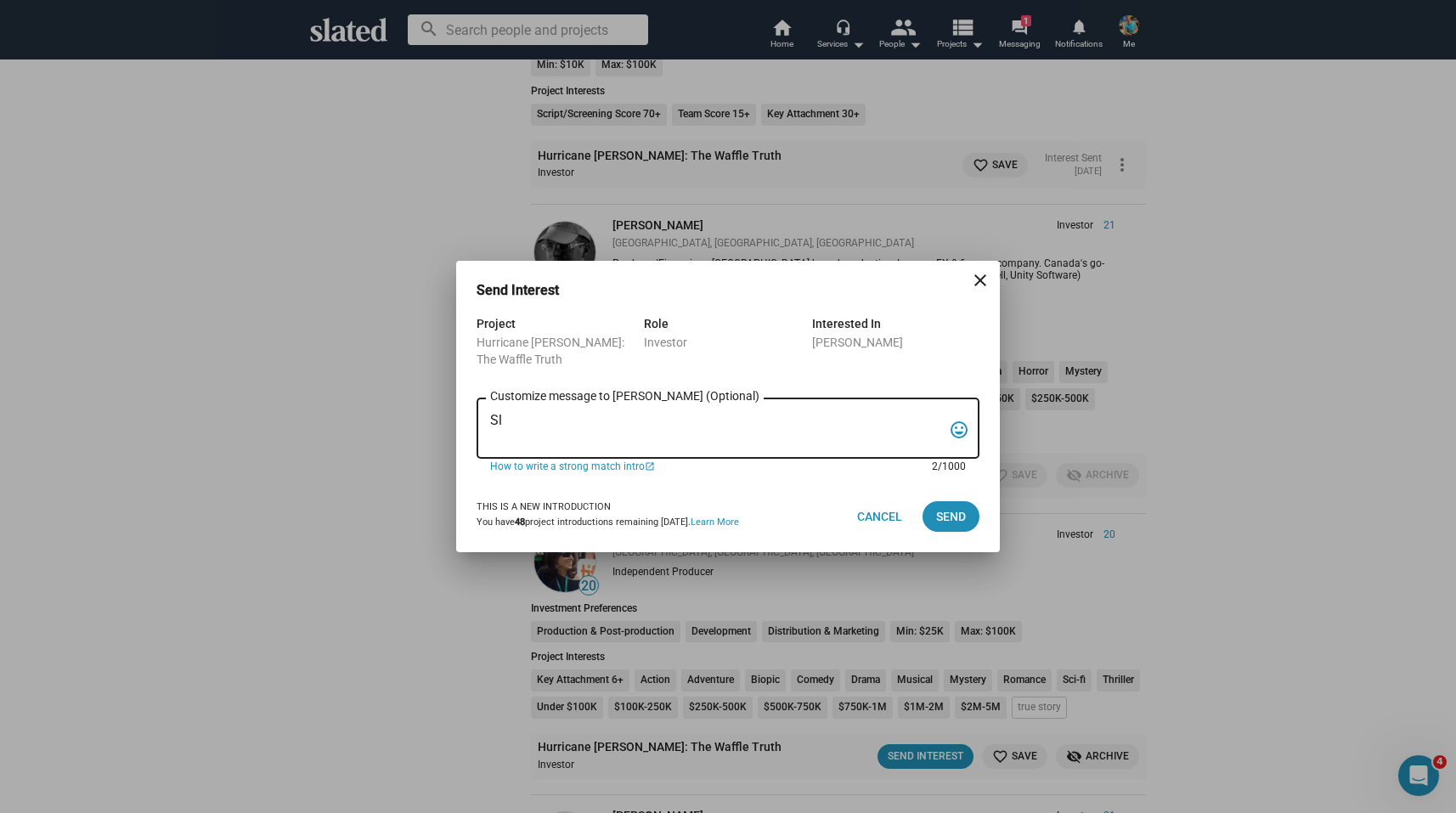
type textarea "S"
paste textarea "Slated surfaced you as a match for an investor role for my film, Hurricane [PER…"
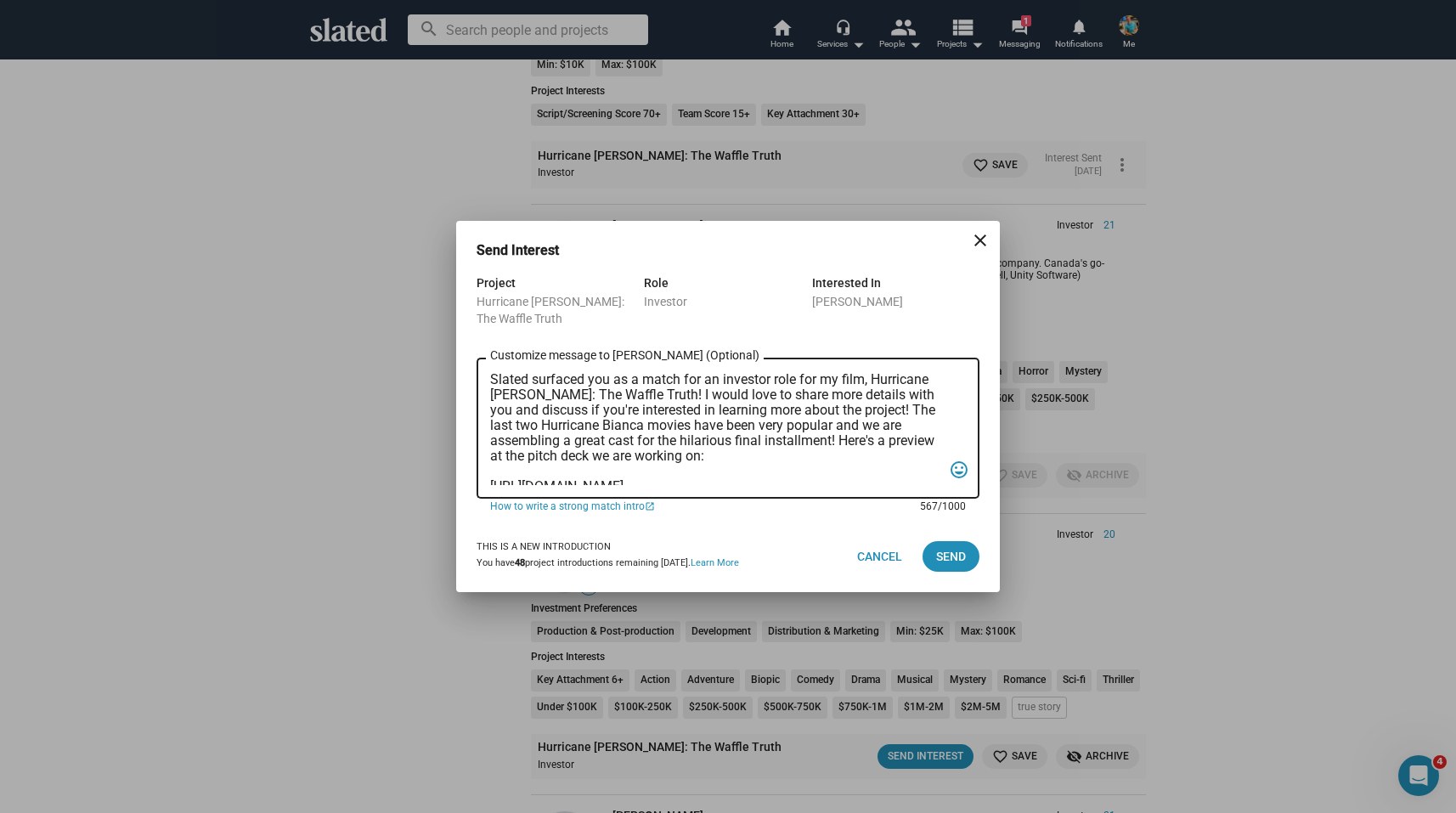
click at [497, 382] on textarea "Slated surfaced you as a match for an investor role for my film, Hurricane [PER…" at bounding box center [716, 429] width 452 height 113
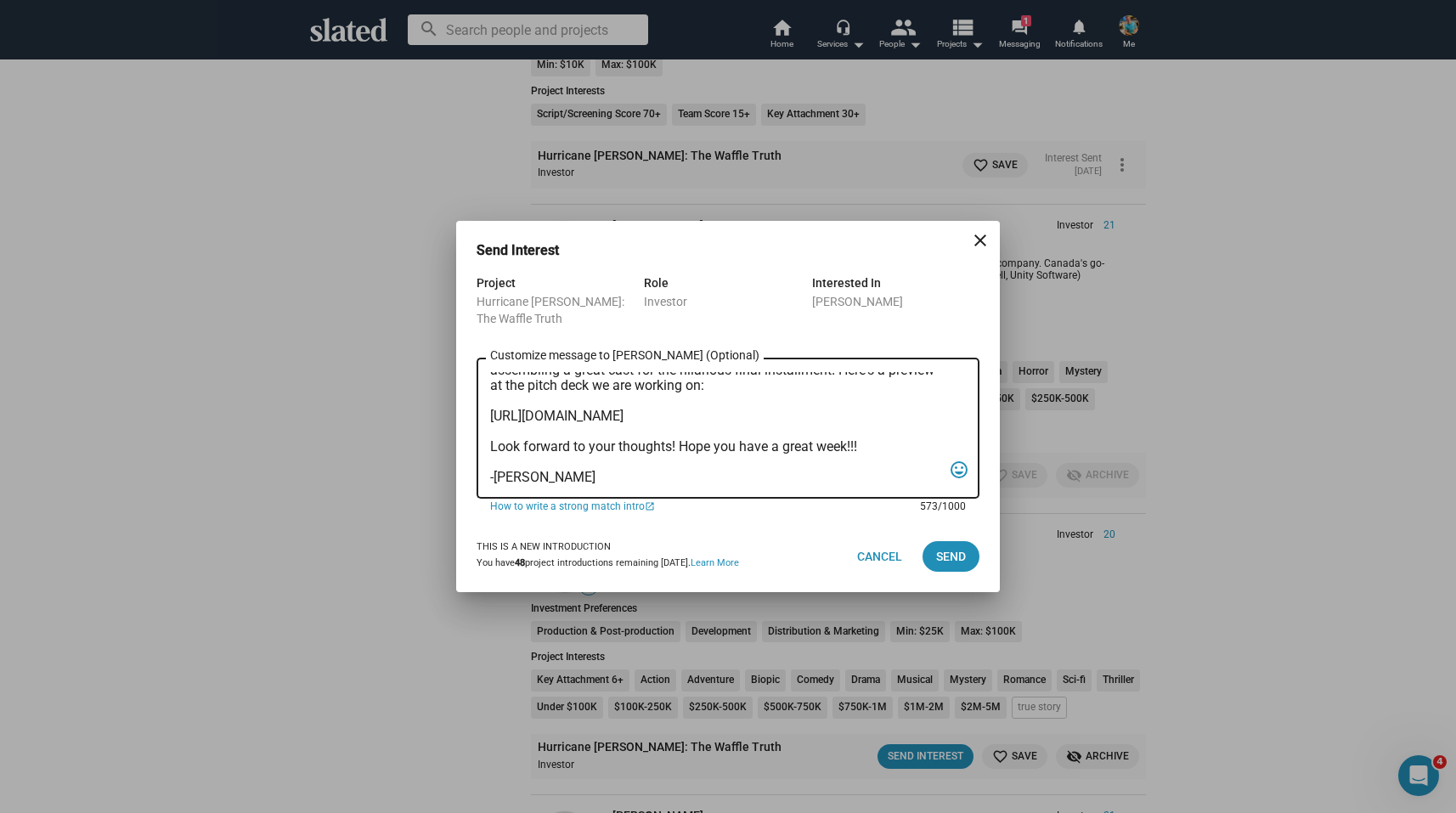
scroll to position [147, 0]
type textarea "Hi [PERSON_NAME]! Slated surfaced you as a match for an investor role for my fi…"
click at [946, 551] on span "Send" at bounding box center [951, 556] width 30 height 31
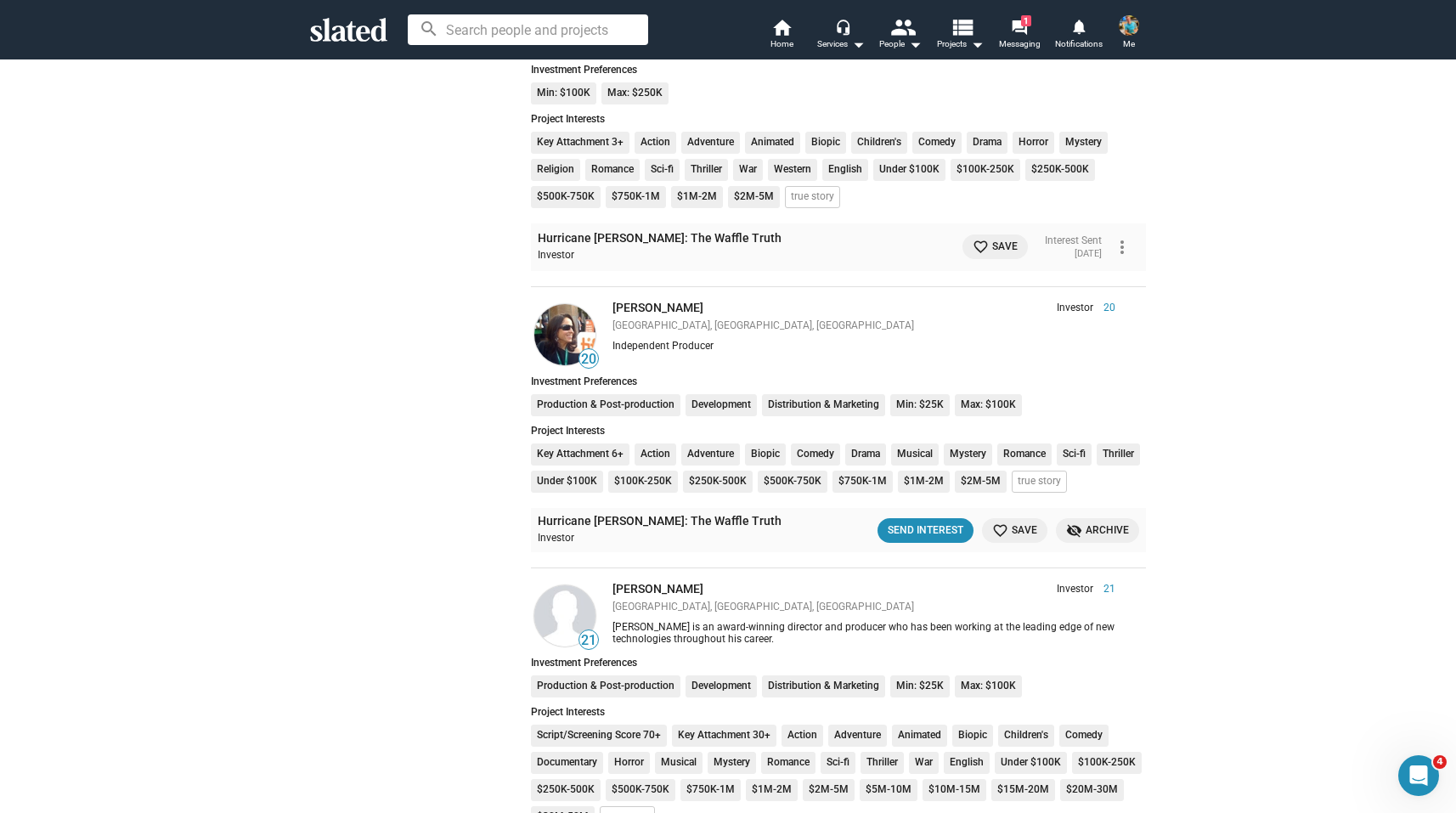
scroll to position [832, 0]
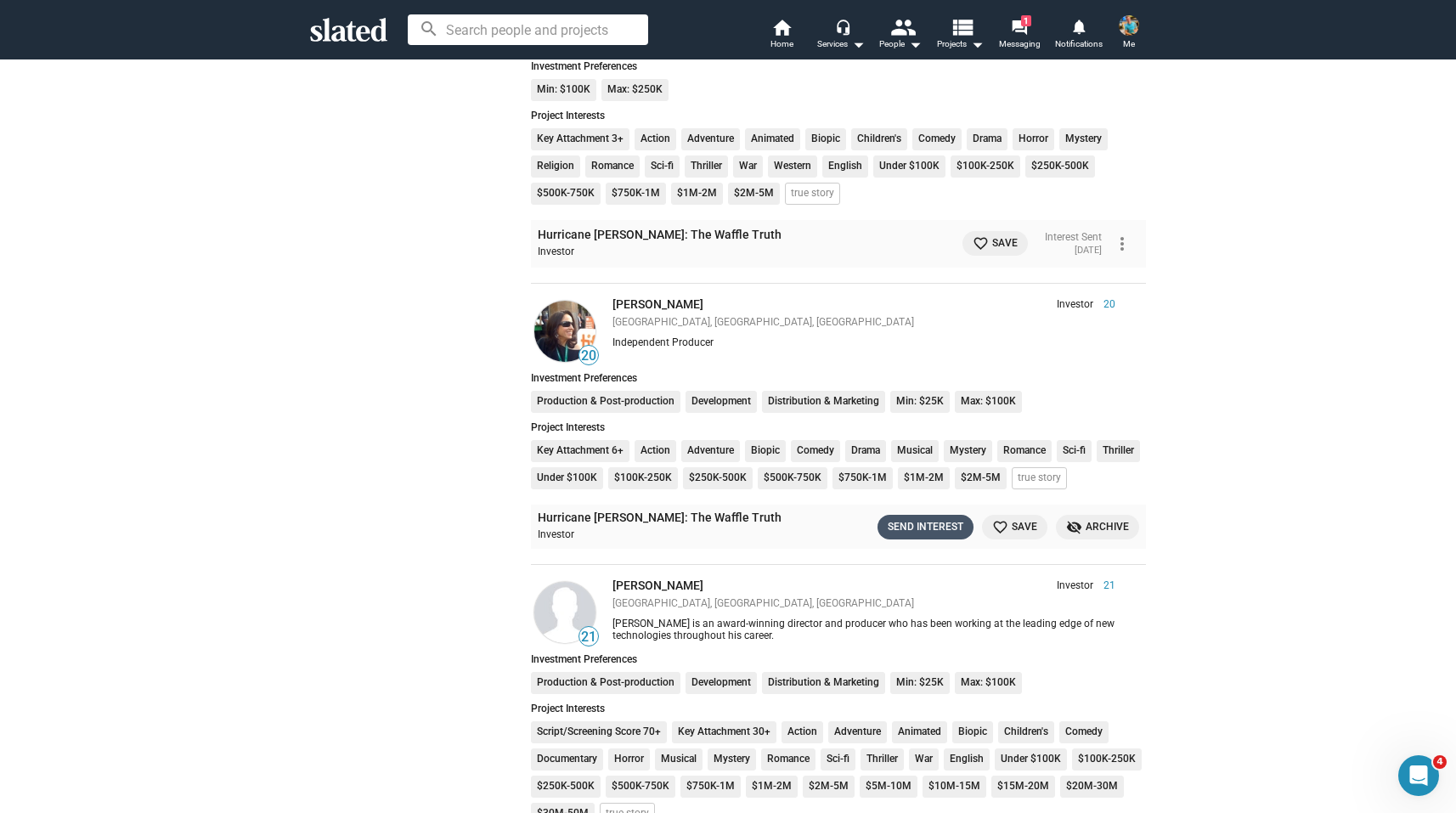
click at [943, 524] on div "Send Interest" at bounding box center [924, 527] width 75 height 18
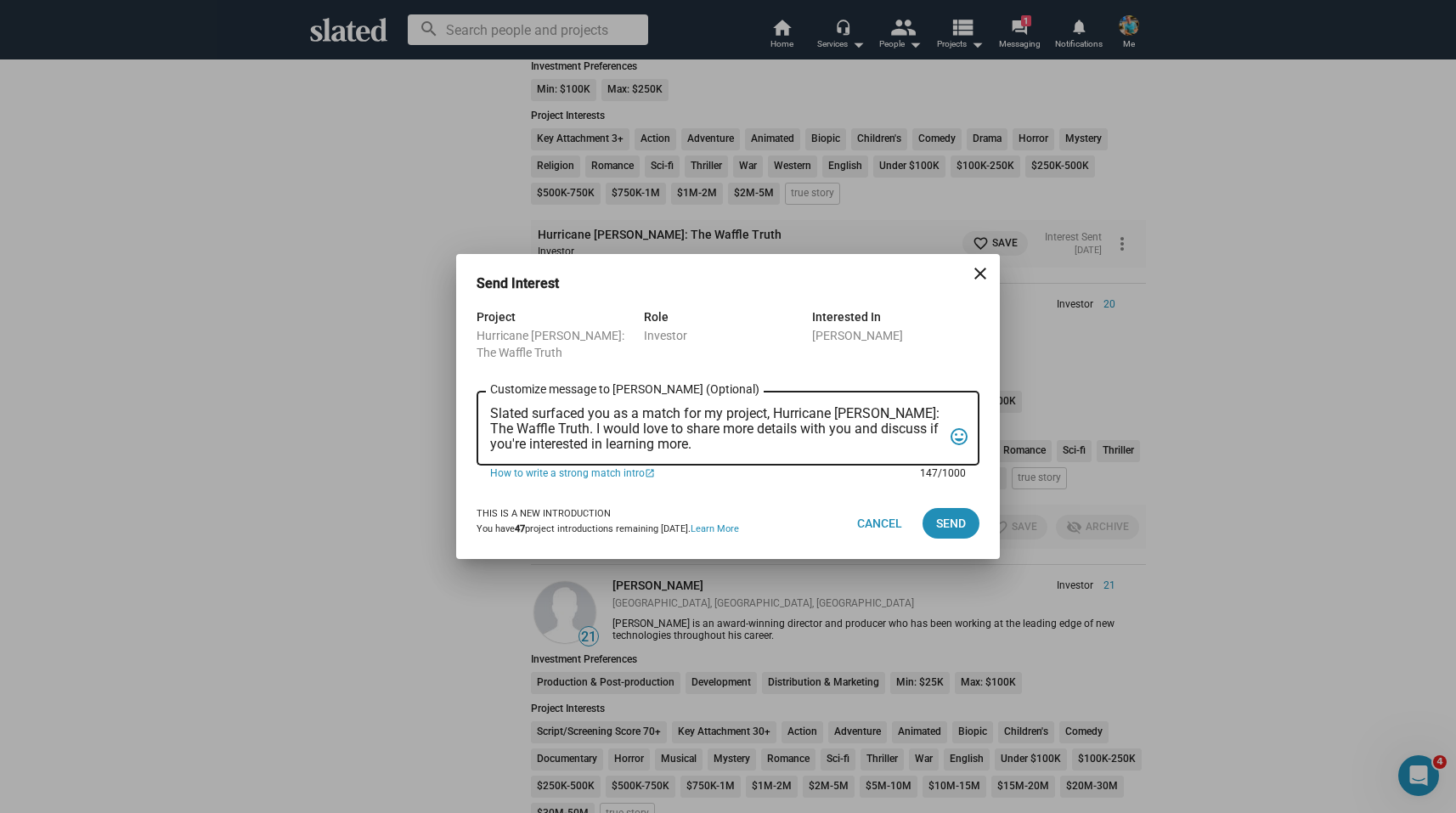
drag, startPoint x: 713, startPoint y: 441, endPoint x: 488, endPoint y: 415, distance: 226.5
click at [488, 415] on div "Slated surfaced you as a match for my project, Hurricane [PERSON_NAME]: The Waf…" at bounding box center [728, 426] width 502 height 77
paste textarea "Slated surfaced you as a match for an investor role for my film, Hurricane [PER…"
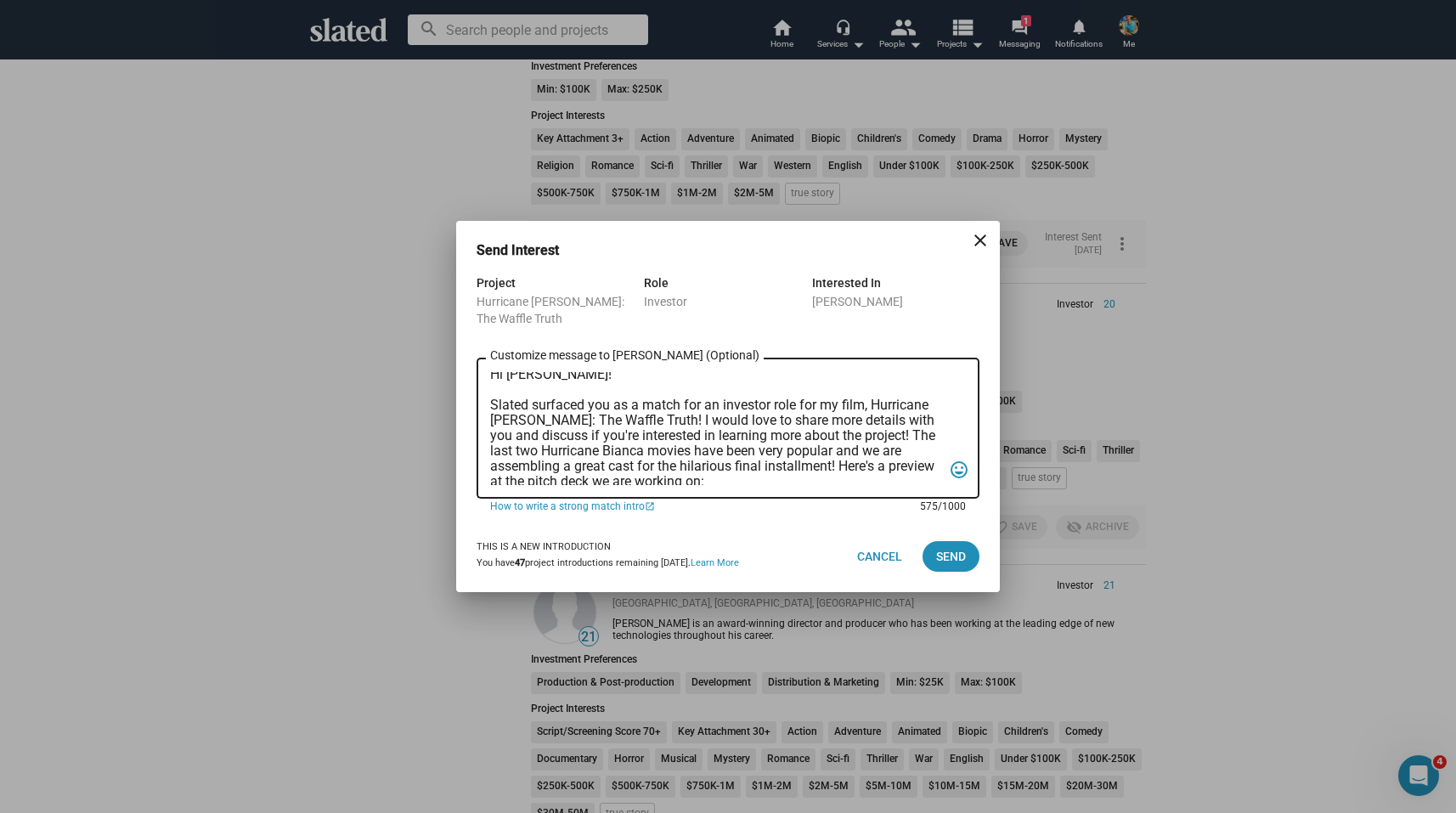
scroll to position [0, 0]
type textarea "Hi [PERSON_NAME]! Slated surfaced you as a match for an investor role for my fi…"
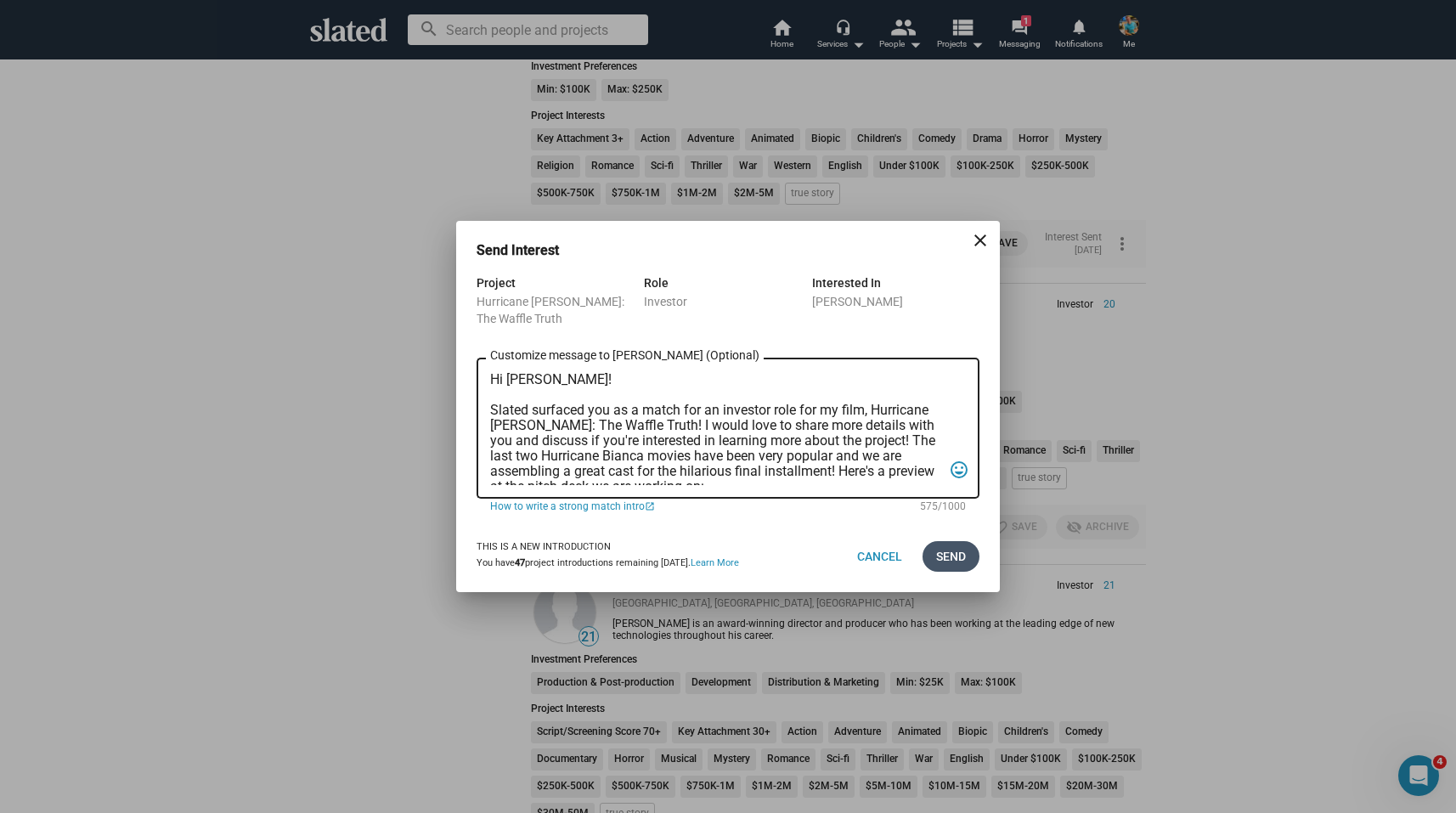
click at [953, 556] on span "Send" at bounding box center [951, 556] width 30 height 31
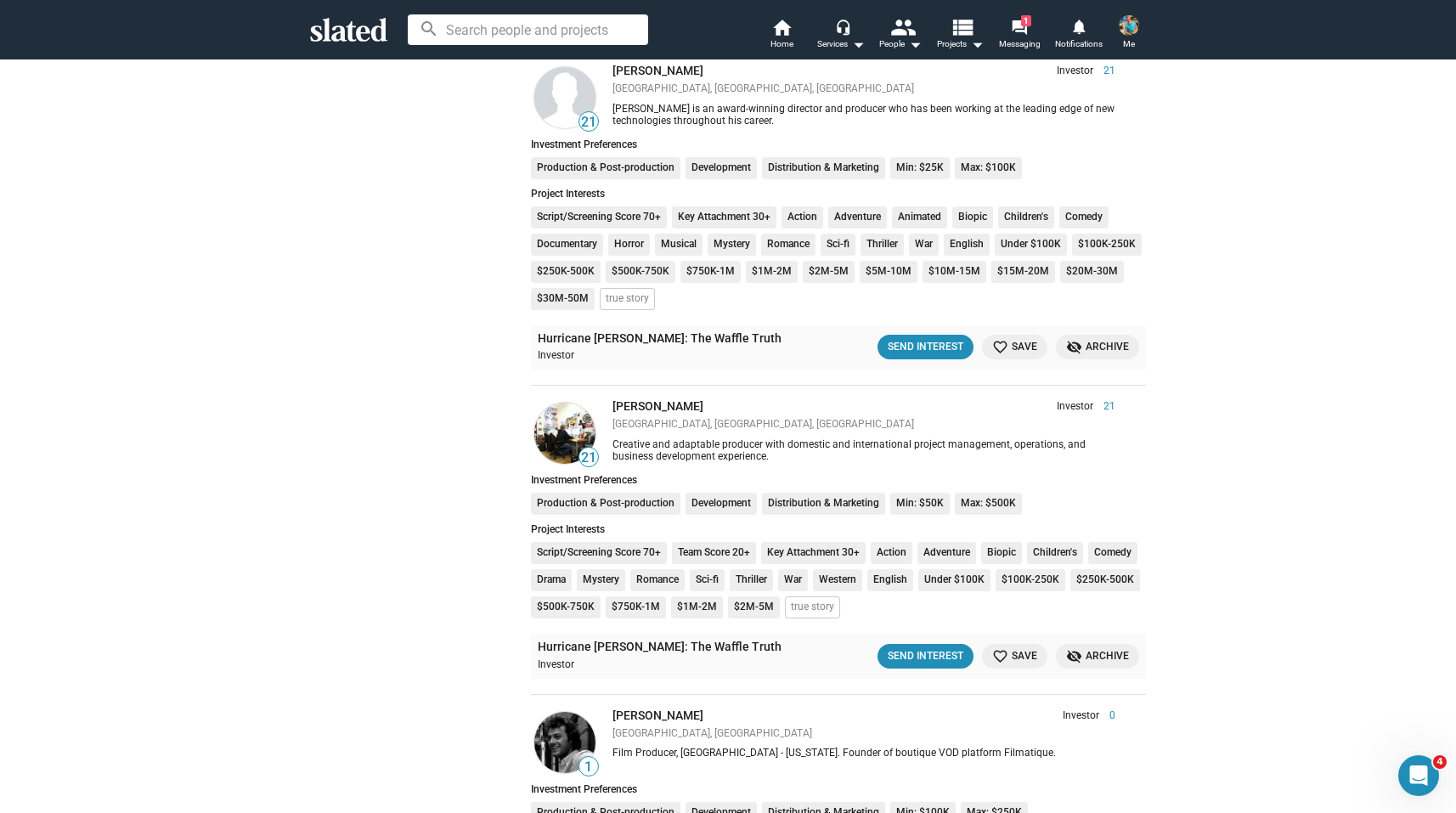
scroll to position [1400, 0]
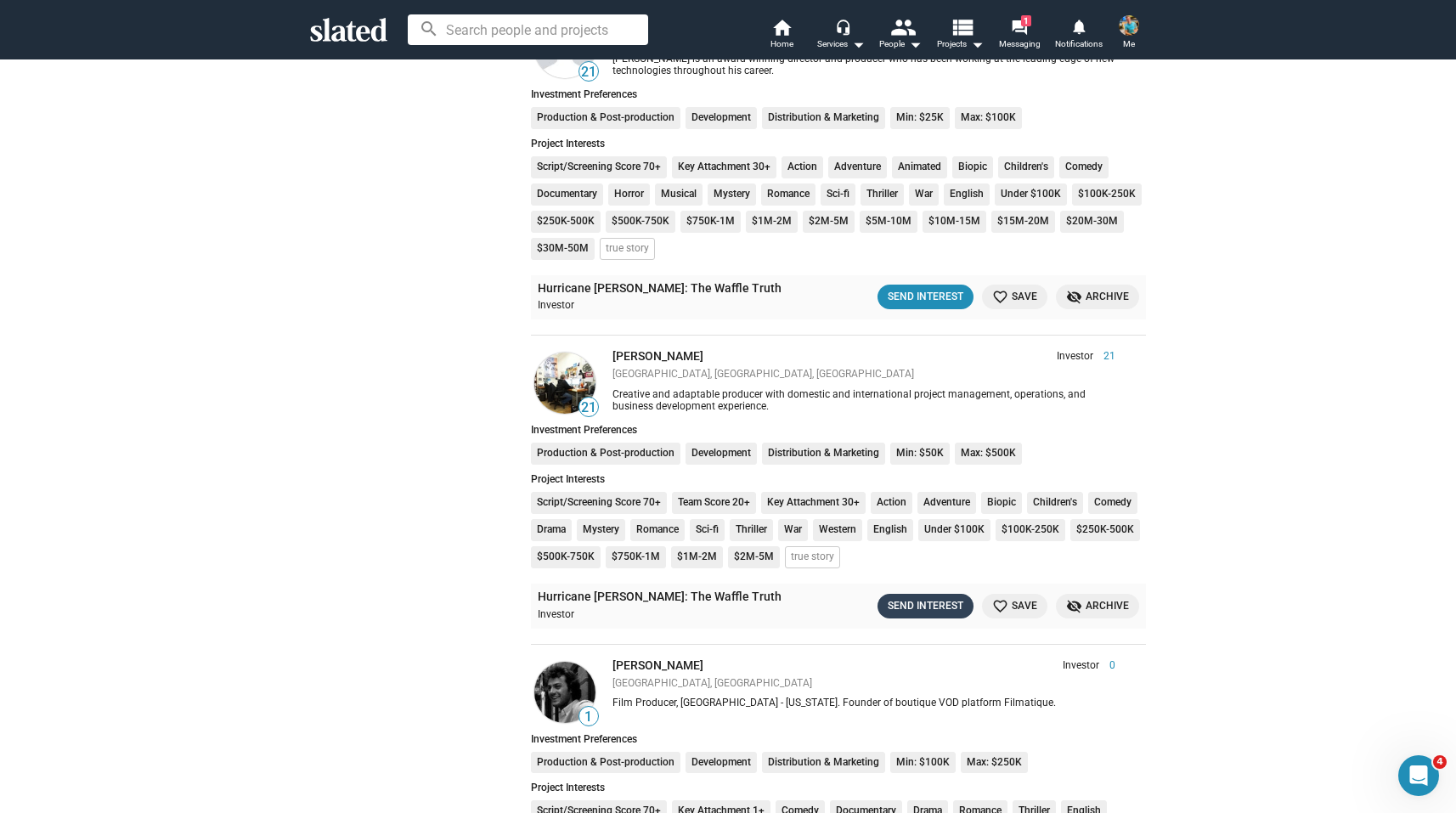
click at [921, 609] on div "Send Interest" at bounding box center [924, 606] width 75 height 18
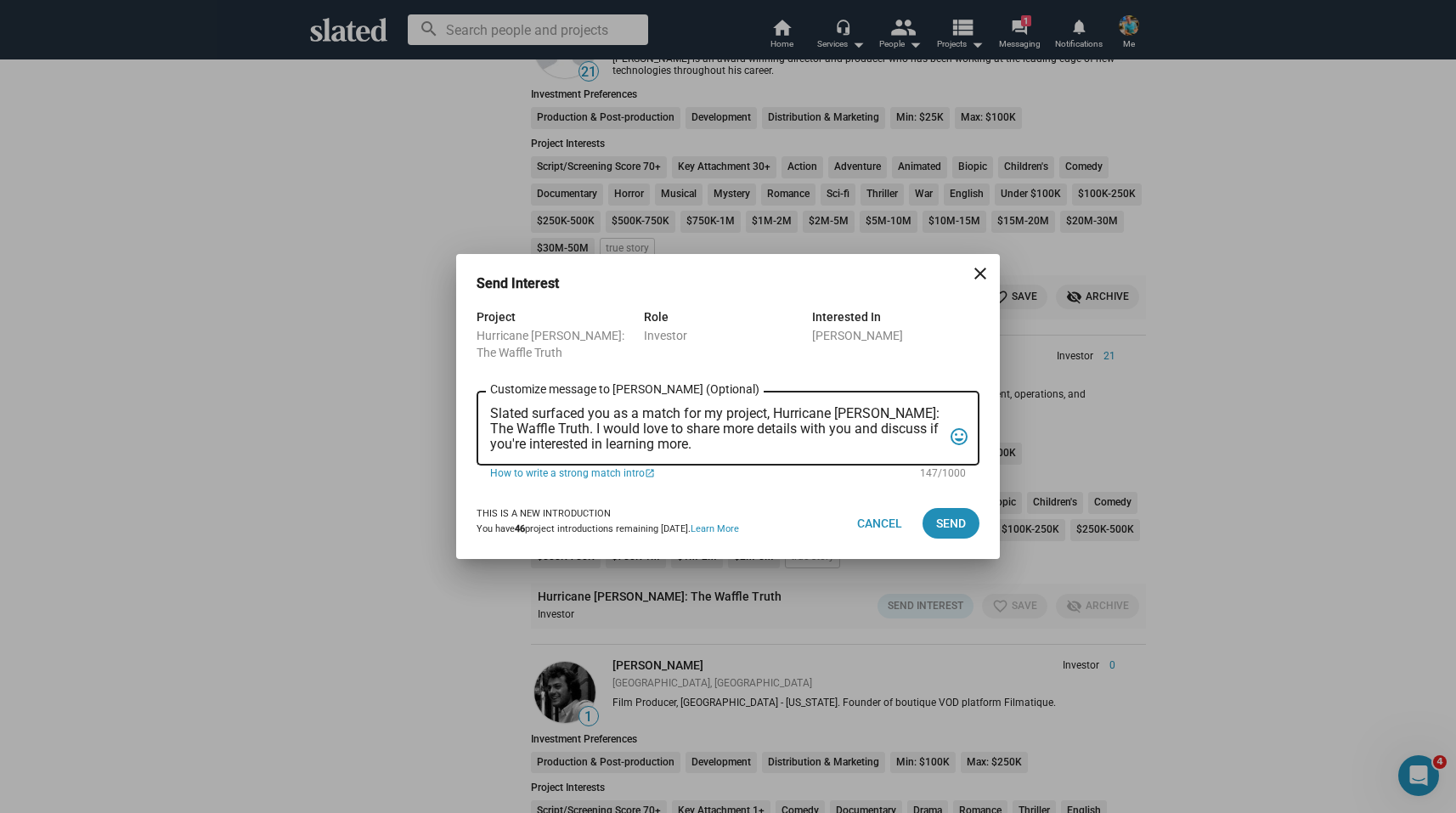
drag, startPoint x: 714, startPoint y: 452, endPoint x: 631, endPoint y: 434, distance: 84.9
click at [631, 434] on div "Slated surfaced you as a match for my project, Hurricane [PERSON_NAME]: The Waf…" at bounding box center [716, 426] width 452 height 77
drag, startPoint x: 712, startPoint y: 443, endPoint x: 479, endPoint y: 416, distance: 234.6
click at [474, 416] on div "Project Hurricane [PERSON_NAME]: The Waffle Truth Role Investor Interested In […" at bounding box center [728, 397] width 543 height 181
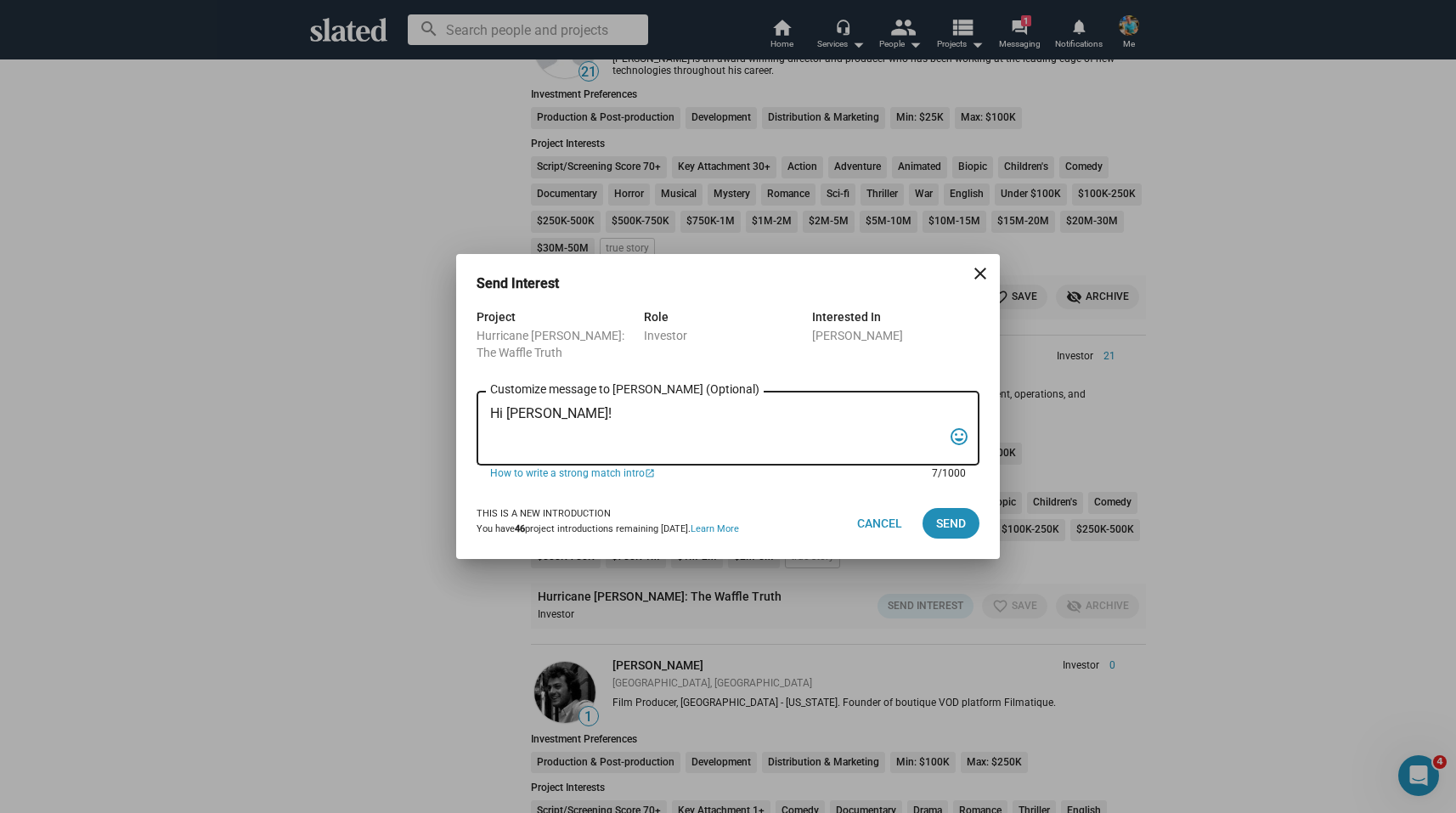
paste textarea "Slated surfaced you as a match for an investor role for my film, Hurricane [PER…"
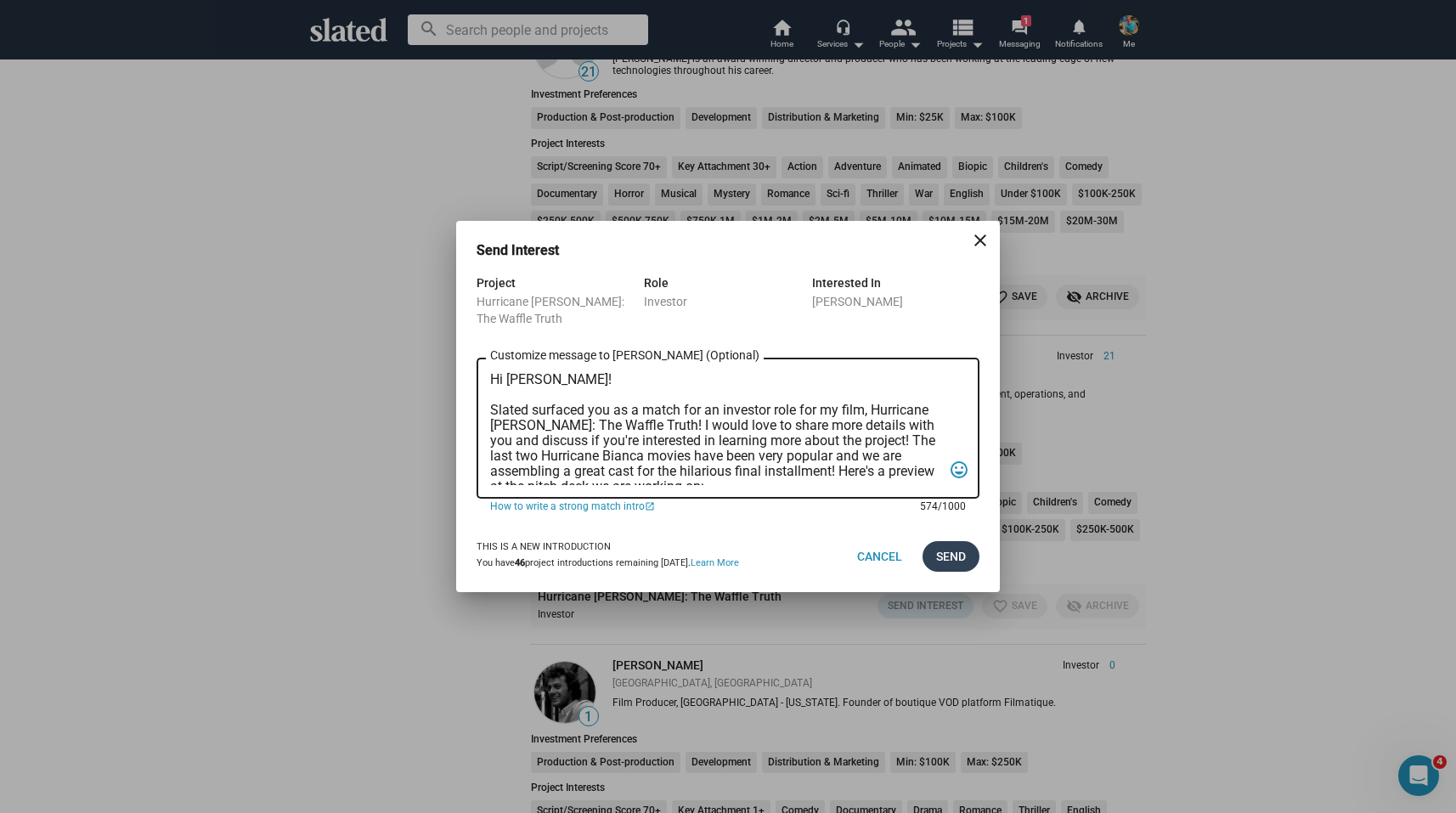
type textarea "Hi [PERSON_NAME]! Slated surfaced you as a match for an investor role for my fi…"
click at [951, 564] on span "Send" at bounding box center [951, 556] width 30 height 31
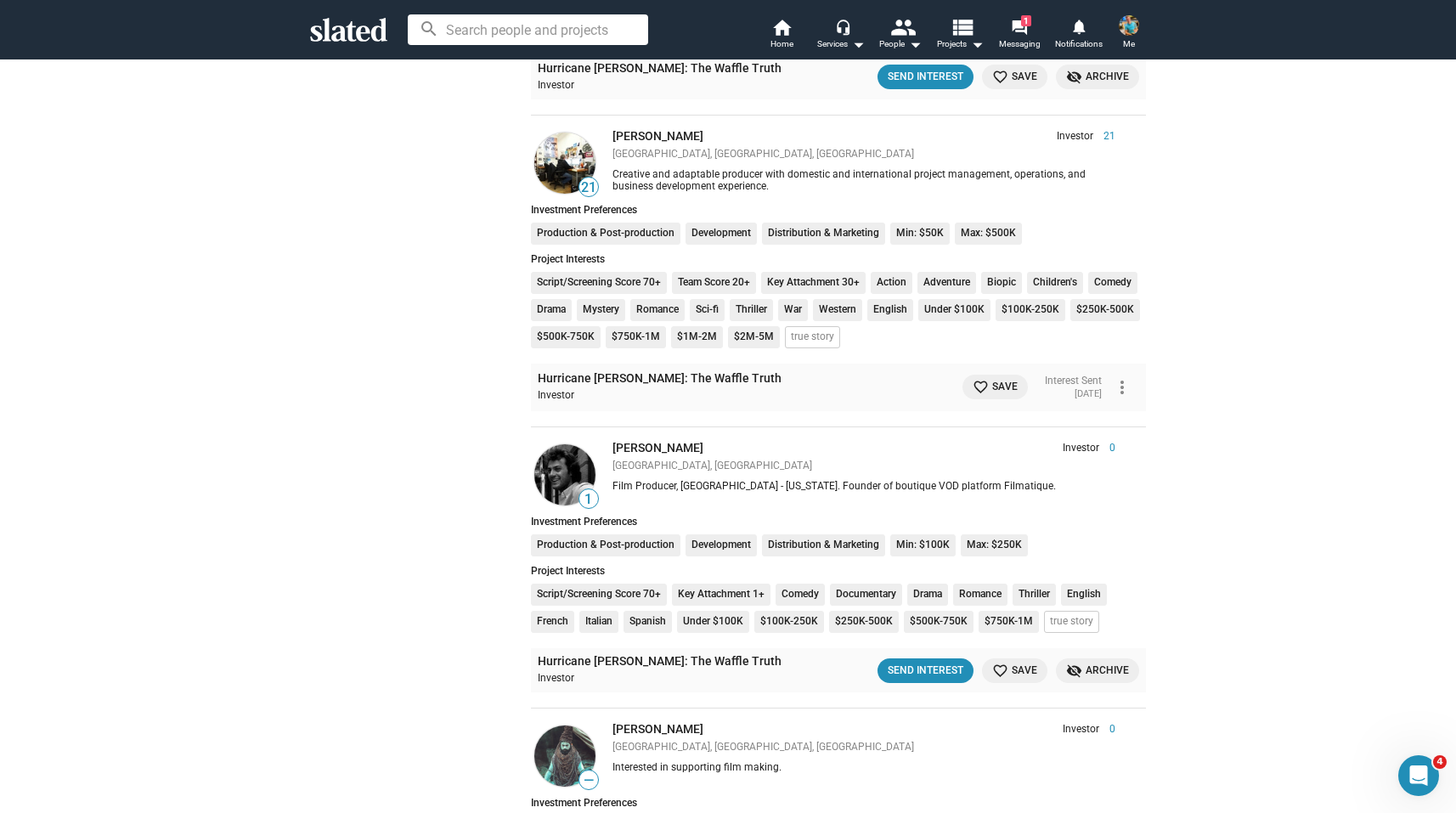
scroll to position [1632, 0]
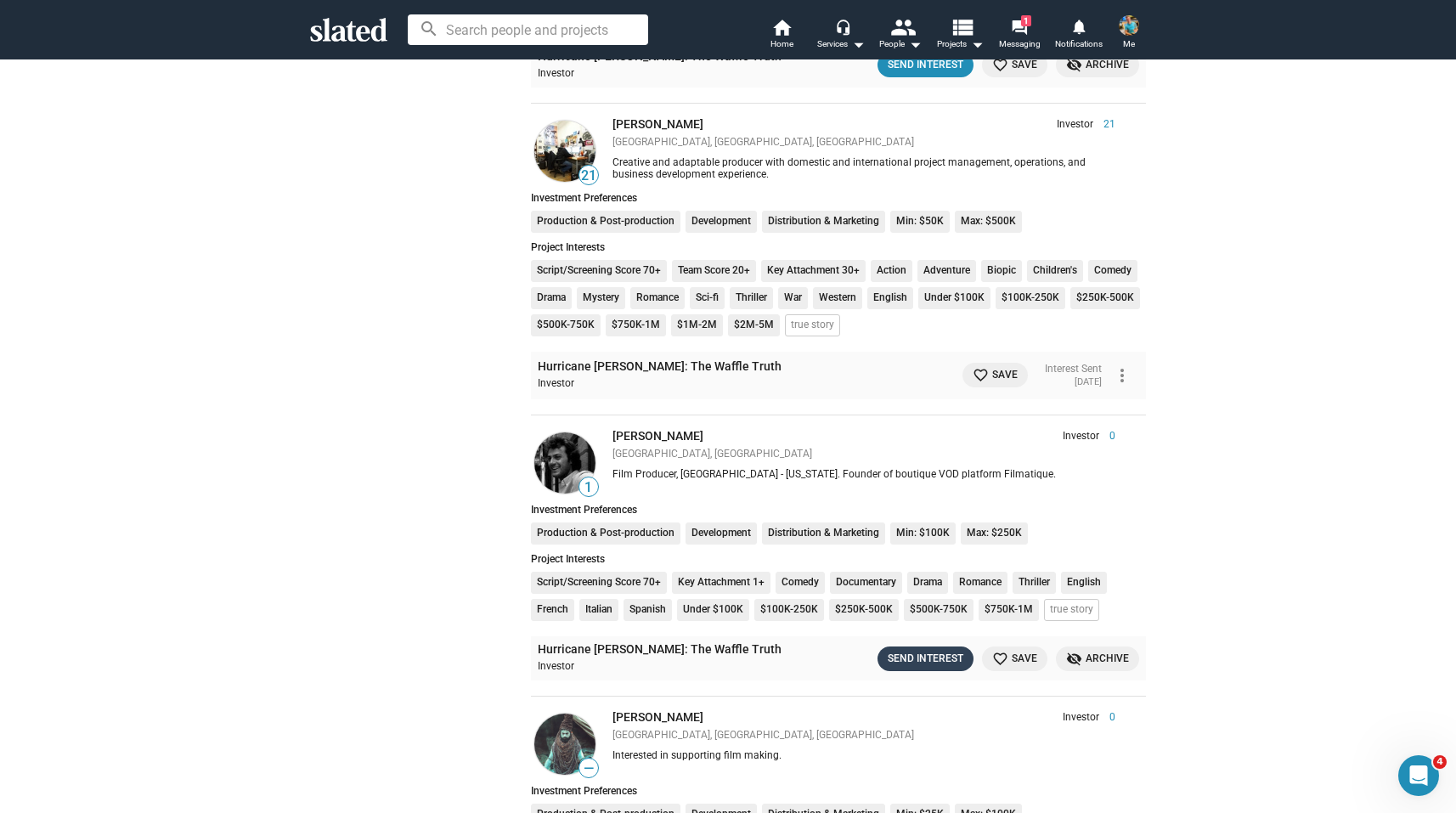
click at [944, 661] on div "Send Interest" at bounding box center [924, 658] width 75 height 18
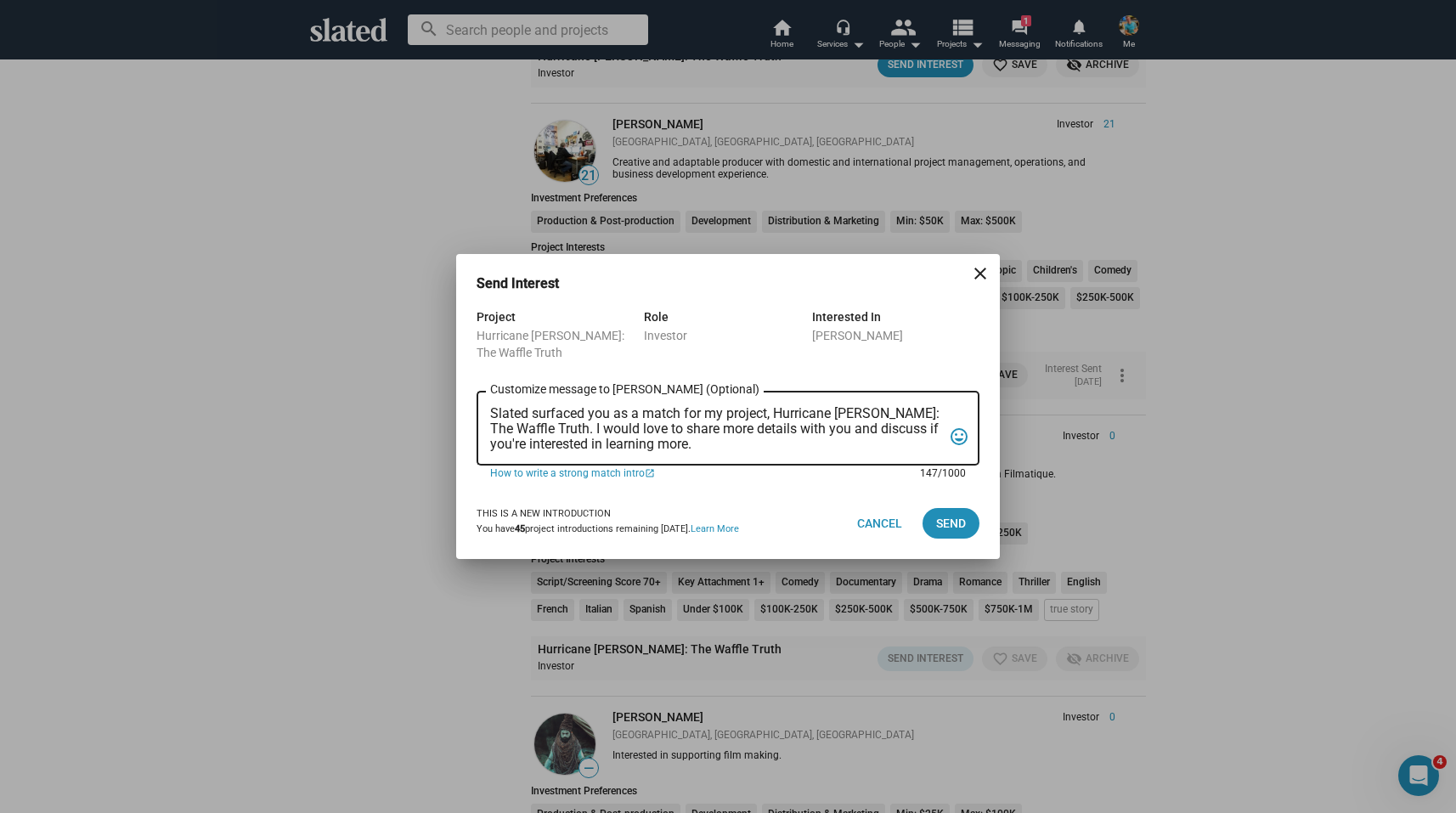
scroll to position [0, 0]
drag, startPoint x: 708, startPoint y: 449, endPoint x: 480, endPoint y: 404, distance: 232.4
click at [480, 404] on div "Slated surfaced you as a match for my project, Hurricane [PERSON_NAME]: The Waf…" at bounding box center [728, 426] width 502 height 77
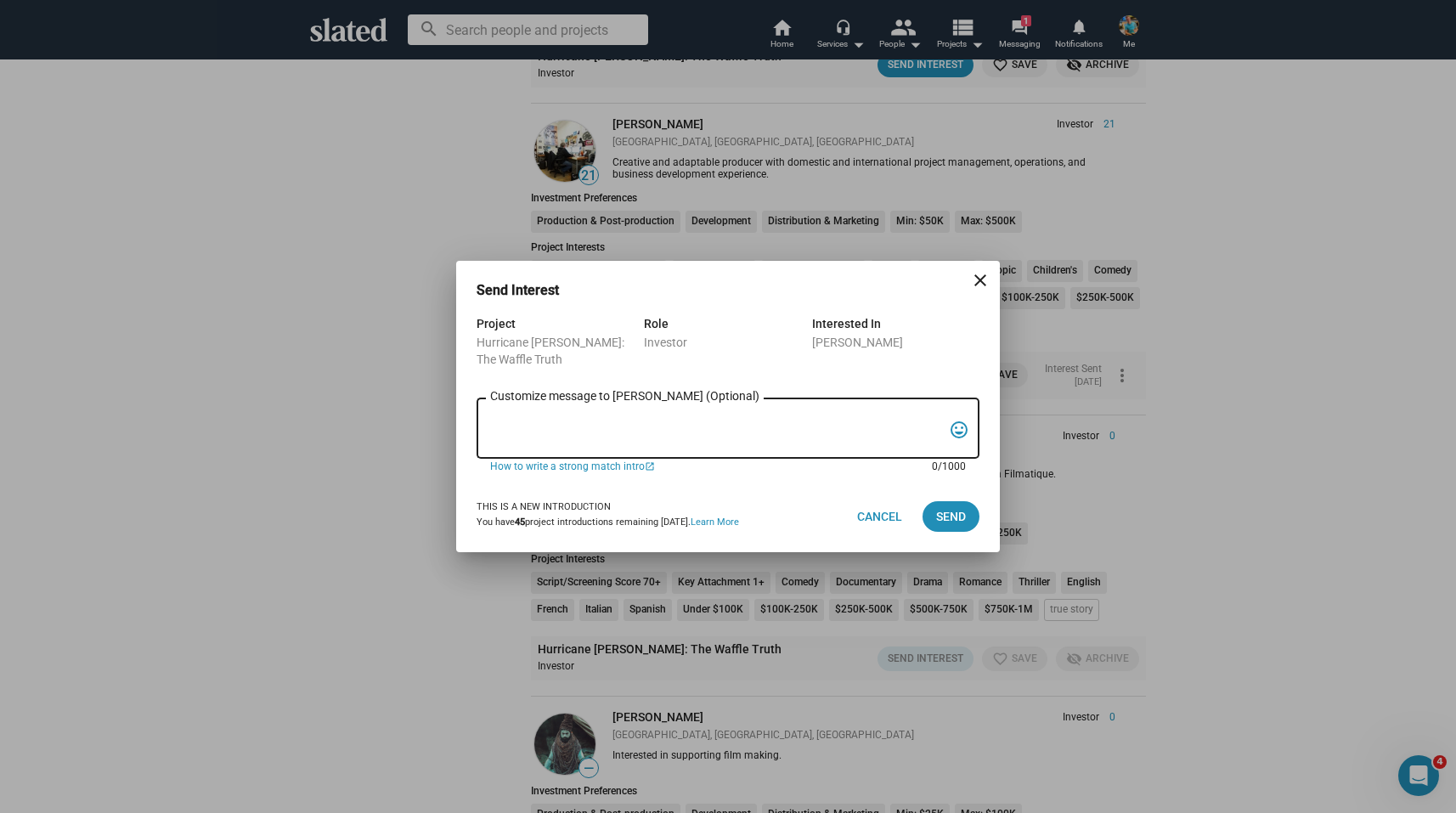
paste textarea "Slated surfaced you as a match for an investor role for my film, Hurricane [PER…"
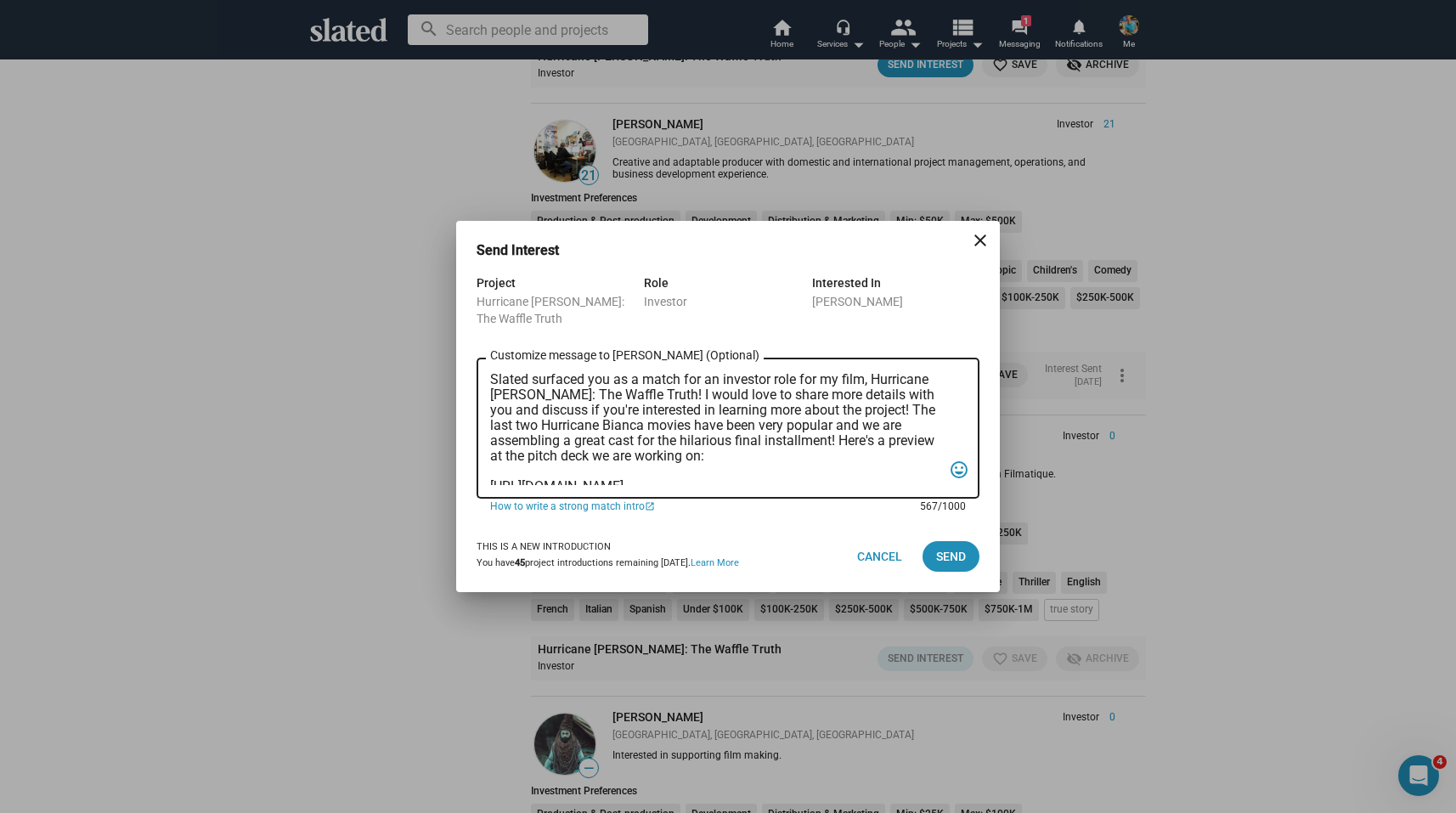
click at [546, 385] on textarea "Slated surfaced you as a match for an investor role for my film, Hurricane [PER…" at bounding box center [716, 429] width 452 height 113
click at [491, 380] on textarea "Slated surfaced you as a match for an investor role for my film, Hurricane [PER…" at bounding box center [716, 429] width 452 height 113
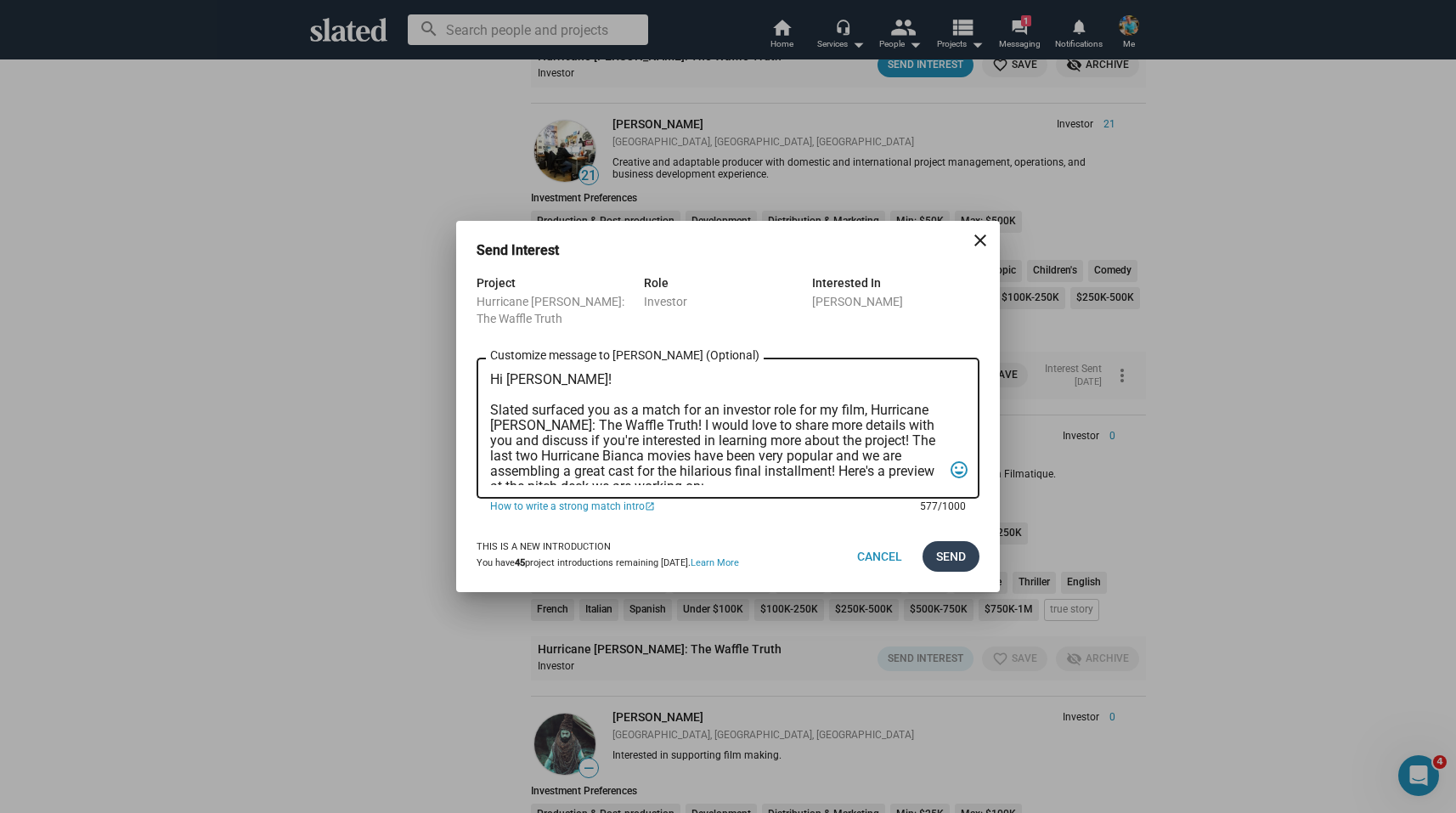
type textarea "Hi [PERSON_NAME]! Slated surfaced you as a match for an investor role for my fi…"
click at [947, 552] on span "Send" at bounding box center [951, 556] width 30 height 31
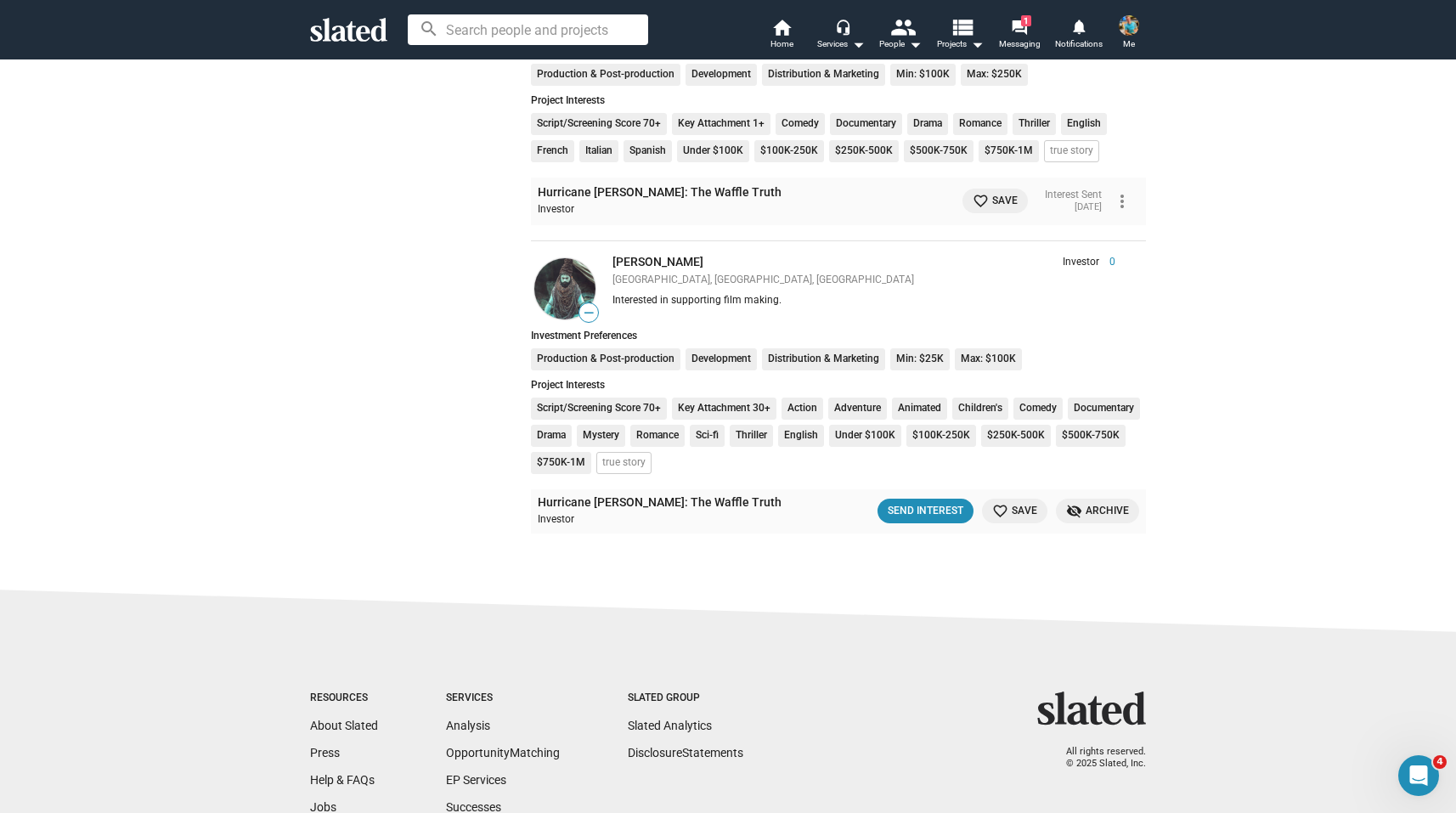
scroll to position [2093, 0]
click at [944, 506] on div "Send Interest" at bounding box center [924, 510] width 75 height 18
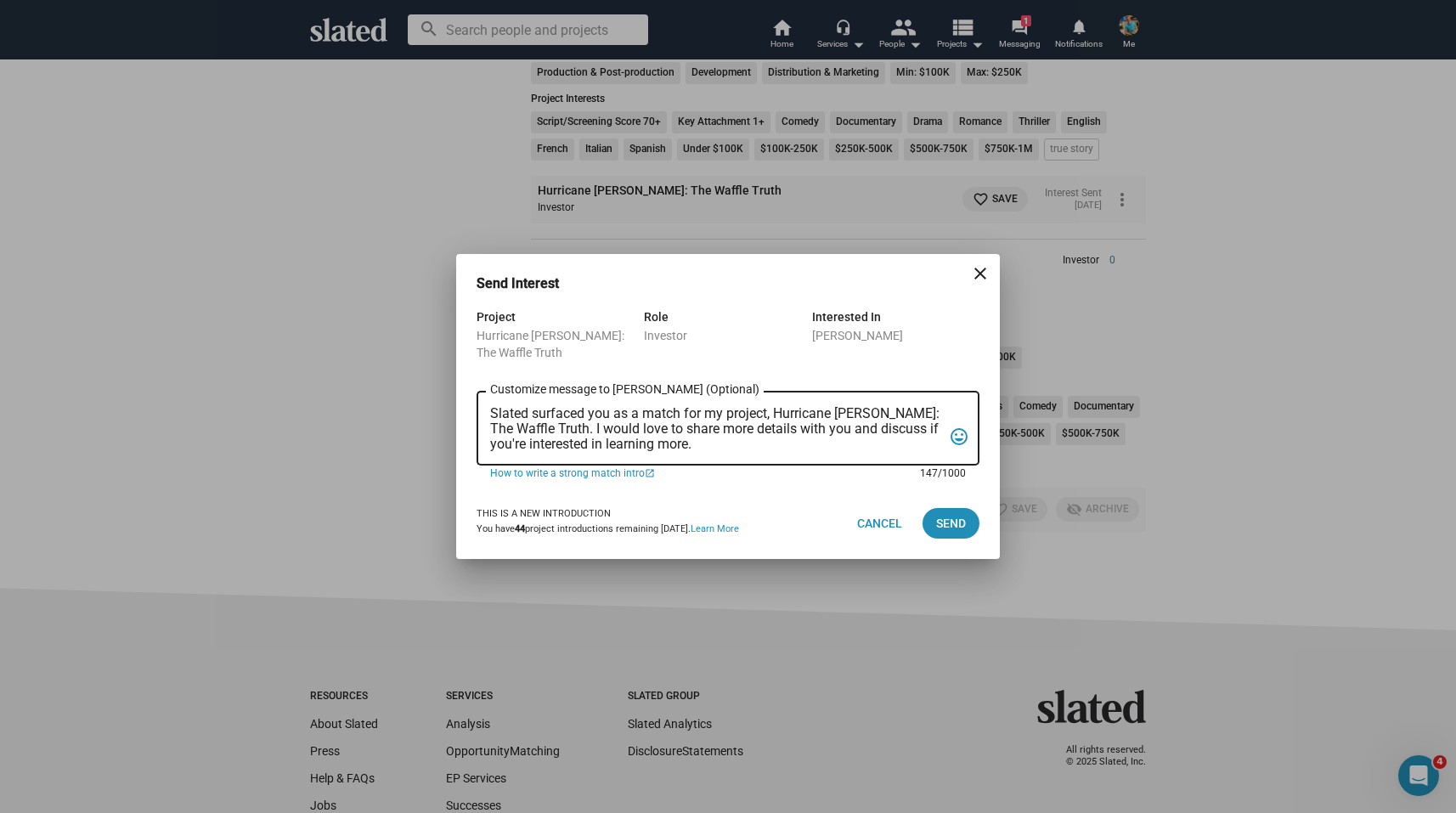
scroll to position [0, 0]
drag, startPoint x: 686, startPoint y: 446, endPoint x: 381, endPoint y: 382, distance: 311.6
click at [381, 382] on div "Send Interest close Project Hurricane [PERSON_NAME]: The Waffle Truth Role Inve…" at bounding box center [728, 406] width 1456 height 813
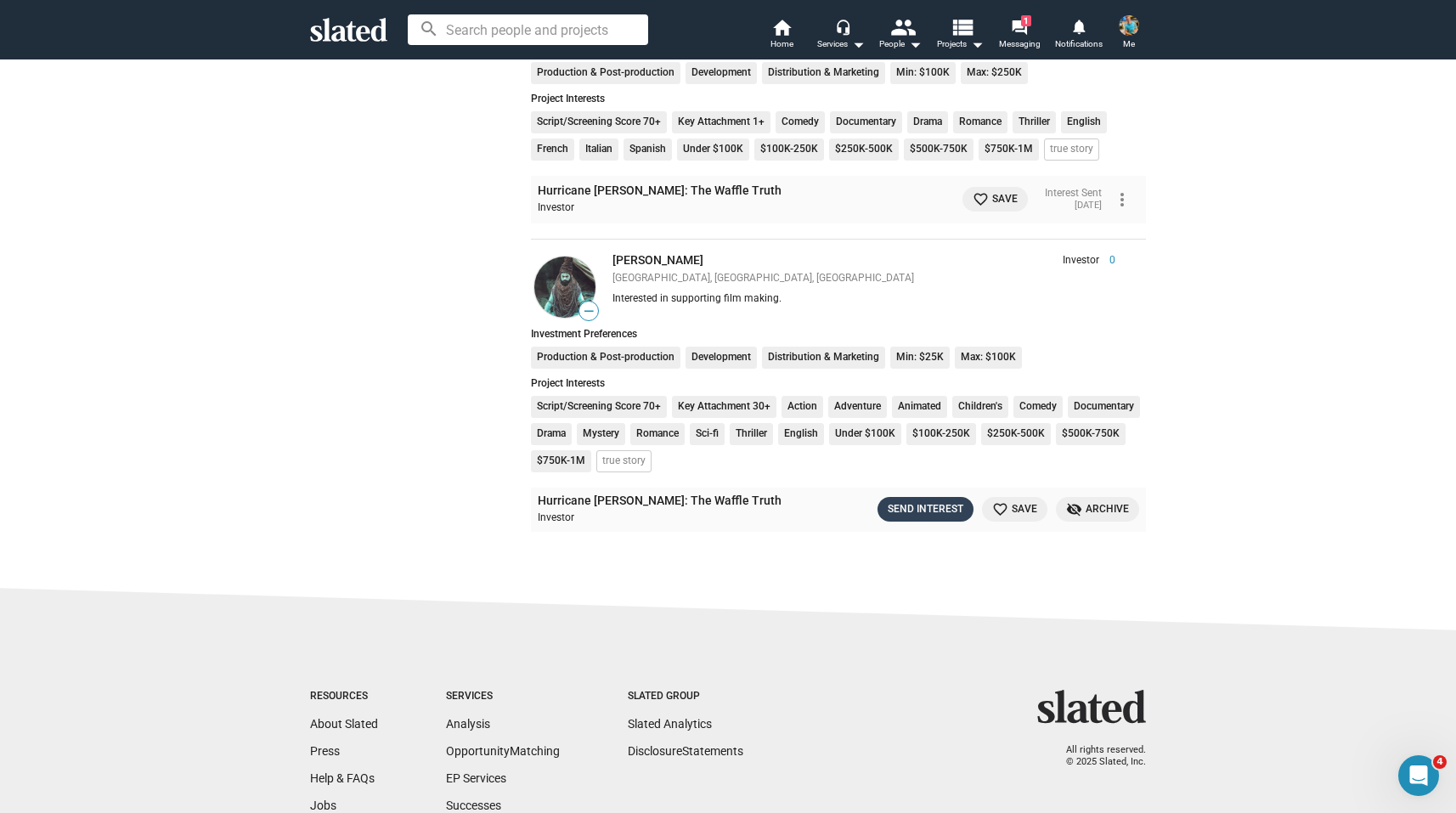
click at [950, 501] on div "Send Interest" at bounding box center [924, 510] width 75 height 18
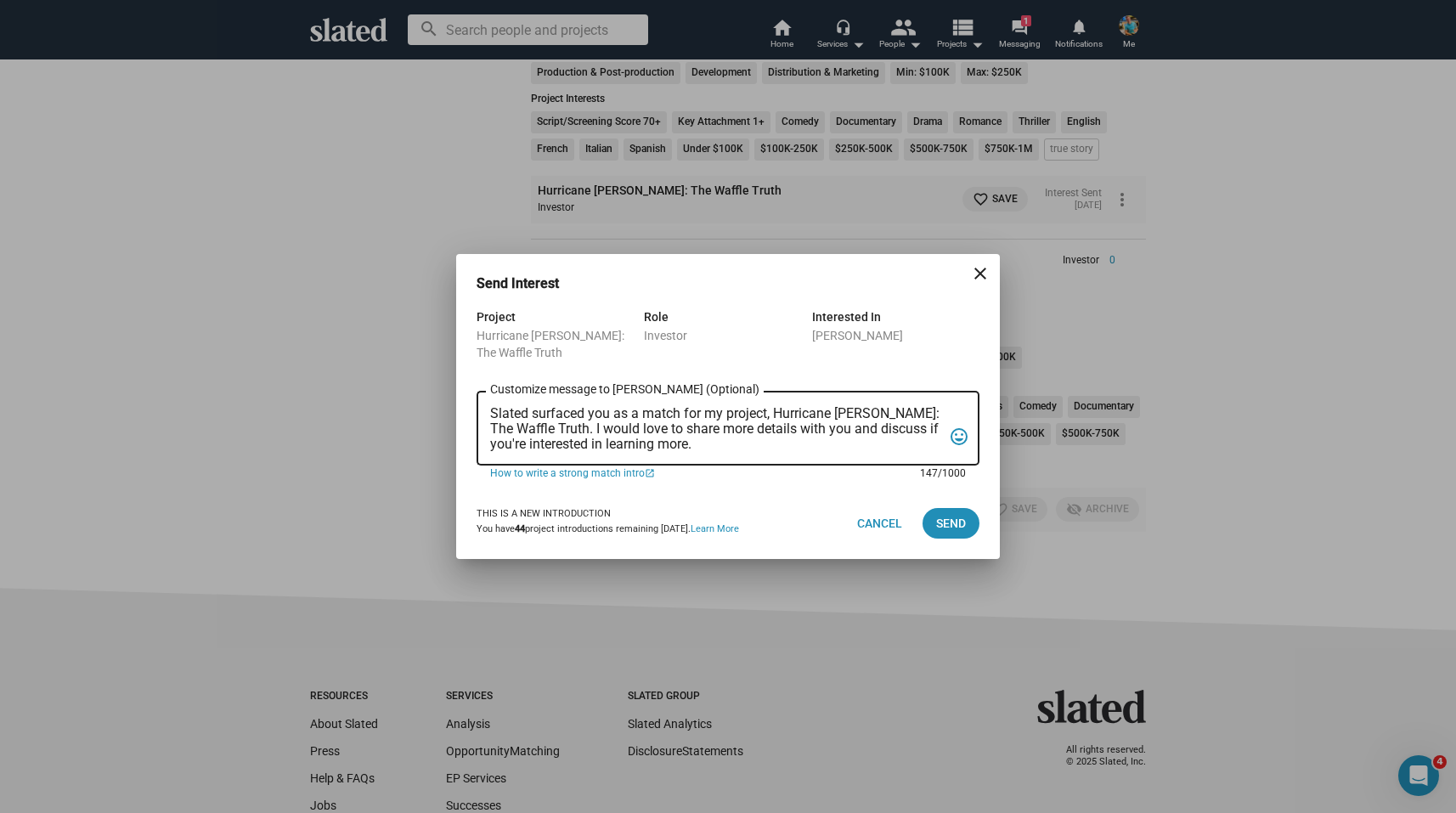
drag, startPoint x: 698, startPoint y: 441, endPoint x: 464, endPoint y: 387, distance: 240.1
click at [464, 387] on div "Project Hurricane [PERSON_NAME]: The Waffle Truth Role Investor Interested In […" at bounding box center [728, 397] width 543 height 181
paste textarea "Slated surfaced you as a match for an investor role for my film, Hurricane [PER…"
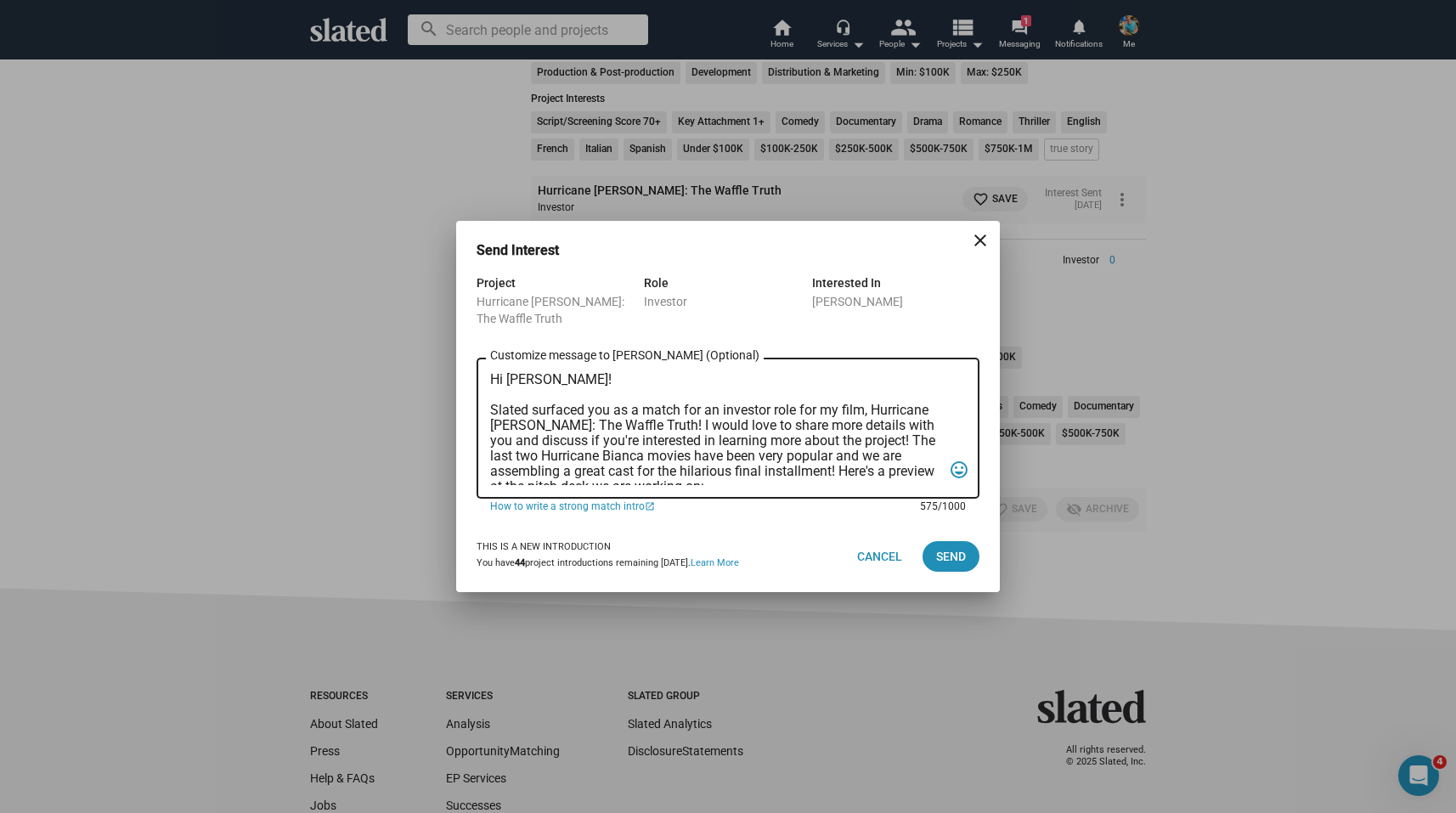
scroll to position [2, 0]
type textarea "Hi [PERSON_NAME]! Slated surfaced you as a match for an investor role for my fi…"
click at [952, 557] on span "Send" at bounding box center [951, 556] width 30 height 31
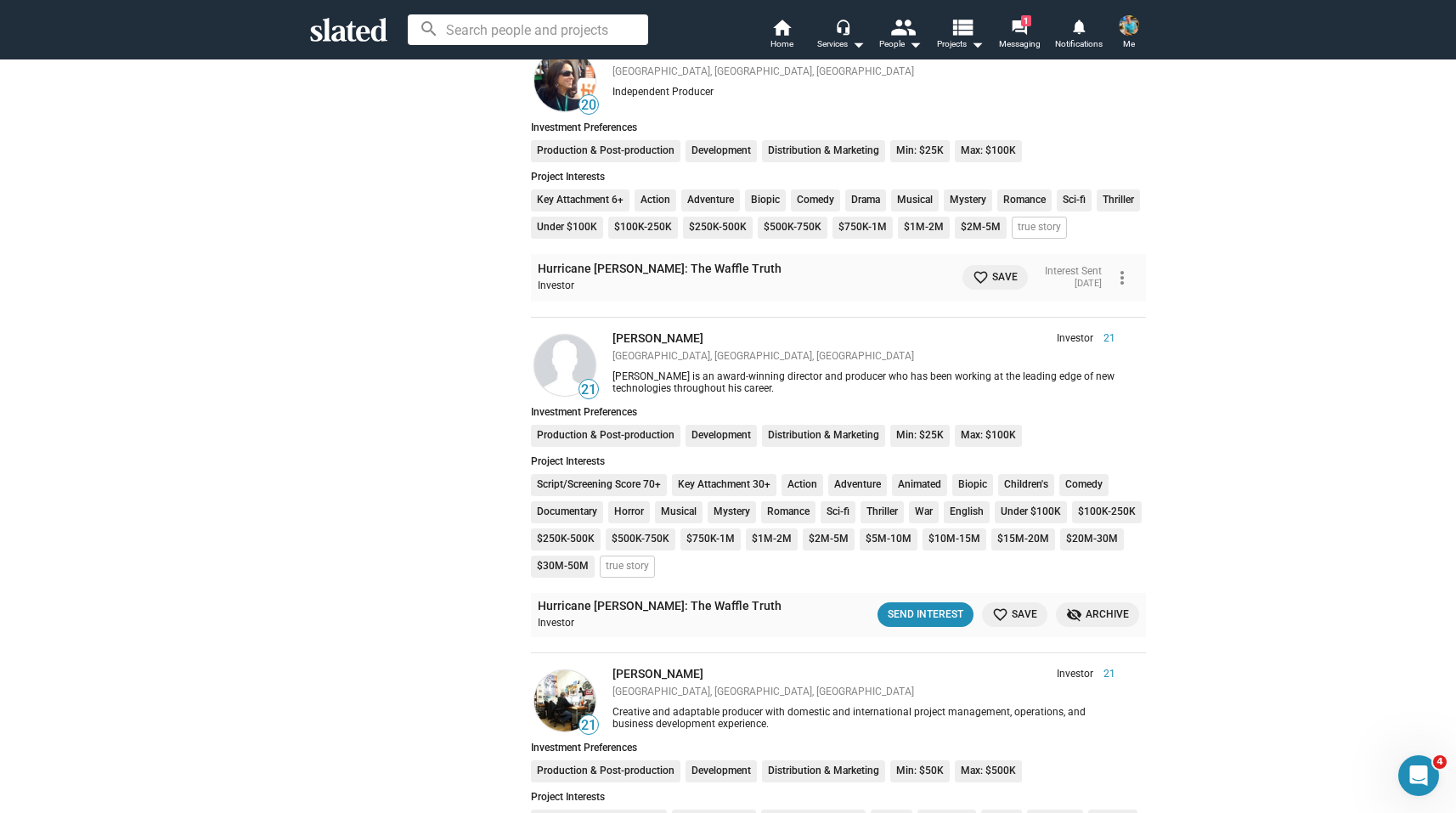
scroll to position [1079, 0]
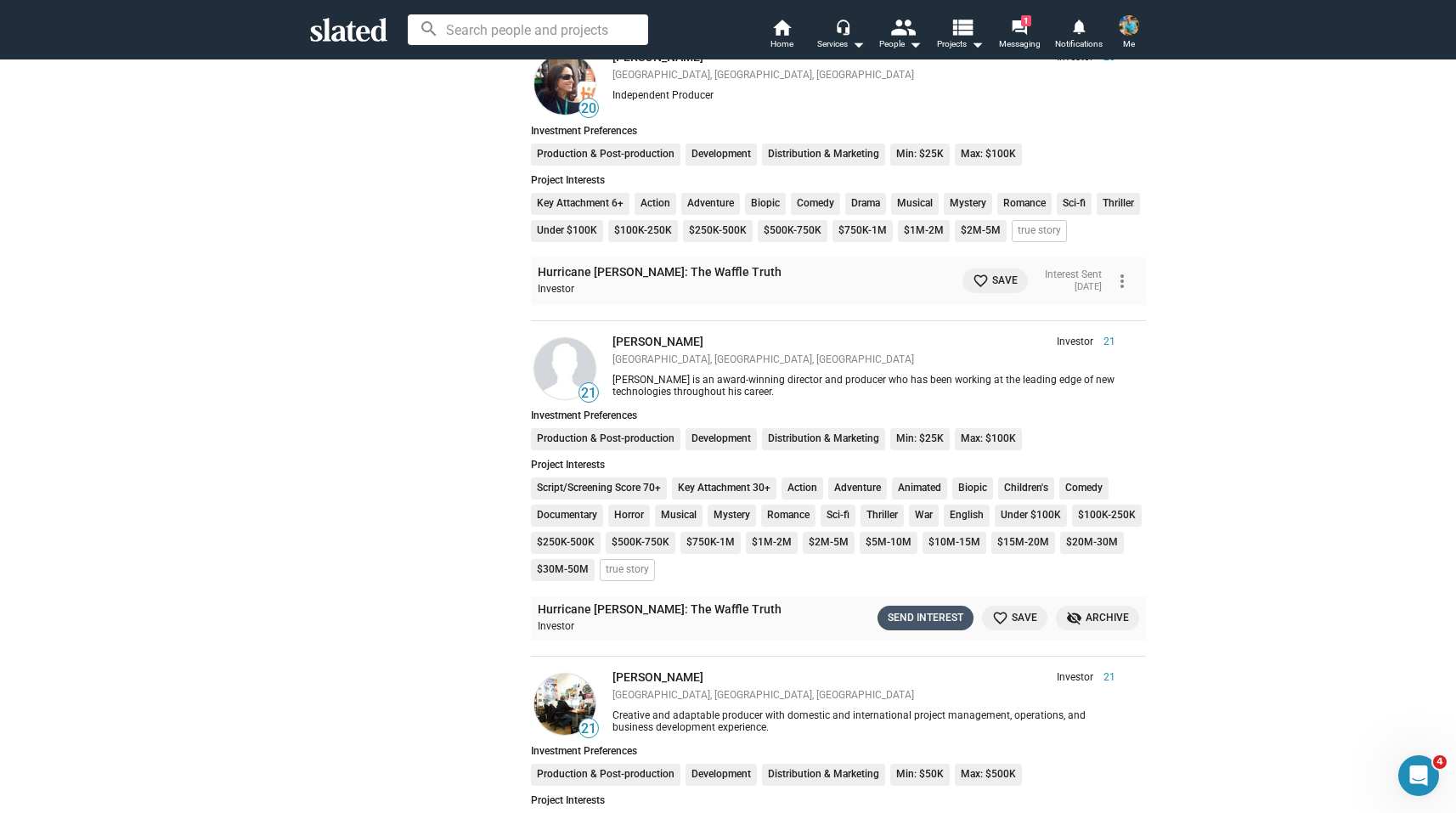
click at [909, 620] on div "Send Interest" at bounding box center [924, 617] width 75 height 18
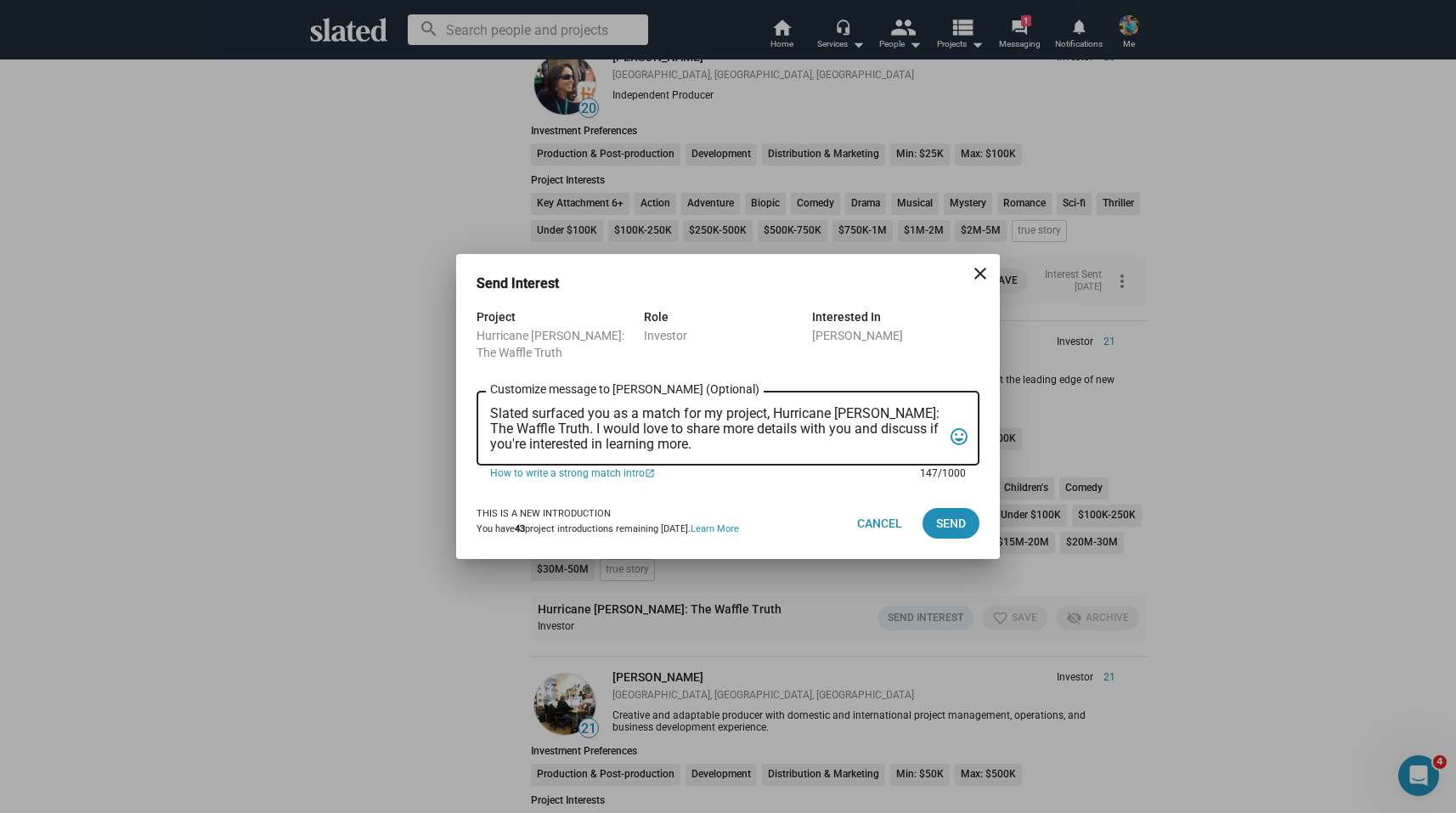
scroll to position [0, 0]
drag, startPoint x: 698, startPoint y: 447, endPoint x: 468, endPoint y: 417, distance: 231.9
click at [468, 417] on div "Project Hurricane [PERSON_NAME]: The Waffle Truth Role Investor Interested In […" at bounding box center [728, 397] width 543 height 181
paste textarea "an investor role for my film, Hurricane [PERSON_NAME]: The Waffle Truth! I woul…"
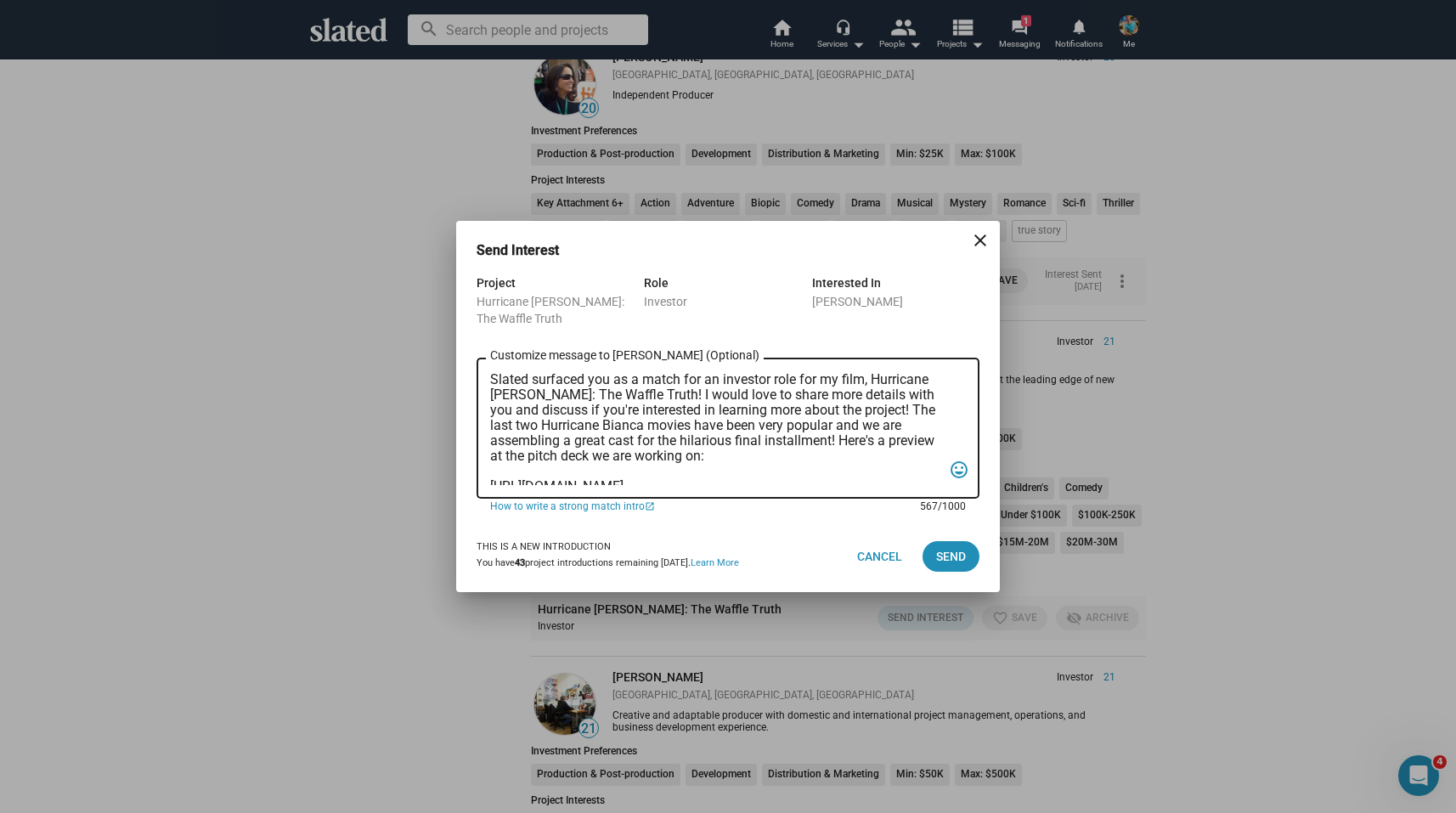
click at [490, 381] on textarea "Slated surfaced you as a match for an investor role for my film, Hurricane [PER…" at bounding box center [716, 429] width 452 height 113
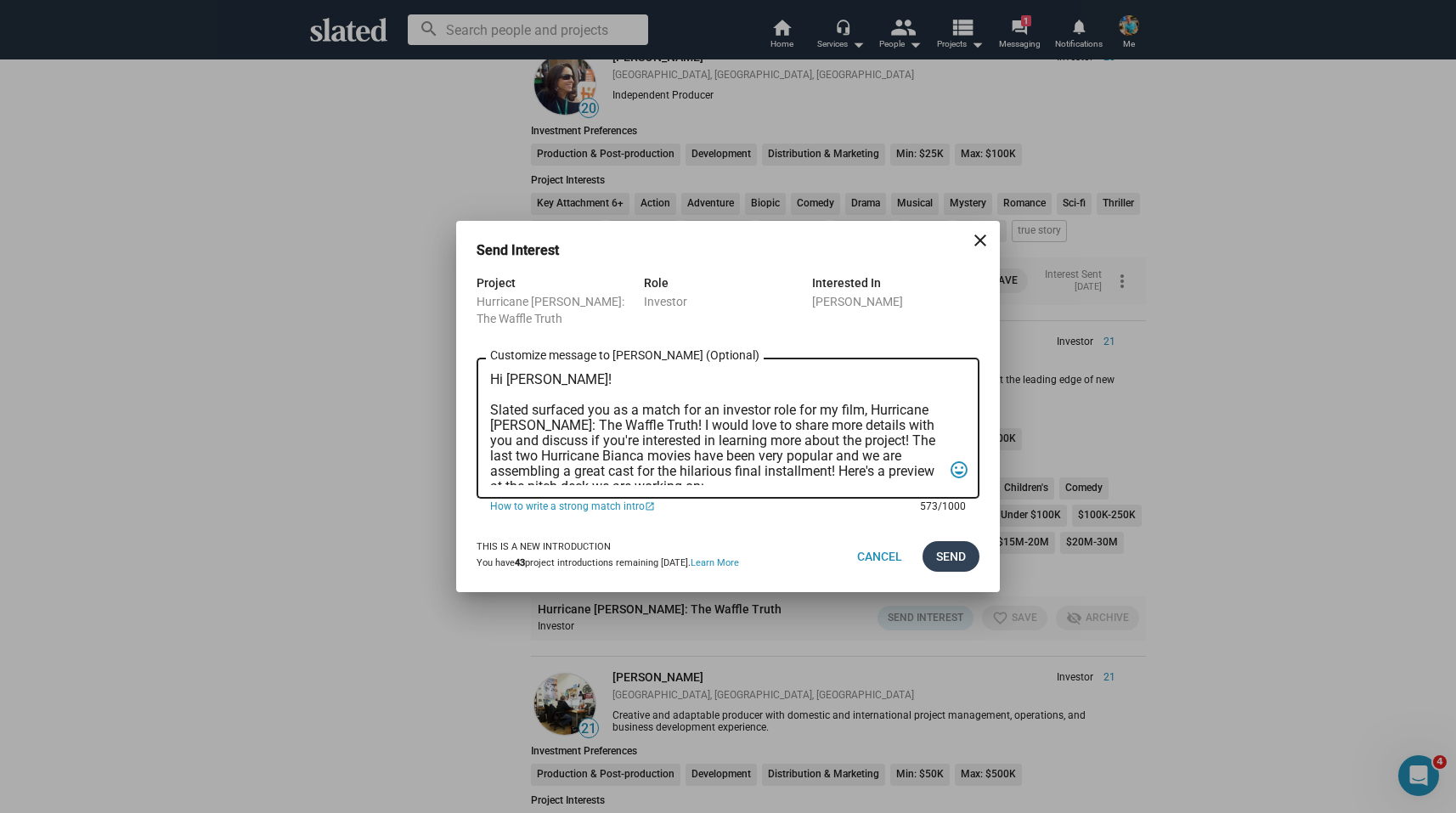
type textarea "Hi [PERSON_NAME]! Slated surfaced you as a match for an investor role for my fi…"
click at [947, 548] on span "Send" at bounding box center [951, 556] width 30 height 31
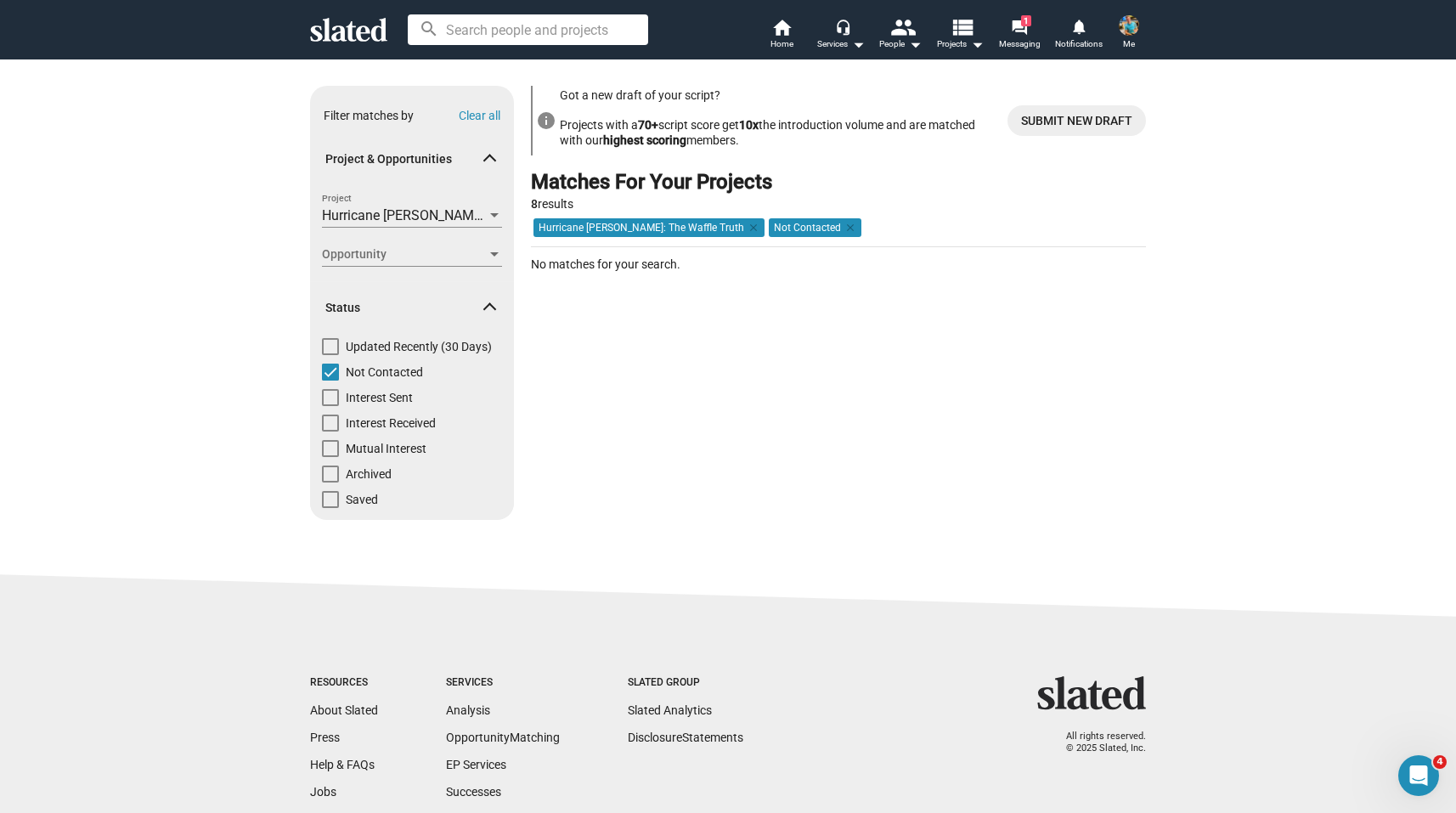
click at [1135, 35] on span at bounding box center [1129, 25] width 27 height 27
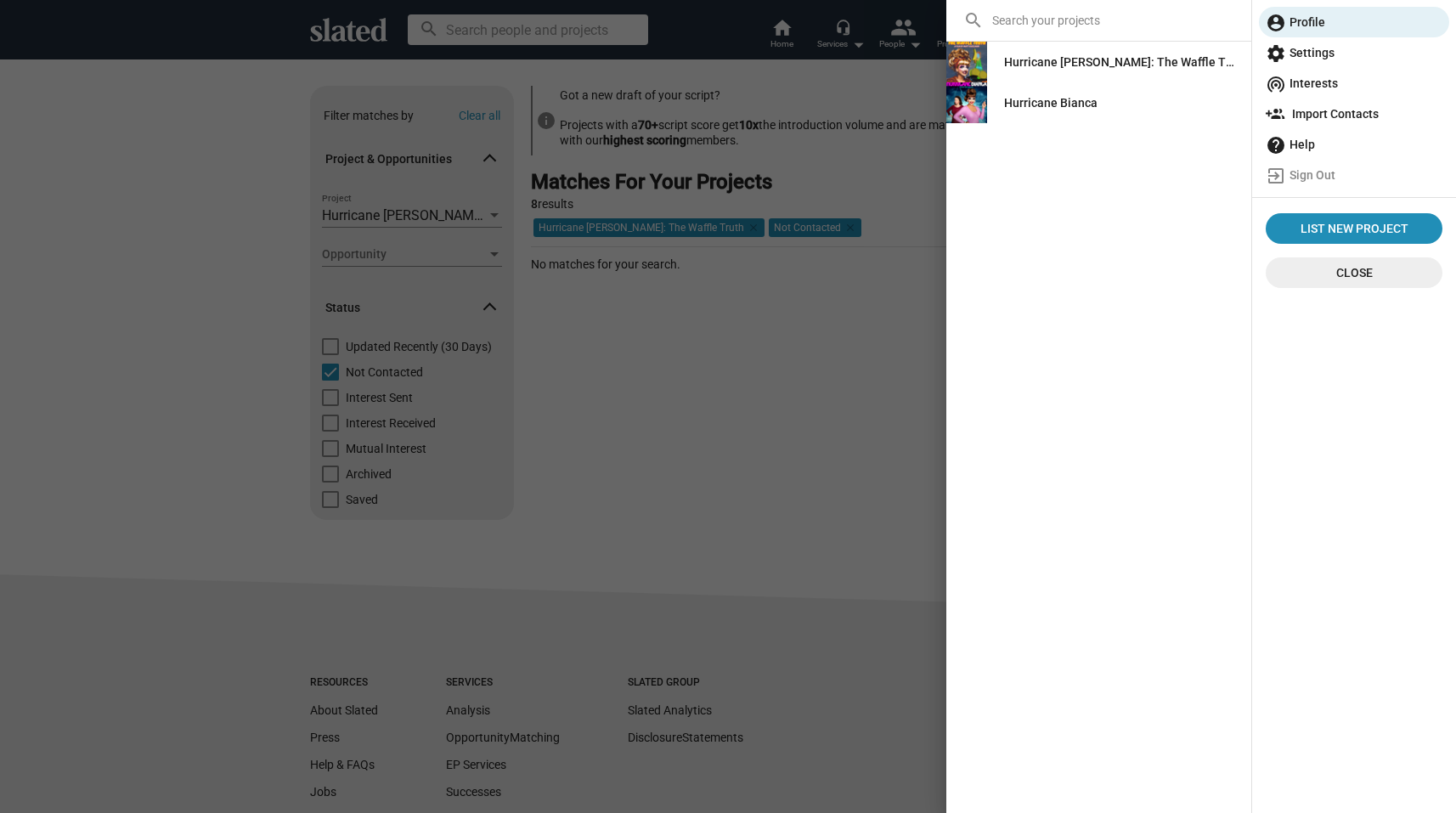
click at [775, 379] on div at bounding box center [728, 406] width 1456 height 813
